Goal: Task Accomplishment & Management: Complete application form

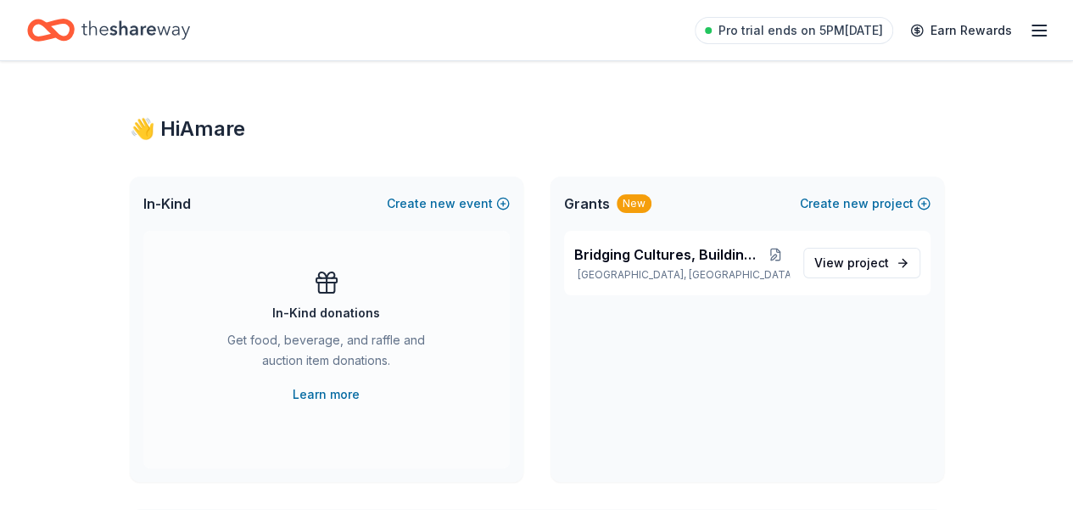
click at [601, 198] on span "Grants" at bounding box center [587, 203] width 46 height 20
click at [652, 252] on span "Bridging Cultures, Building Futures" at bounding box center [668, 254] width 188 height 20
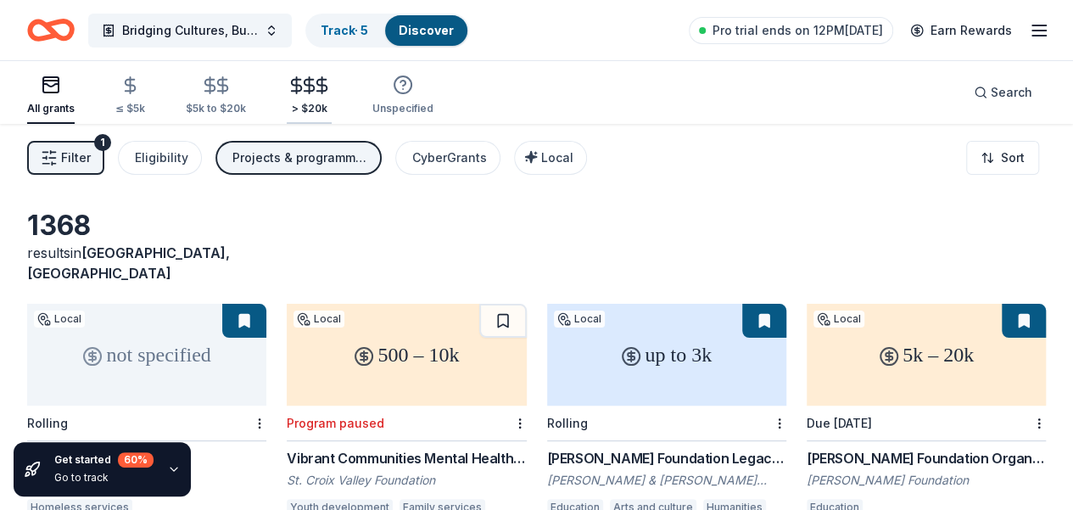
click at [310, 92] on line "button" at bounding box center [310, 85] width 0 height 16
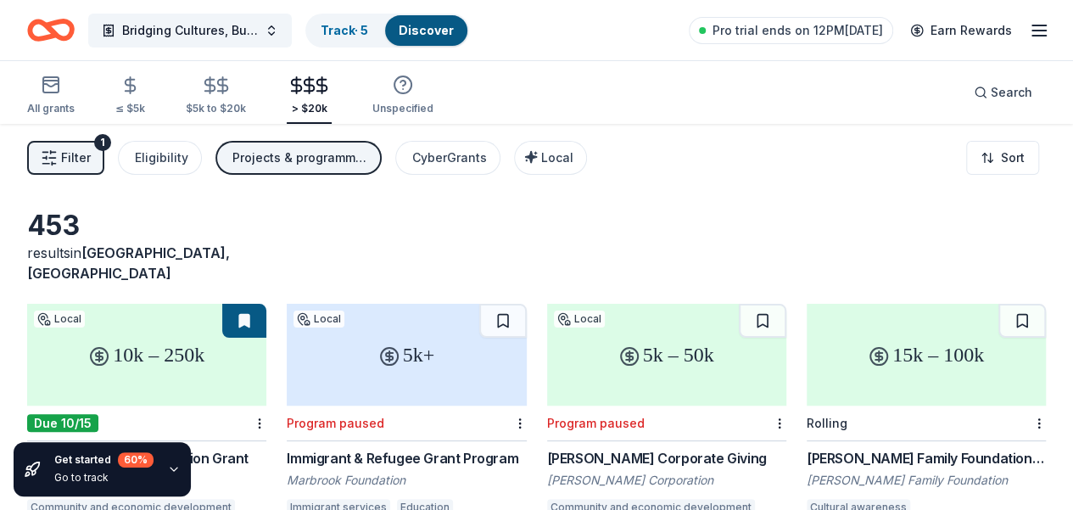
click at [1029, 29] on icon "button" at bounding box center [1039, 30] width 20 height 20
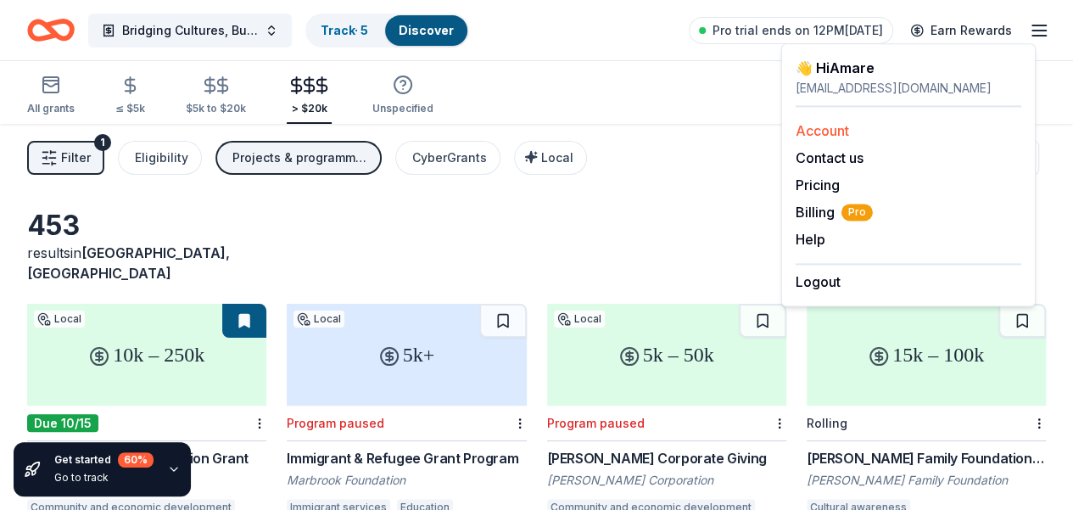
click at [834, 130] on link "Account" at bounding box center [821, 130] width 53 height 17
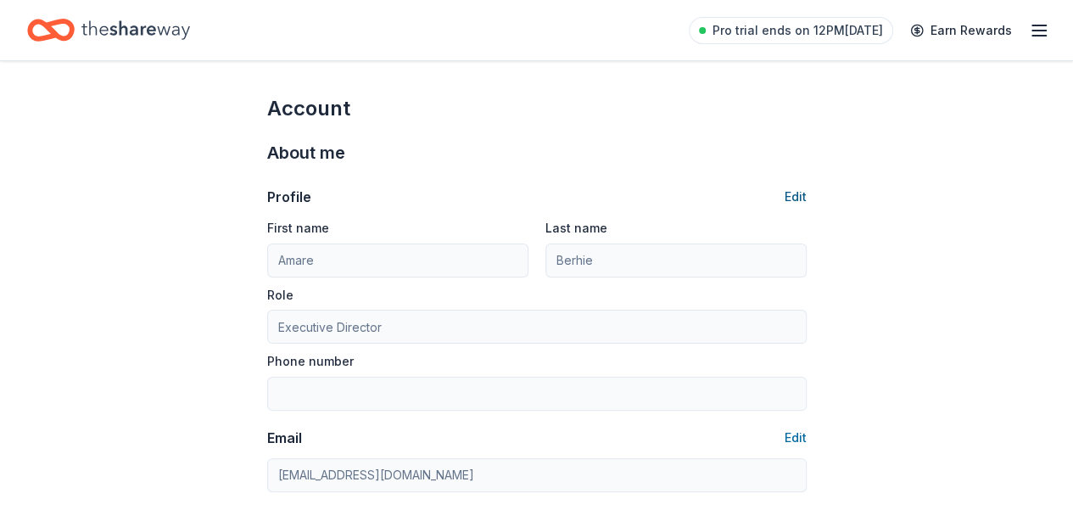
click at [795, 195] on button "Edit" at bounding box center [795, 197] width 22 height 20
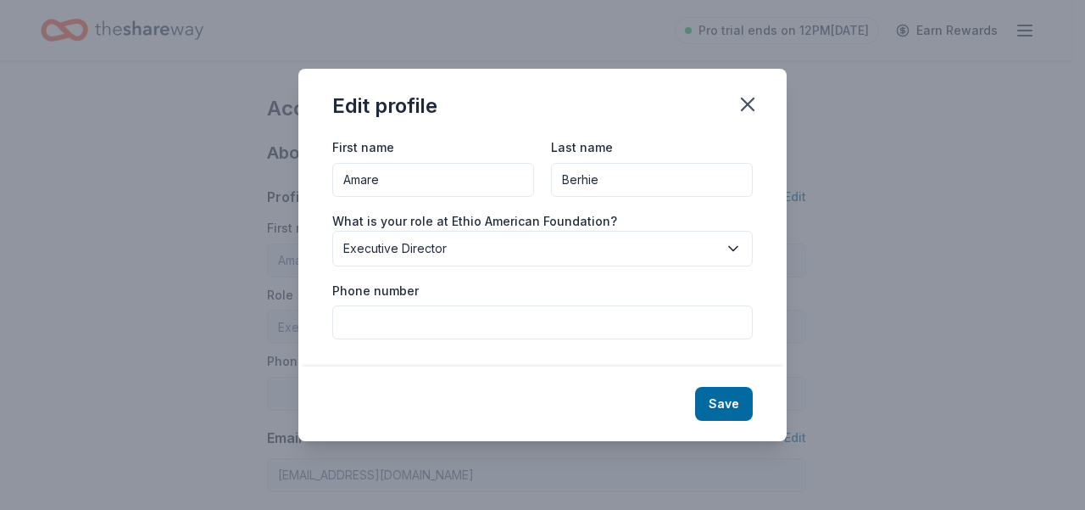
click at [413, 318] on input "Phone number" at bounding box center [542, 322] width 421 height 34
type input "6122823200"
click at [711, 405] on button "Save" at bounding box center [724, 404] width 58 height 34
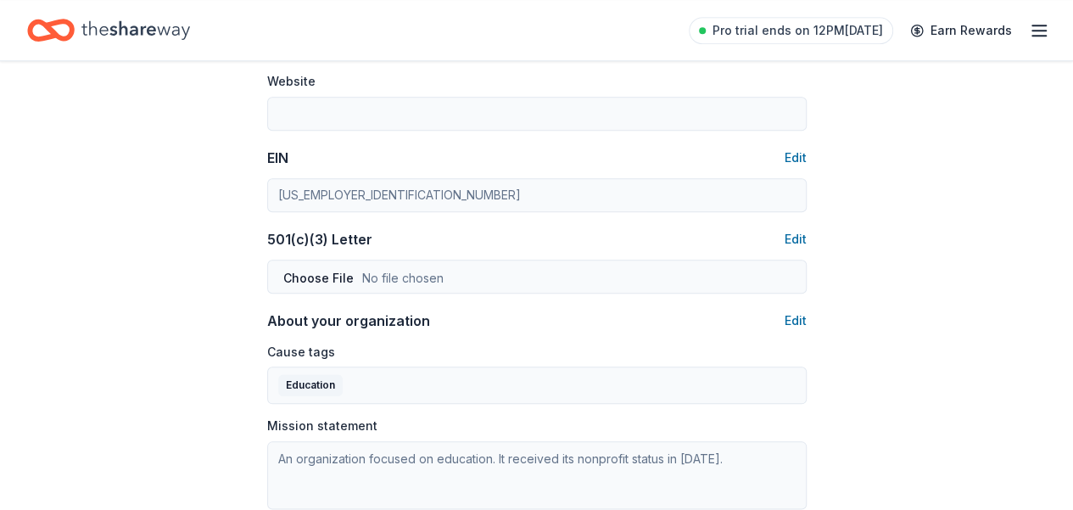
scroll to position [763, 0]
type input "6122823200"
click at [794, 235] on button "Edit" at bounding box center [795, 237] width 22 height 20
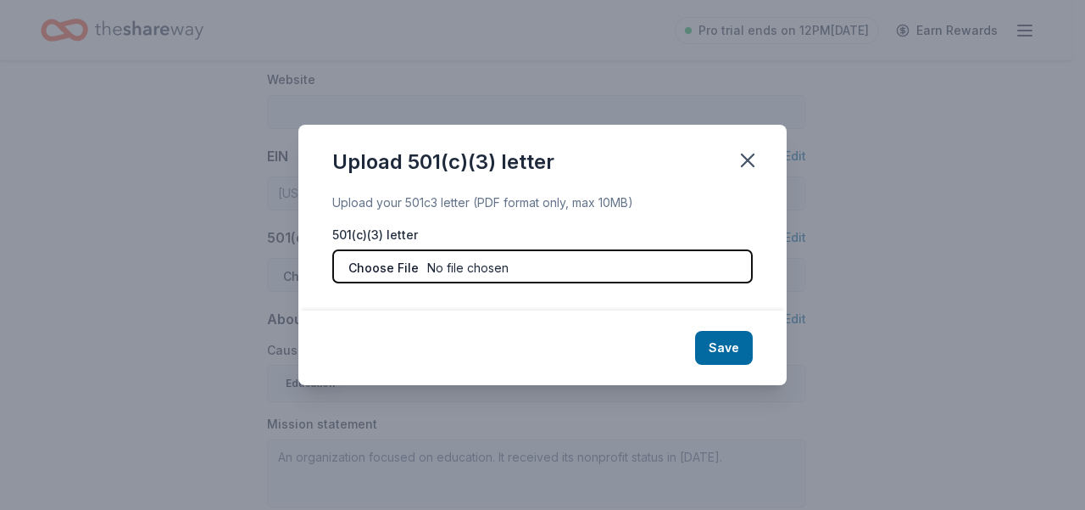
click at [389, 271] on input "file" at bounding box center [542, 266] width 421 height 34
type input "C:\fakepath\Exempt IRC Section 501c3.pdf"
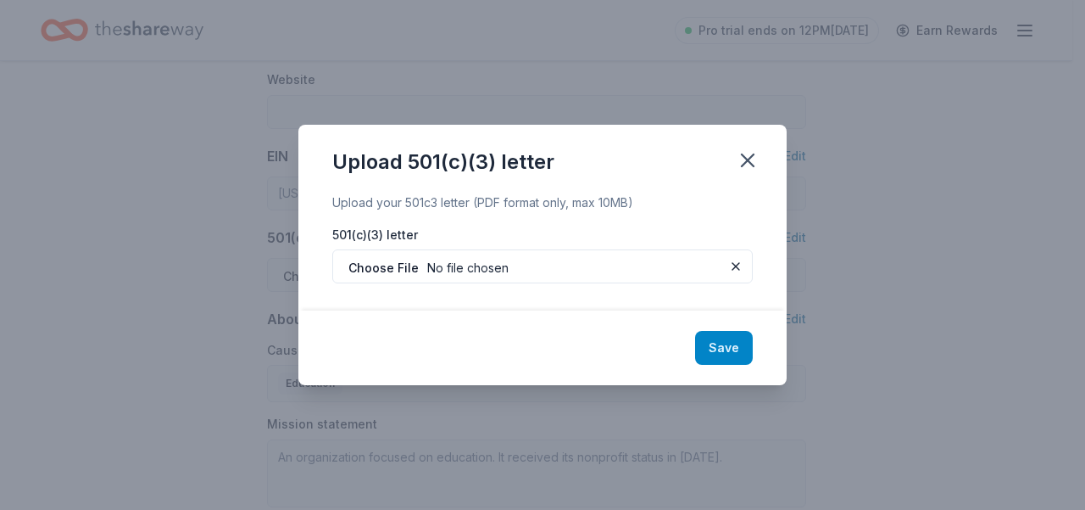
click at [730, 353] on button "Save" at bounding box center [724, 348] width 58 height 34
click at [719, 352] on div "Save" at bounding box center [542, 347] width 488 height 75
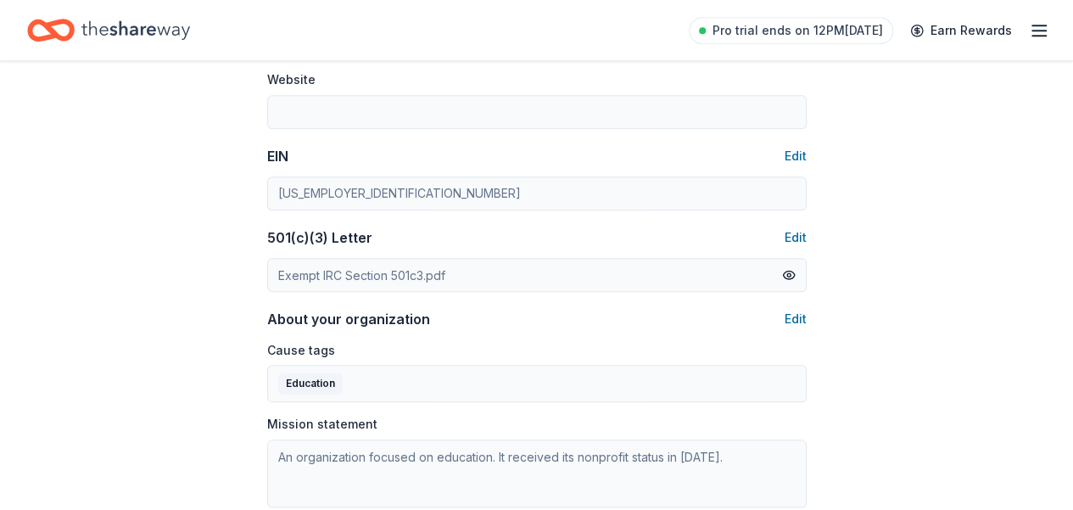
click at [606, 349] on div "Cause tags Education" at bounding box center [536, 371] width 539 height 64
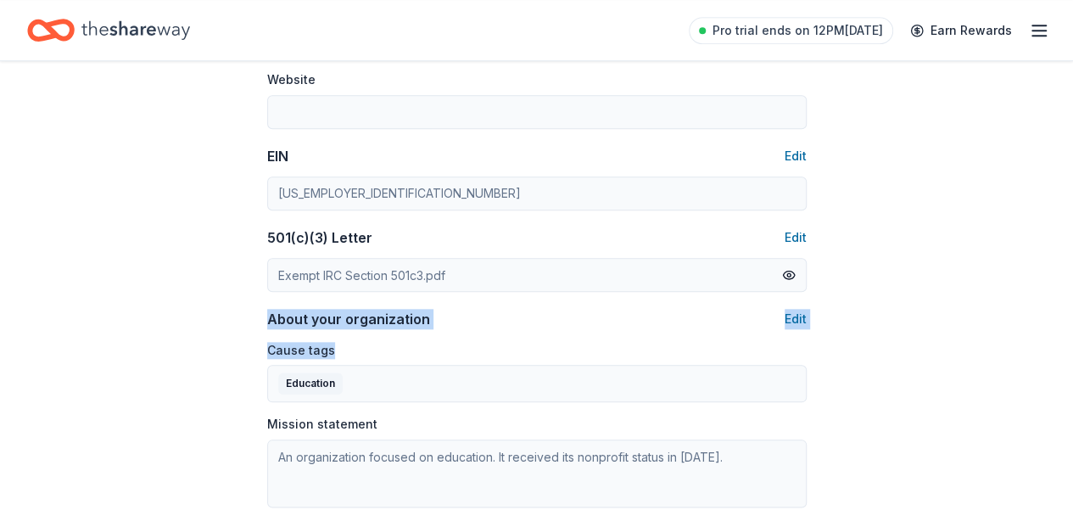
drag, startPoint x: 337, startPoint y: 347, endPoint x: 268, endPoint y: 316, distance: 75.2
click at [268, 316] on div "About your organization Edit Cause tags Education Mission statement An organiza…" at bounding box center [536, 408] width 539 height 198
copy div "About your organization Edit Cause tags"
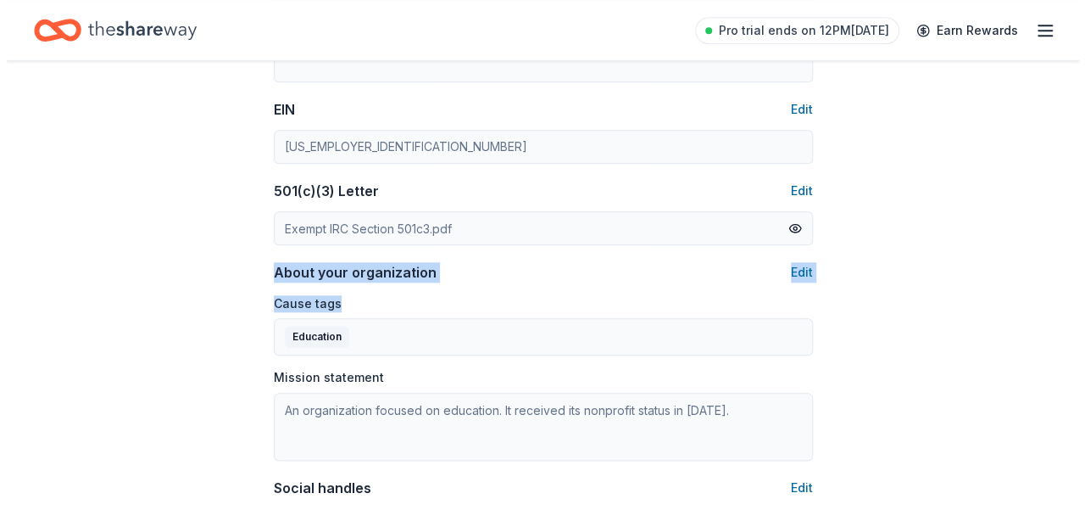
scroll to position [848, 0]
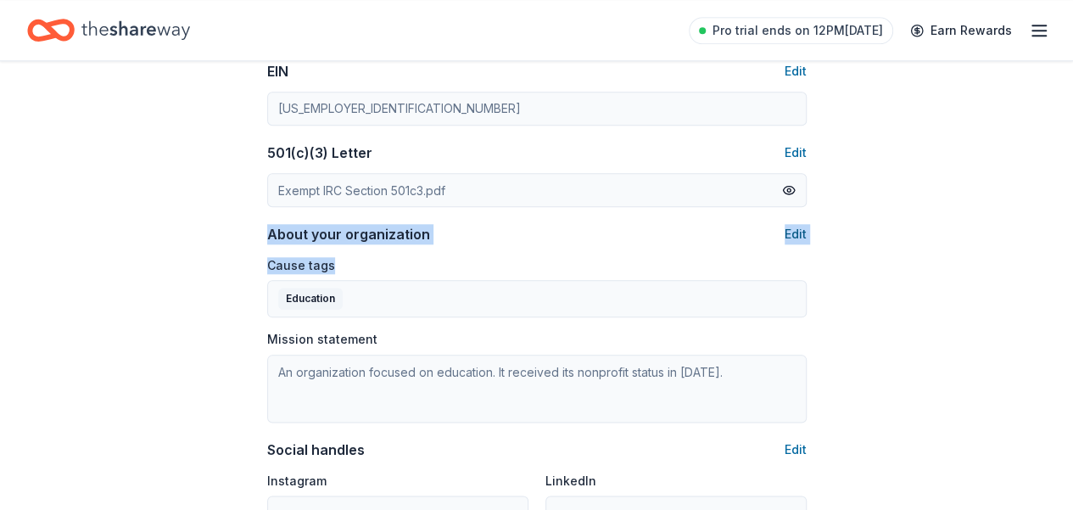
click at [790, 232] on button "Edit" at bounding box center [795, 234] width 22 height 20
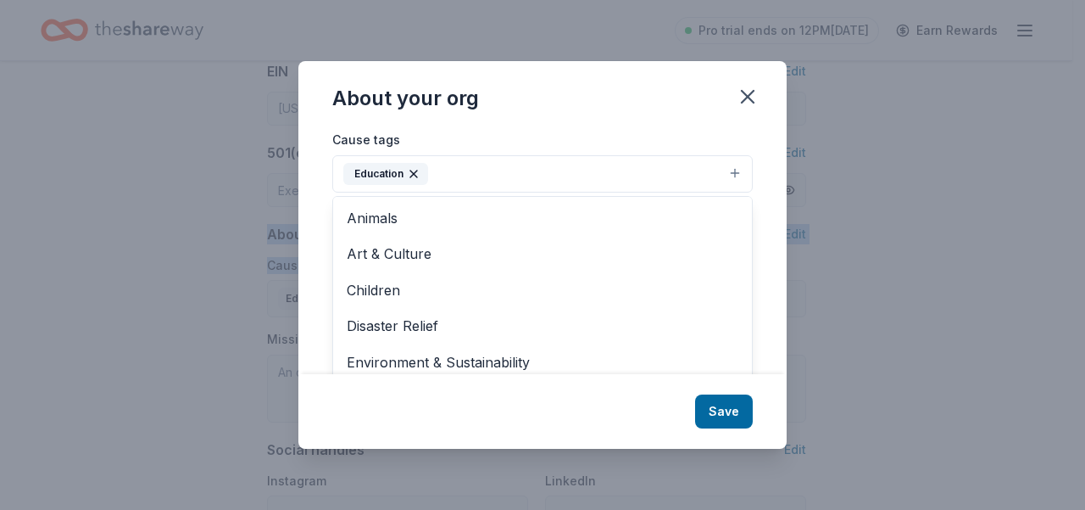
click at [735, 172] on button "Education" at bounding box center [542, 173] width 421 height 37
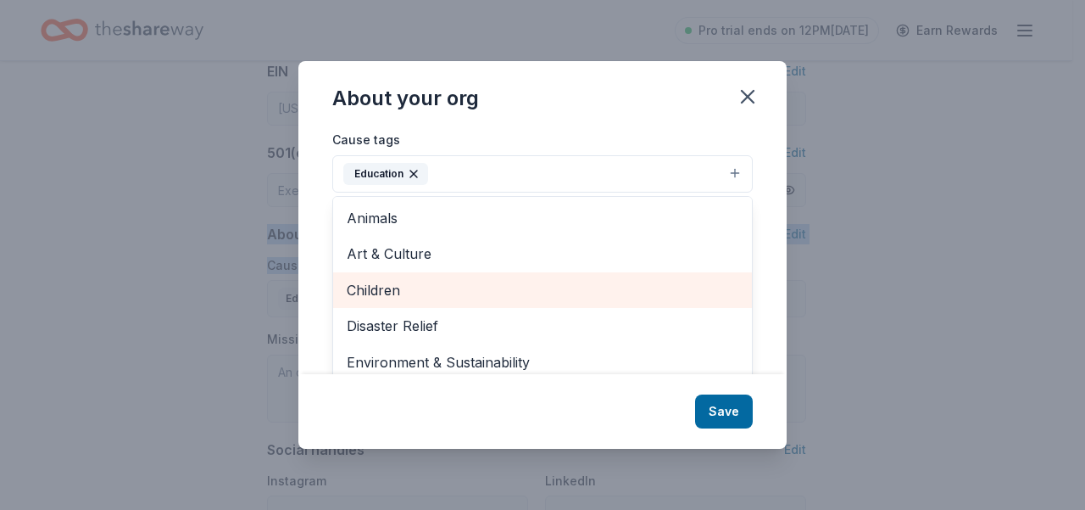
click at [406, 287] on span "Children" at bounding box center [543, 290] width 392 height 22
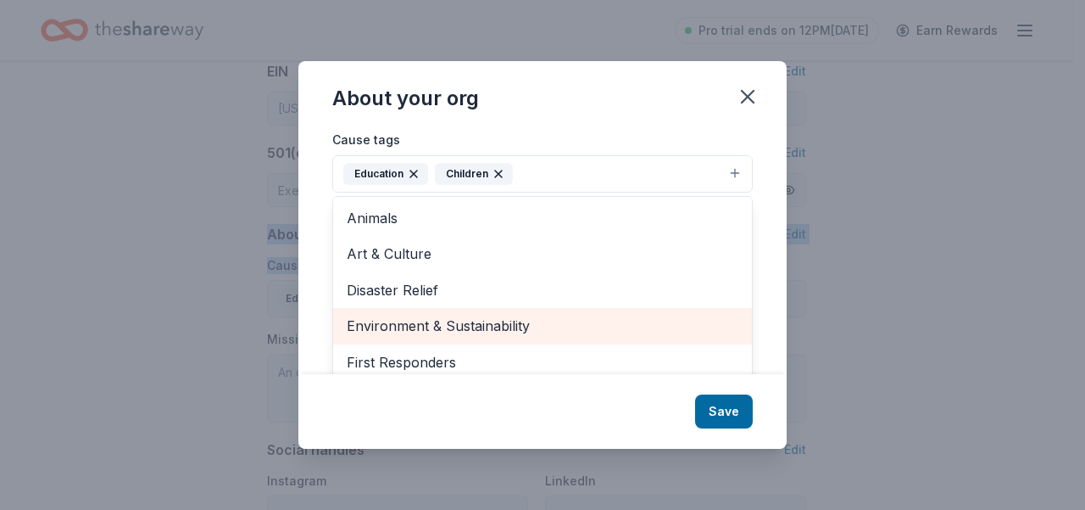
click at [521, 323] on span "Environment & Sustainability" at bounding box center [543, 326] width 392 height 22
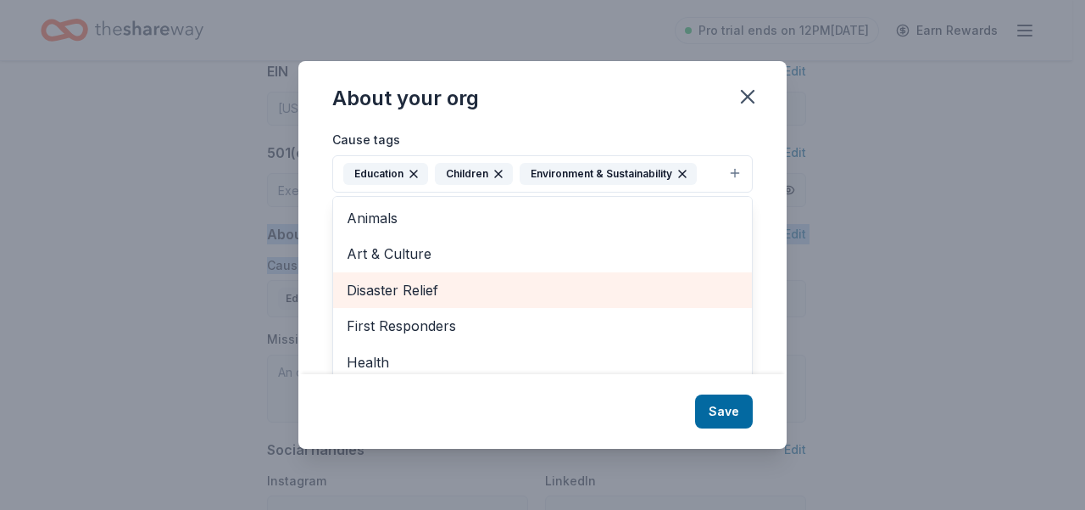
scroll to position [85, 0]
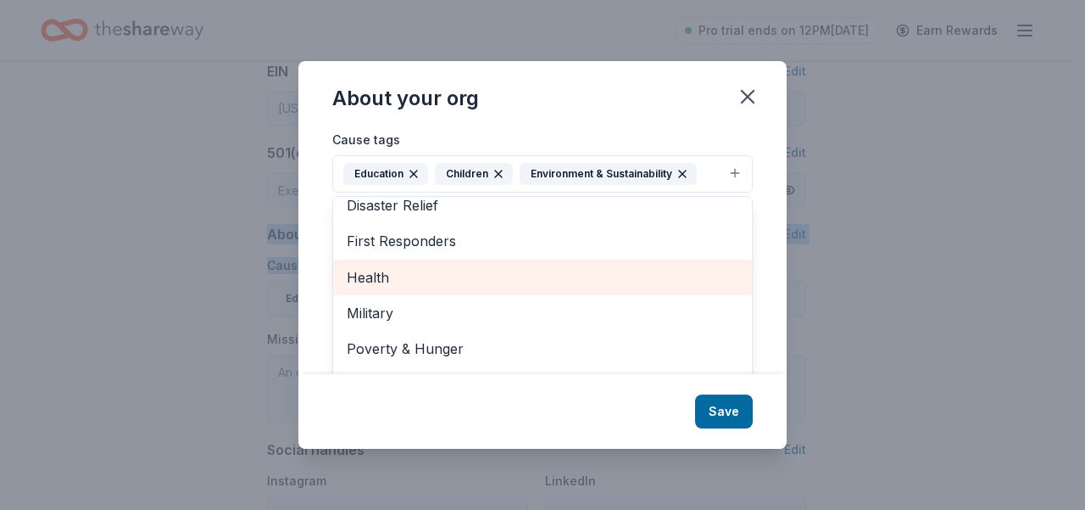
click at [399, 277] on span "Health" at bounding box center [543, 277] width 392 height 22
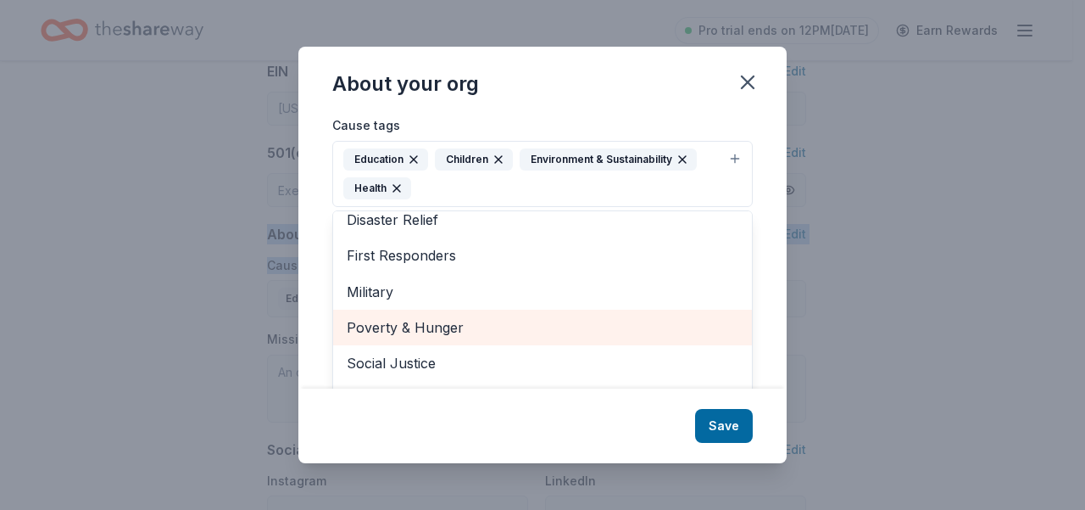
click at [453, 329] on span "Poverty & Hunger" at bounding box center [543, 327] width 392 height 22
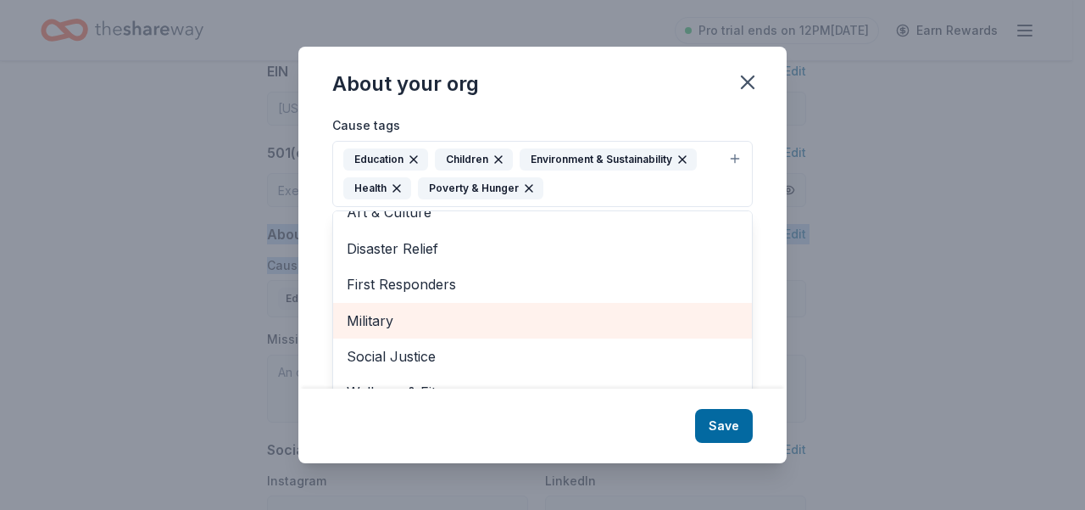
scroll to position [25, 0]
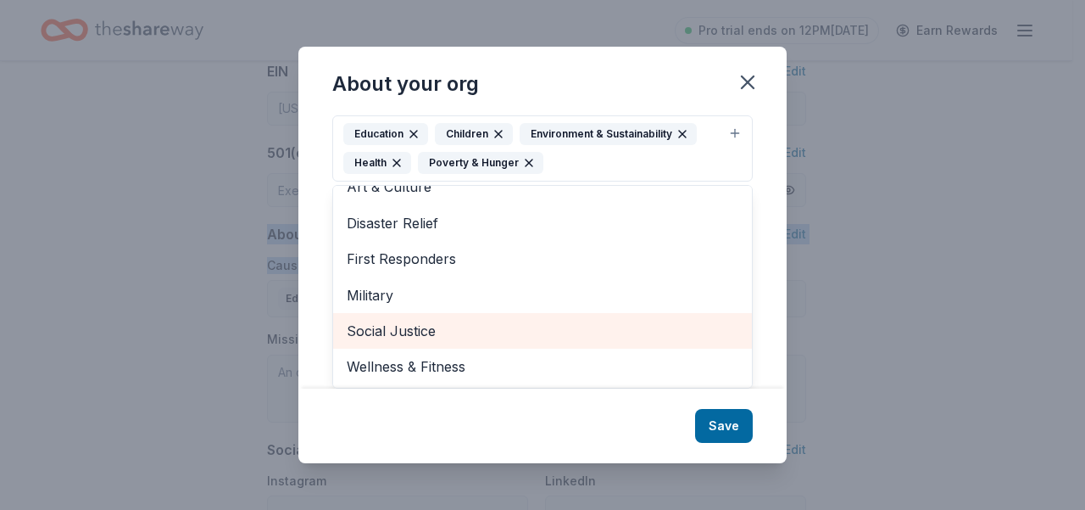
click at [421, 326] on span "Social Justice" at bounding box center [543, 331] width 392 height 22
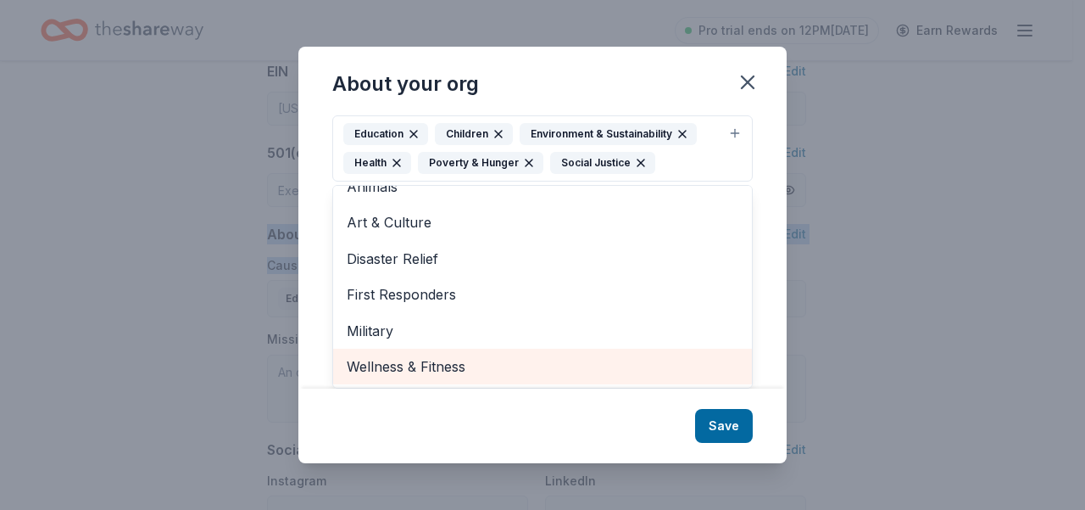
click at [445, 365] on span "Wellness & Fitness" at bounding box center [543, 366] width 392 height 22
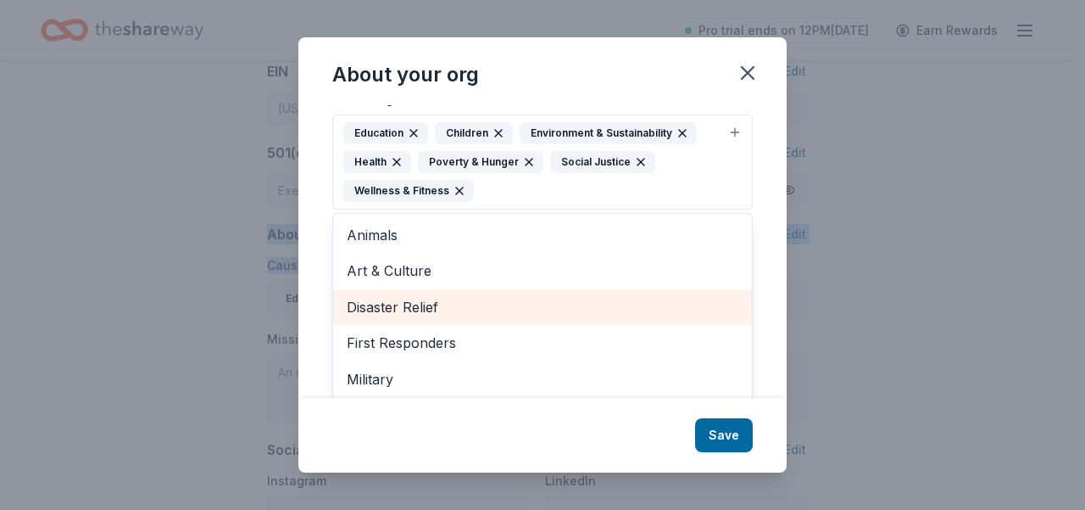
scroll to position [0, 0]
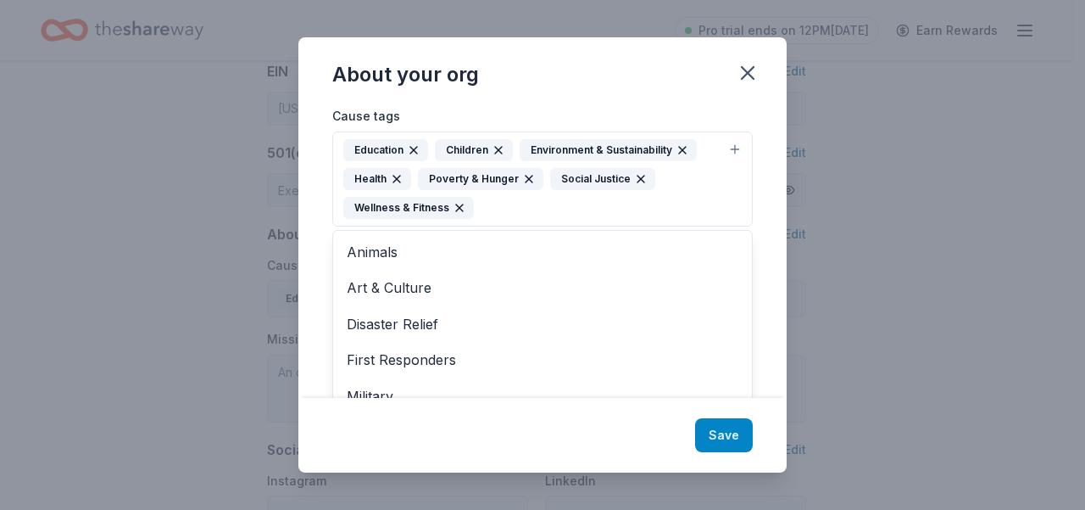
click at [719, 437] on div "About your org Cause tags Education Children Environment & Sustainability Healt…" at bounding box center [542, 254] width 488 height 434
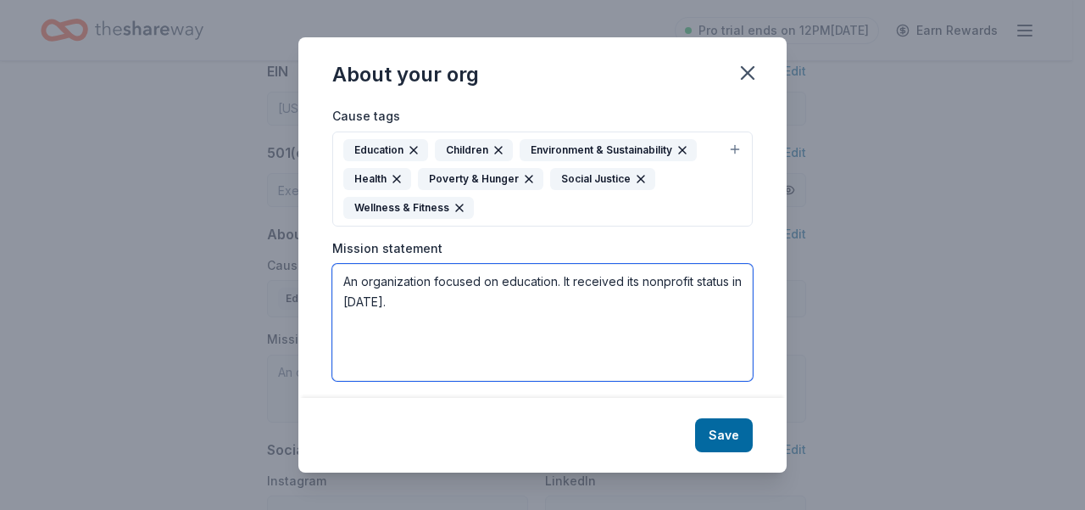
click at [428, 299] on textarea "An organization focused on education. It received its nonprofit status in 2024." at bounding box center [542, 322] width 421 height 117
drag, startPoint x: 432, startPoint y: 298, endPoint x: 346, endPoint y: 275, distance: 88.7
click at [346, 275] on textarea "An organization focused on education. It received its nonprofit status in 2024." at bounding box center [542, 322] width 421 height 117
click at [436, 311] on textarea "An organization focused on education. It received its nonprofit status in 2024." at bounding box center [542, 322] width 421 height 117
drag, startPoint x: 438, startPoint y: 299, endPoint x: 331, endPoint y: 278, distance: 108.9
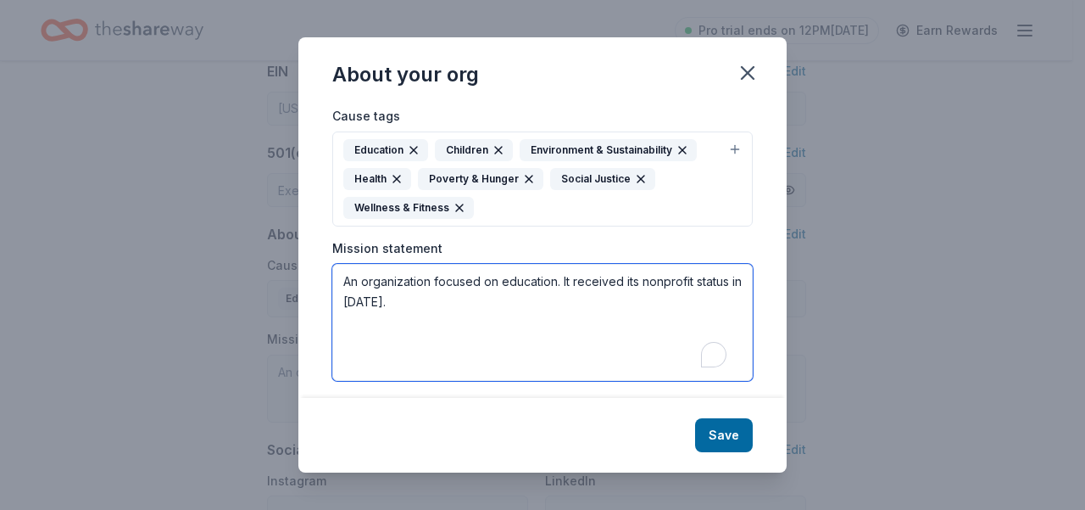
click at [331, 278] on div "Cause tags Education Children Environment & Sustainability Health Poverty & Hun…" at bounding box center [542, 251] width 488 height 292
paste textarea "The Ethio American Foundation (EAF) was created to empower Ethiopian-American y…"
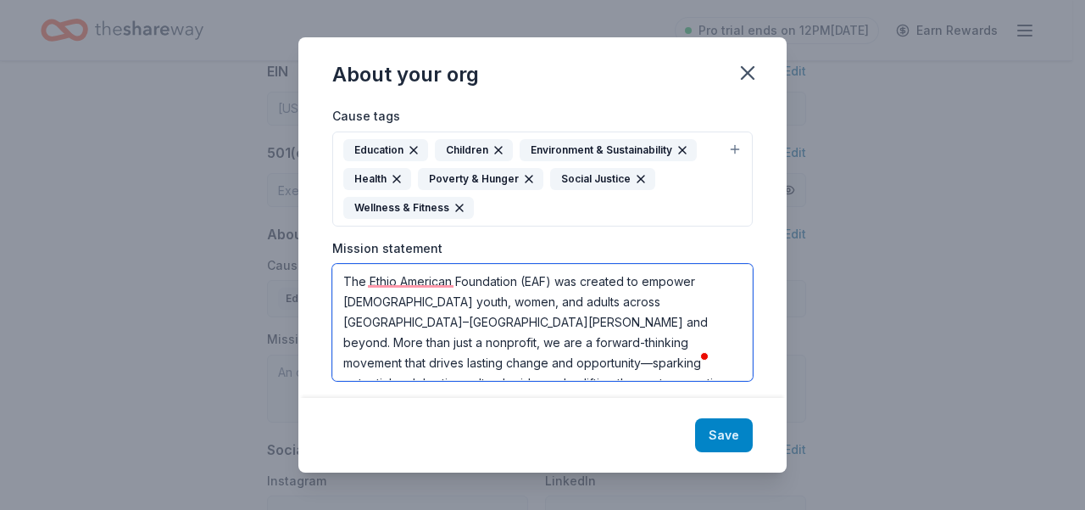
type textarea "The Ethio American Foundation (EAF) was created to empower Ethiopian-American y…"
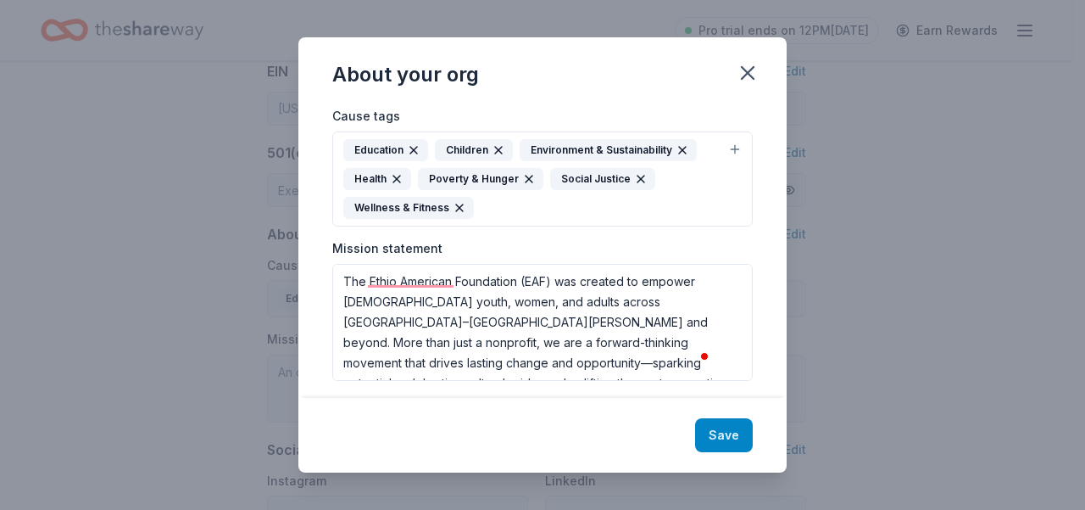
click at [719, 439] on button "Save" at bounding box center [724, 435] width 58 height 34
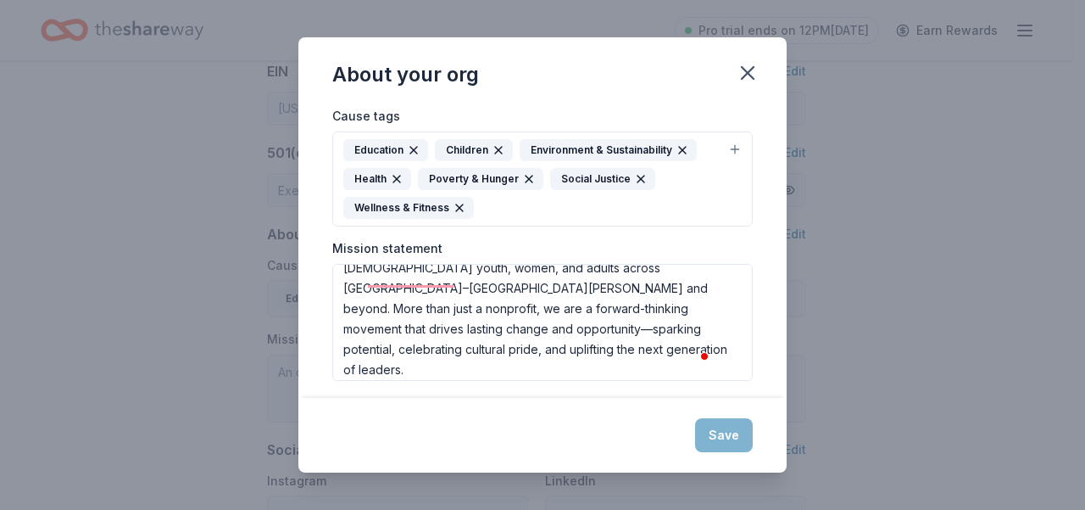
scroll to position [108, 0]
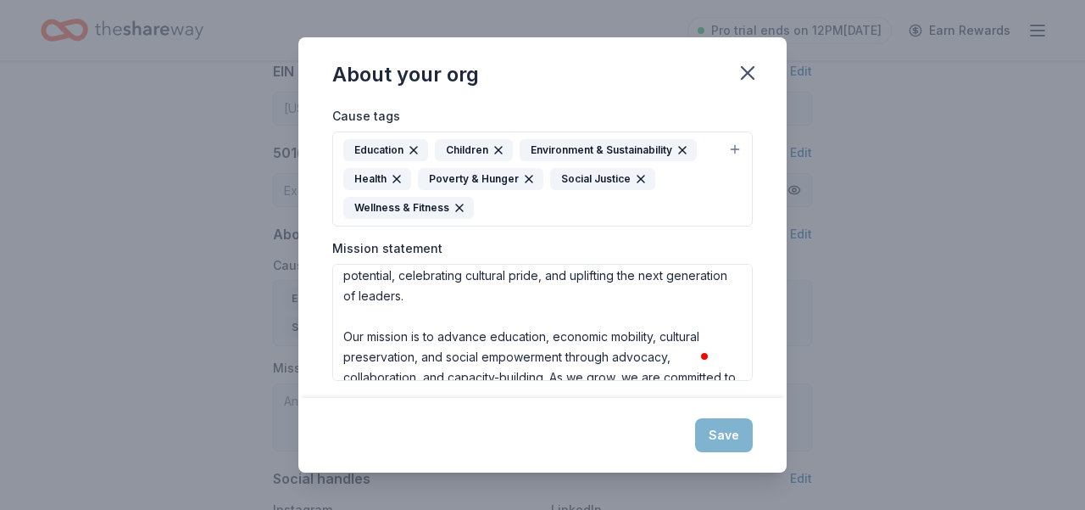
type textarea "The Ethio American Foundation (EAF) was created to empower Ethiopian-American y…"
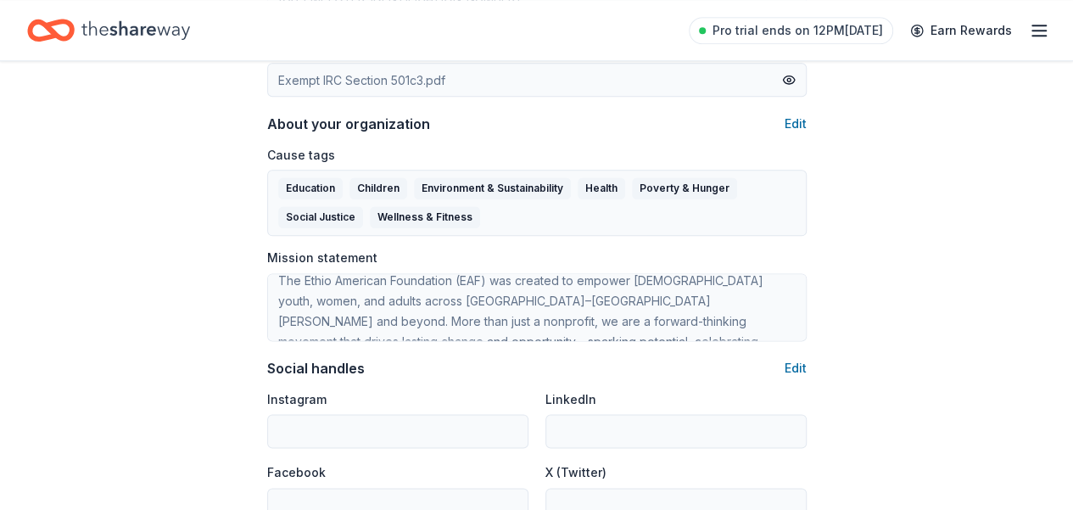
scroll to position [0, 0]
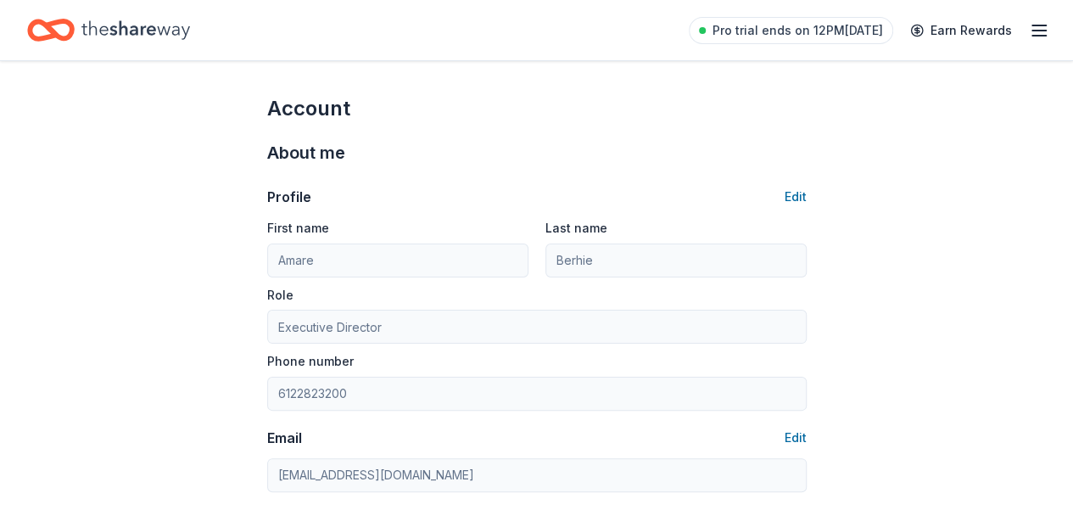
click at [61, 30] on icon "Home" at bounding box center [59, 29] width 26 height 17
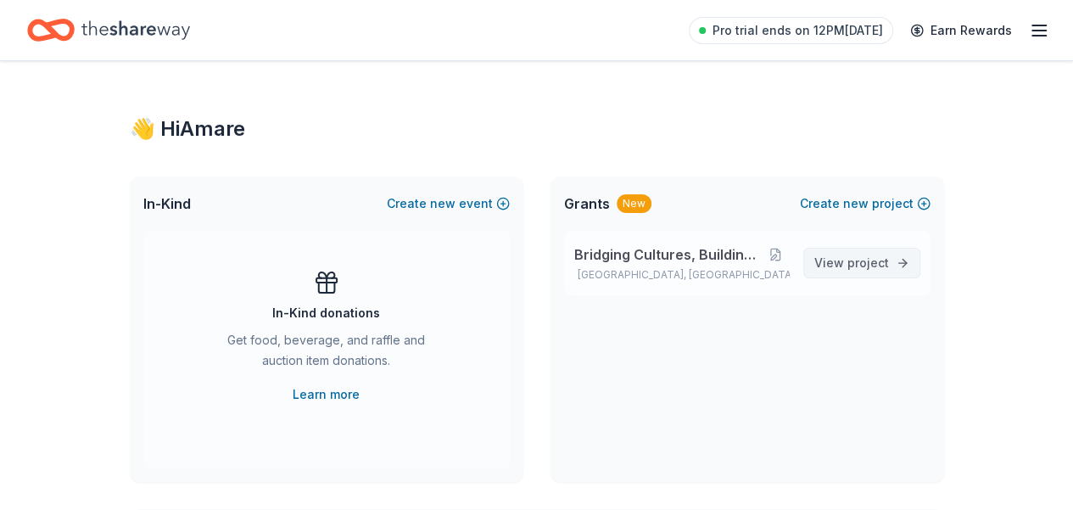
click at [841, 262] on span "View project" at bounding box center [851, 263] width 75 height 20
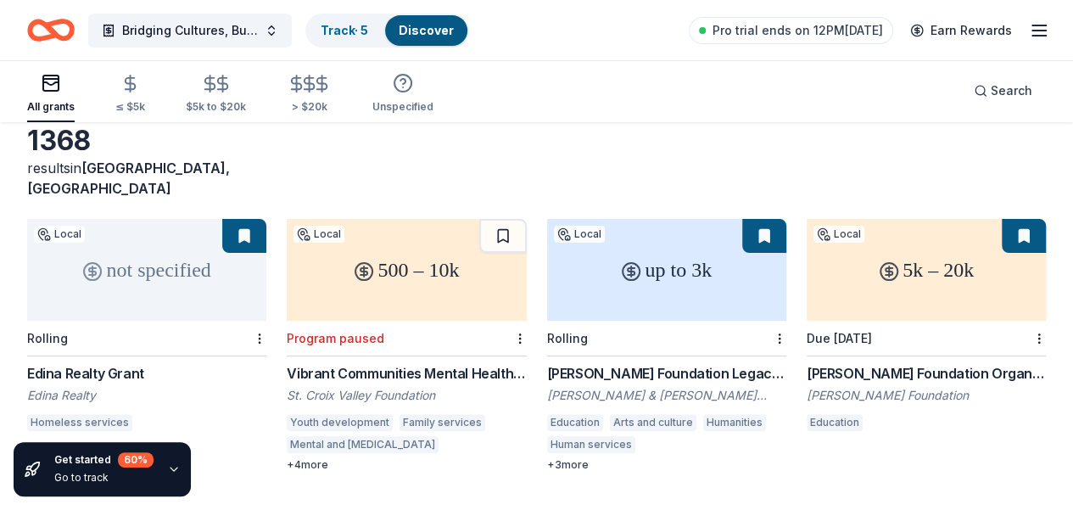
scroll to position [85, 0]
click at [315, 84] on icon "button" at bounding box center [309, 83] width 10 height 11
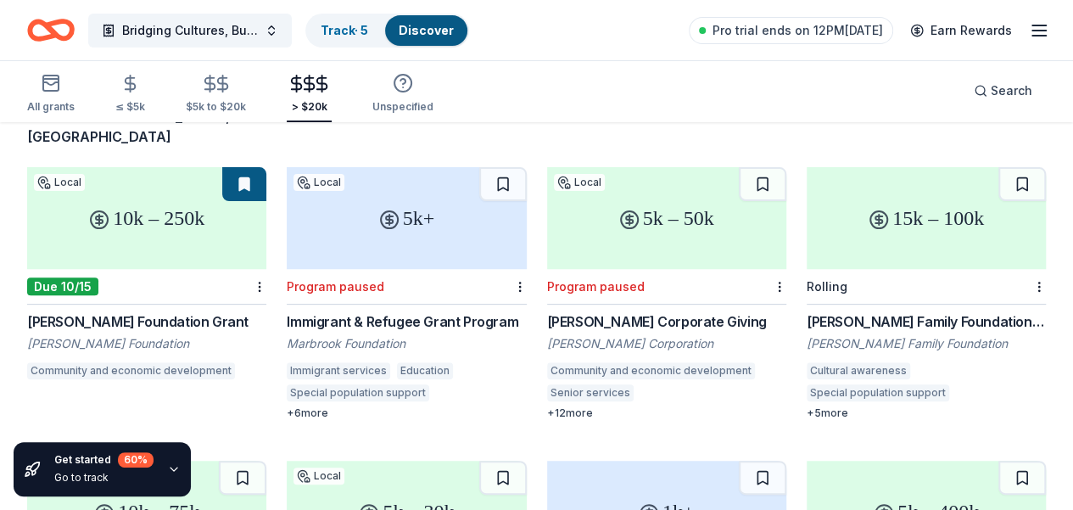
scroll to position [170, 0]
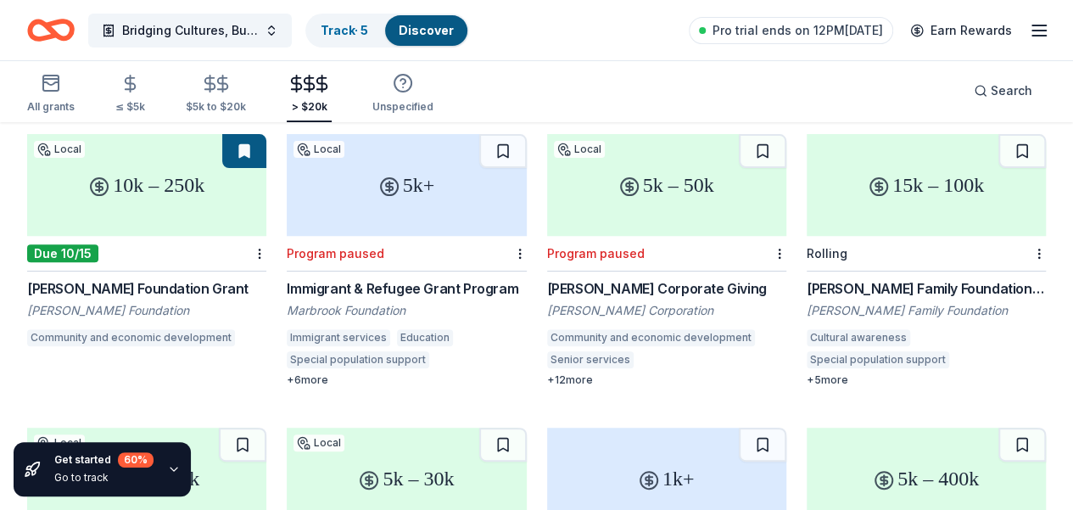
click at [806, 278] on div "Frankel Family Foundation Grants" at bounding box center [925, 288] width 239 height 20
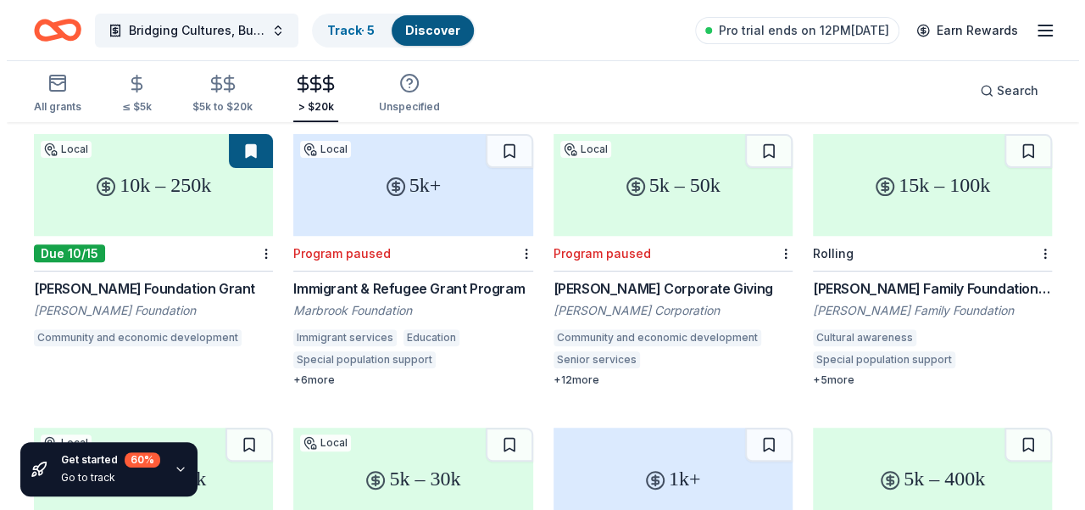
scroll to position [0, 0]
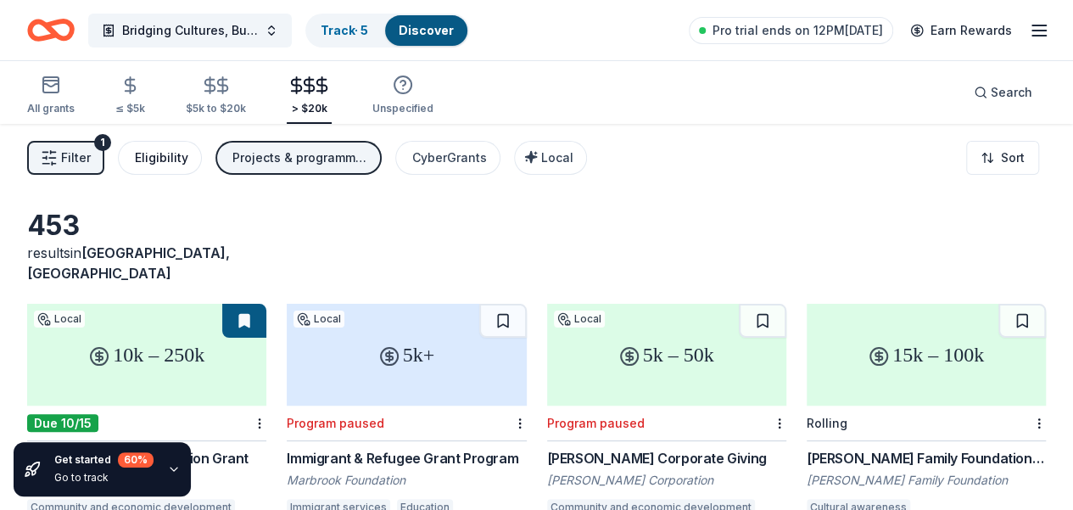
click at [176, 156] on div "Eligibility" at bounding box center [161, 158] width 53 height 20
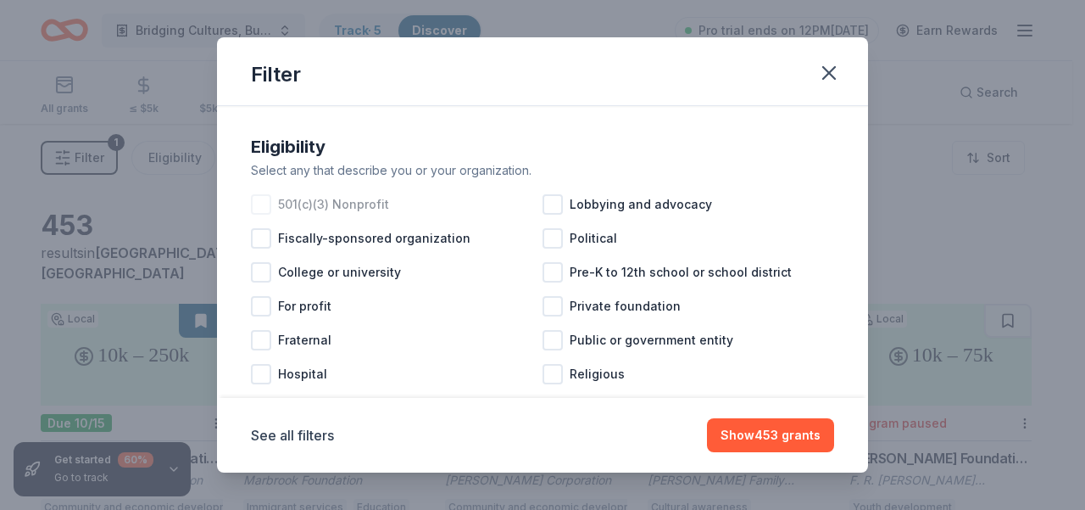
click at [260, 204] on div at bounding box center [261, 204] width 20 height 20
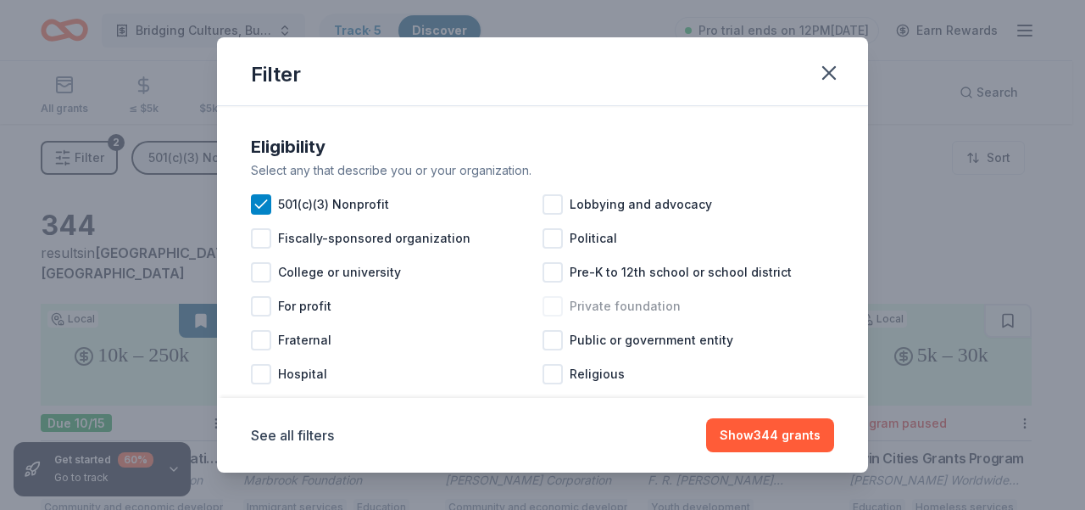
click at [546, 306] on div at bounding box center [553, 306] width 20 height 20
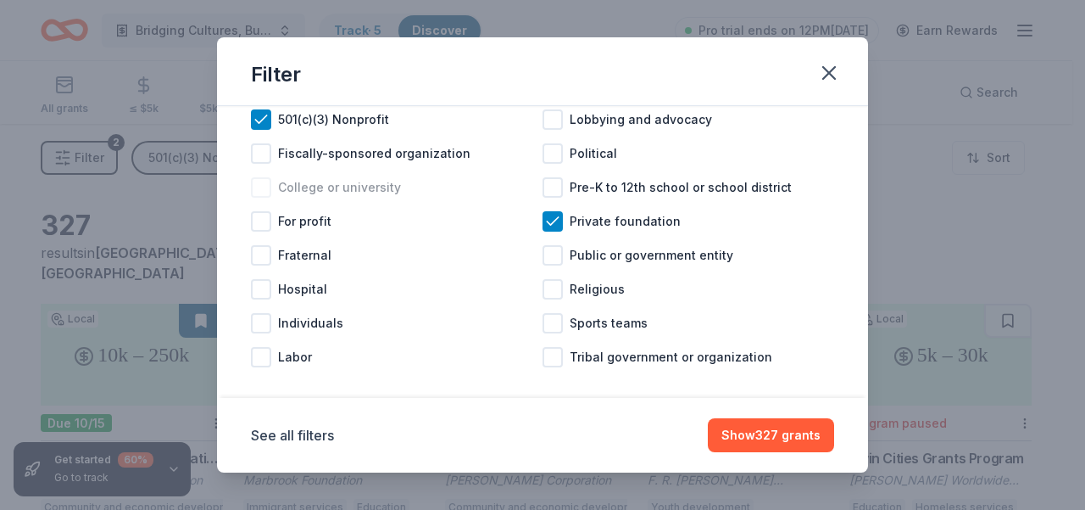
scroll to position [102, 0]
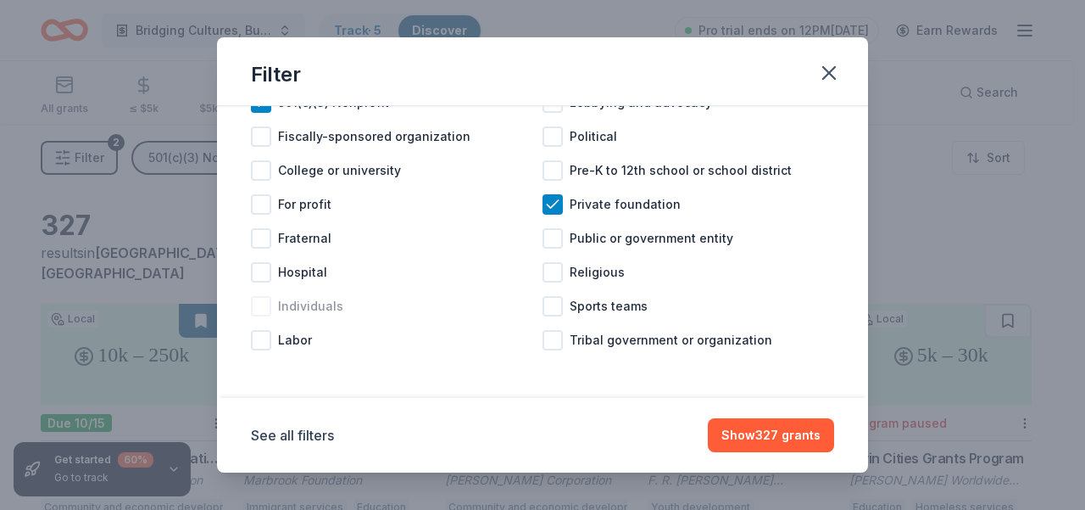
click at [490, 298] on div "Individuals" at bounding box center [397, 306] width 292 height 34
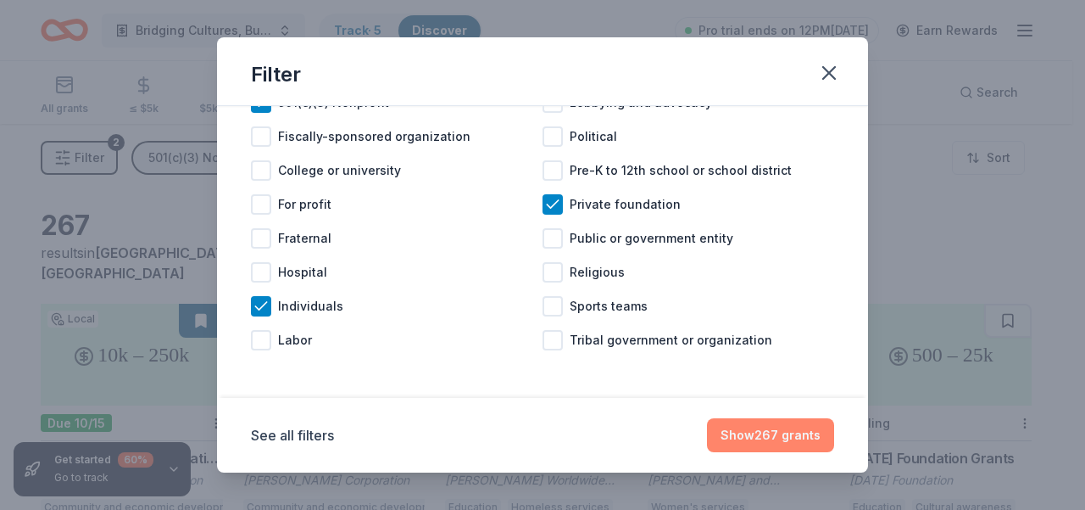
click at [768, 438] on button "Show 267 grants" at bounding box center [770, 435] width 127 height 34
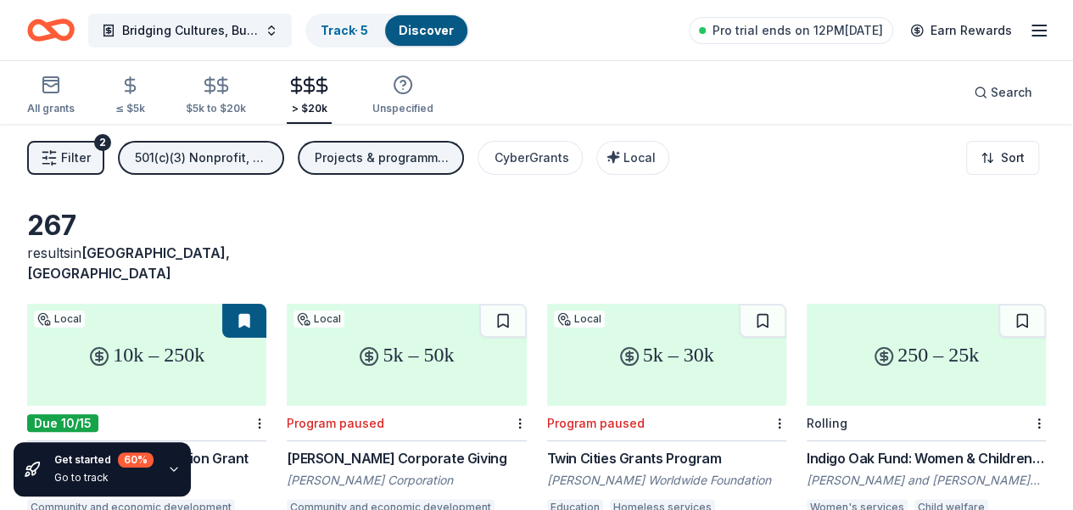
click at [394, 153] on div "Projects & programming, General operations, Scholarship, Education, Training an…" at bounding box center [383, 158] width 136 height 20
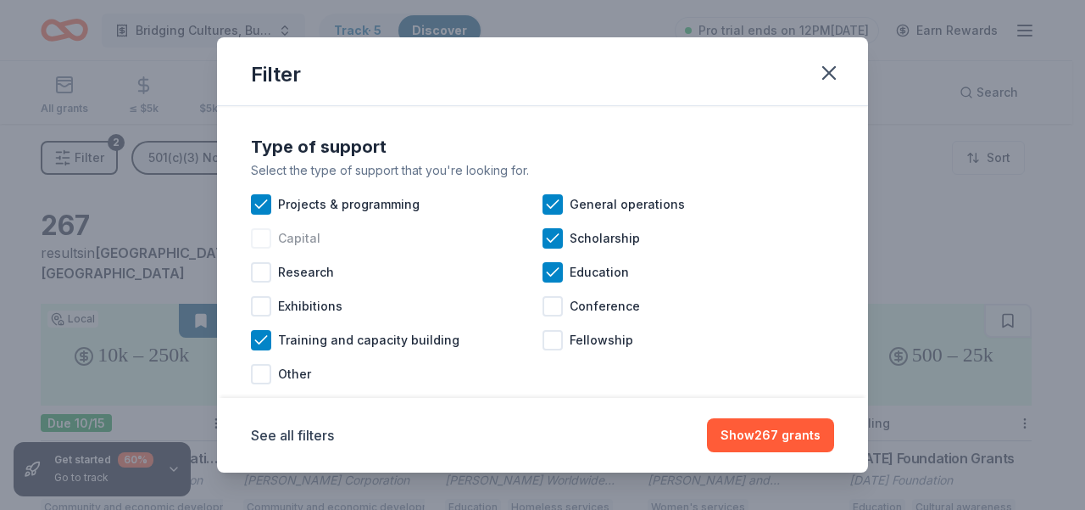
click at [265, 241] on div at bounding box center [261, 238] width 20 height 20
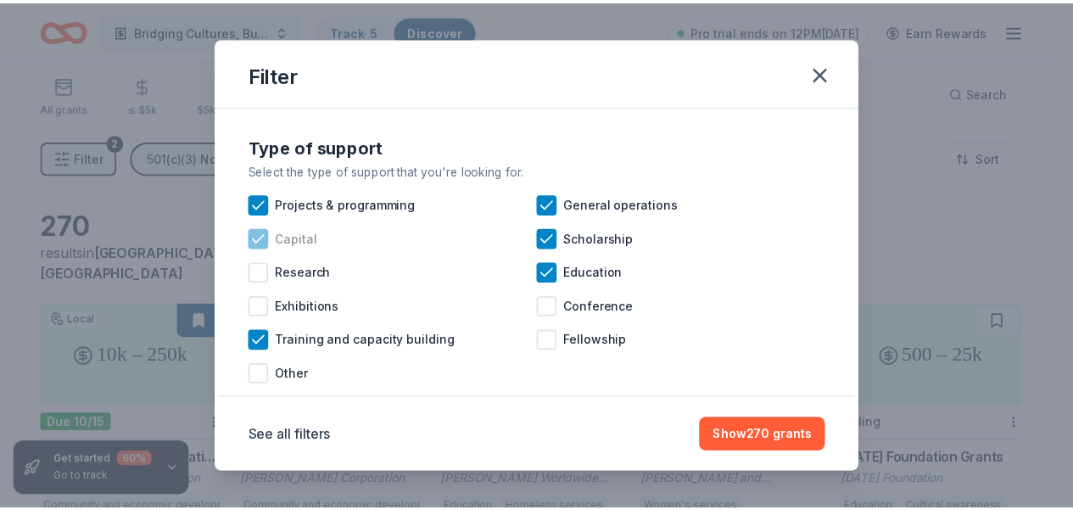
scroll to position [34, 0]
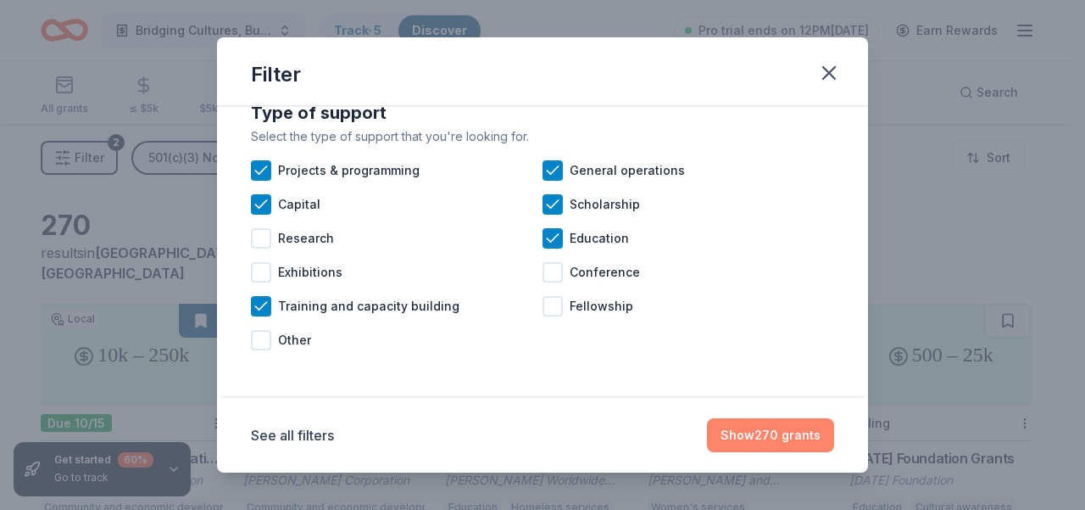
click at [745, 434] on button "Show 270 grants" at bounding box center [770, 435] width 127 height 34
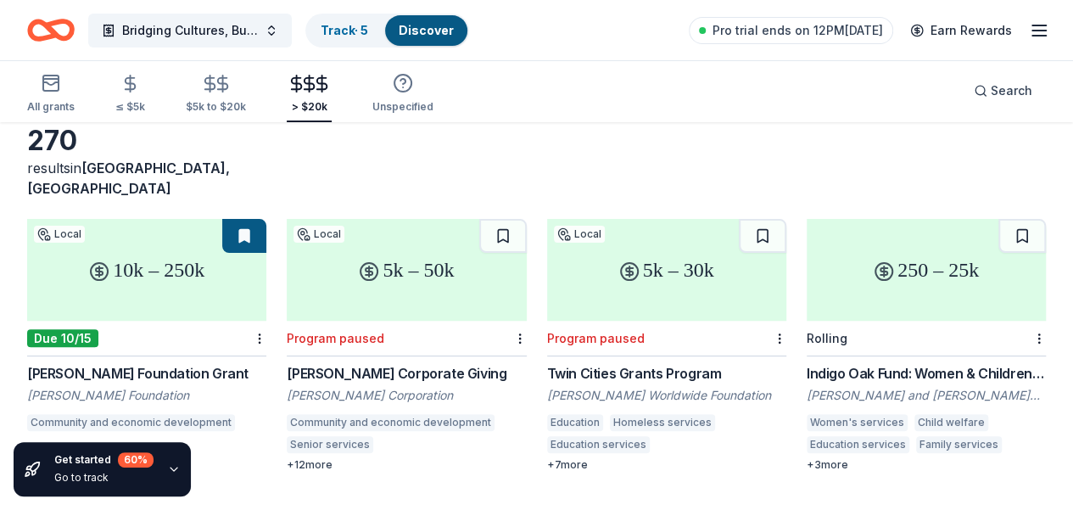
scroll to position [170, 0]
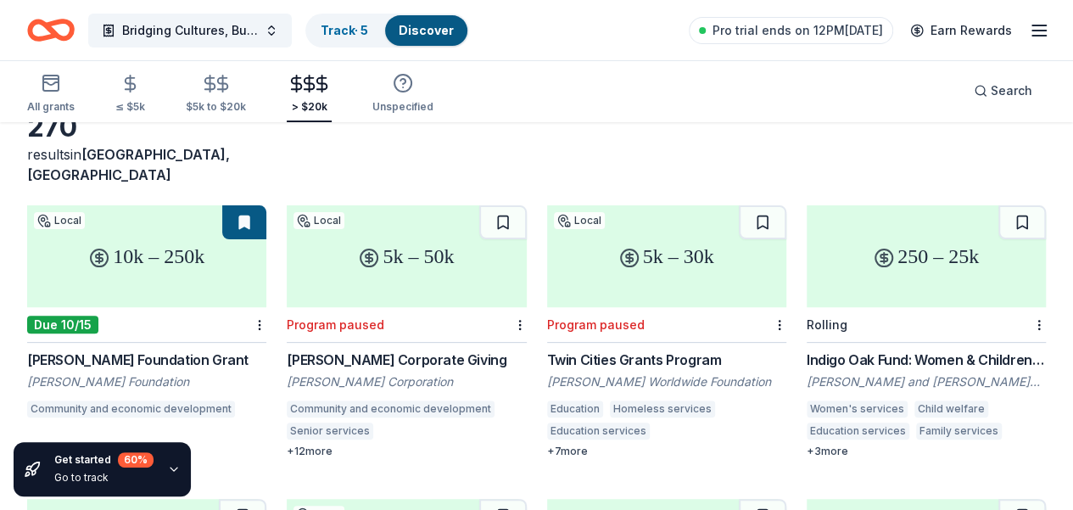
scroll to position [0, 0]
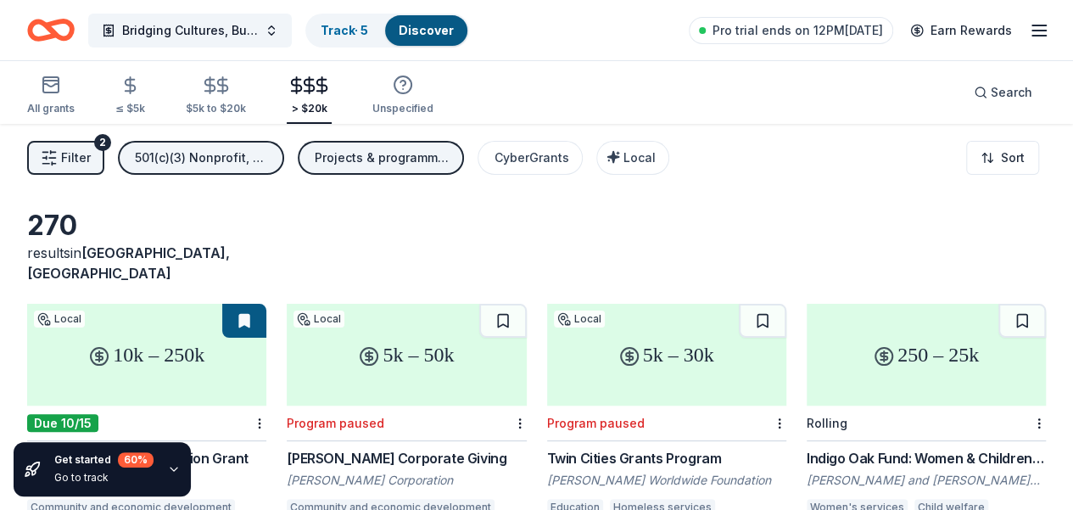
click at [1029, 27] on icon "button" at bounding box center [1039, 30] width 20 height 20
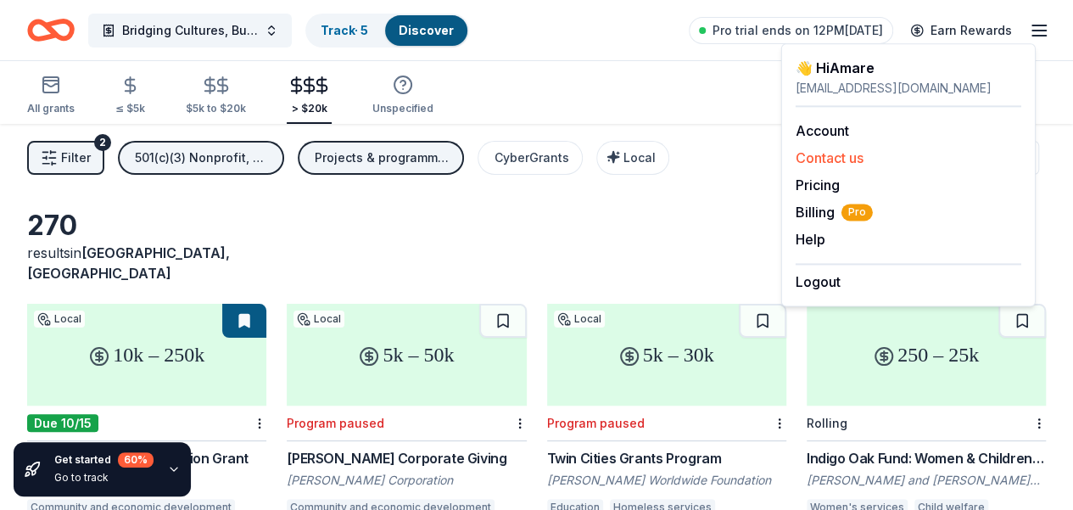
click at [853, 159] on button "Contact us" at bounding box center [829, 158] width 68 height 20
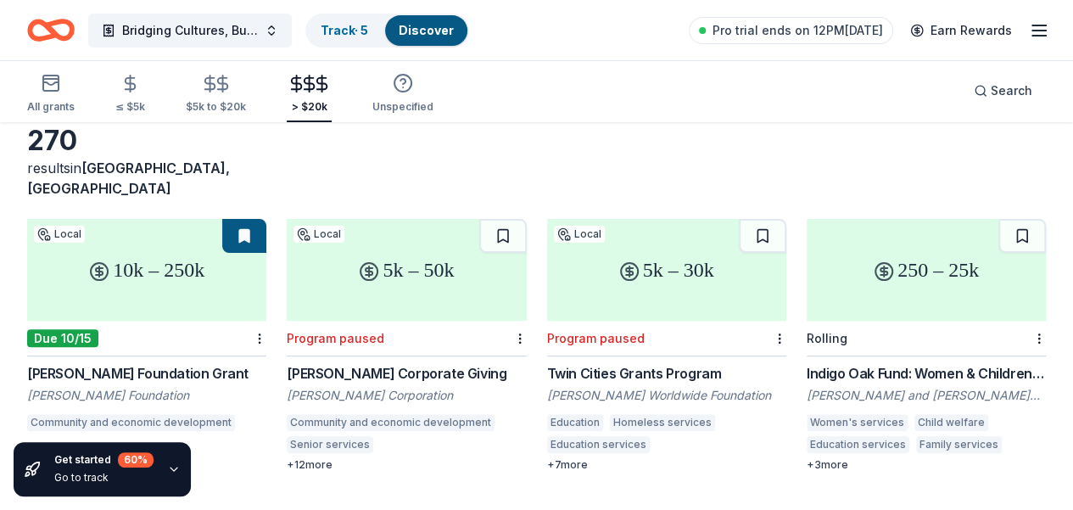
scroll to position [170, 0]
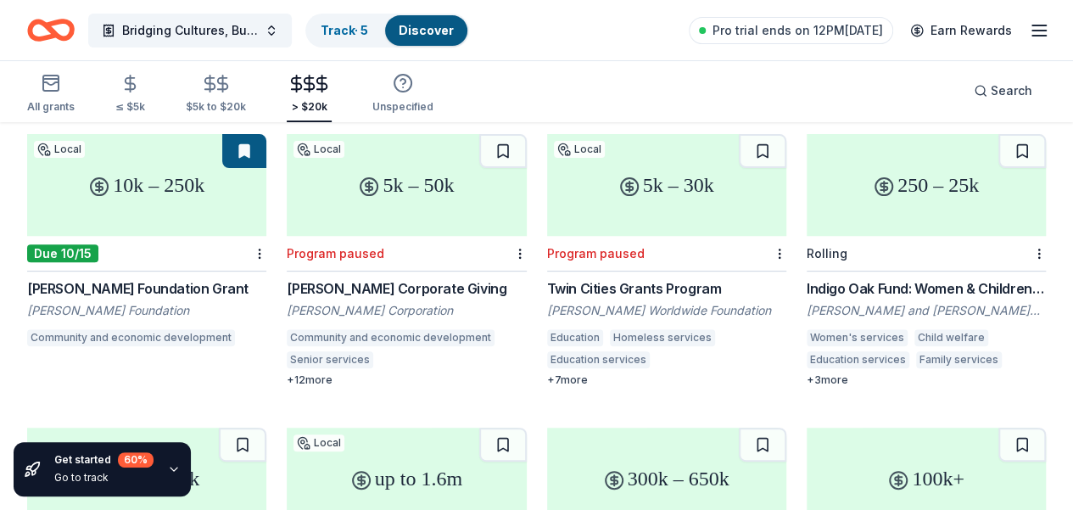
click at [806, 278] on div "Indigo Oak Fund: Women & Children's Issues" at bounding box center [925, 288] width 239 height 20
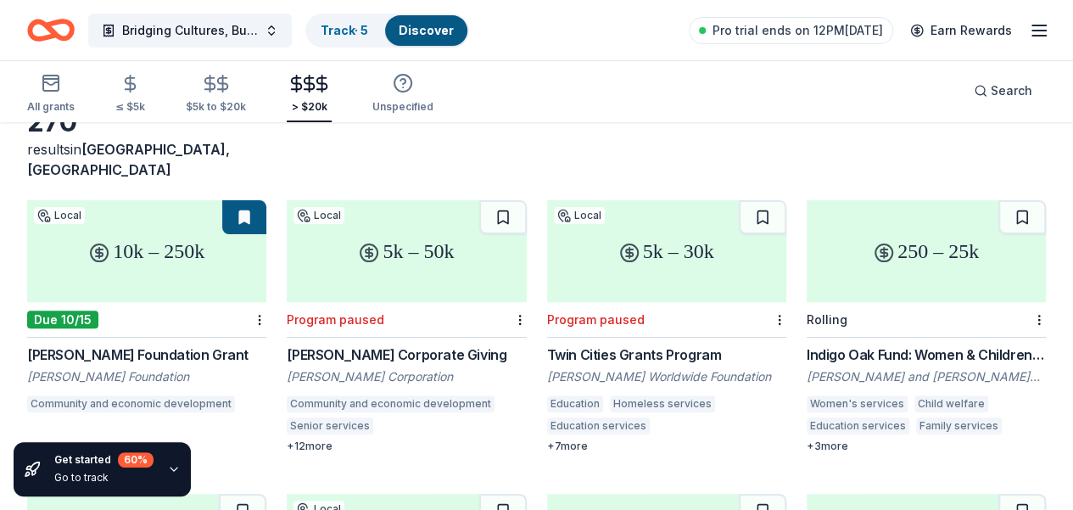
scroll to position [0, 0]
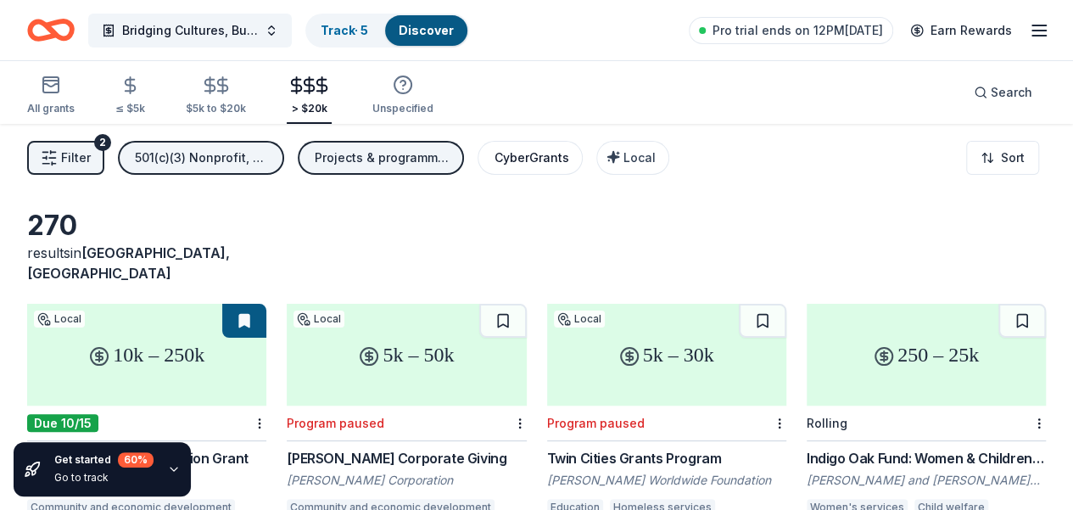
click at [545, 153] on div "CyberGrants" at bounding box center [531, 158] width 75 height 20
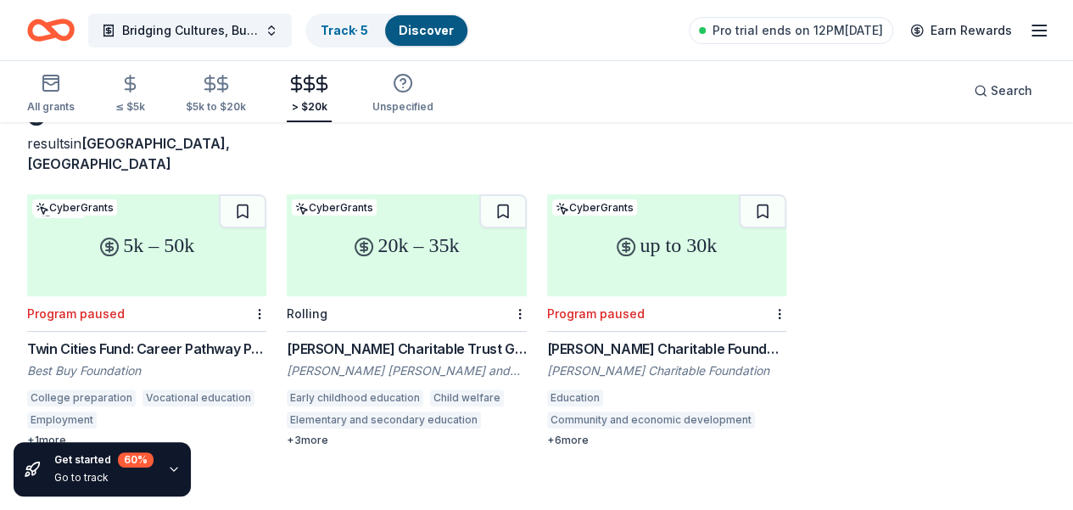
scroll to position [124, 0]
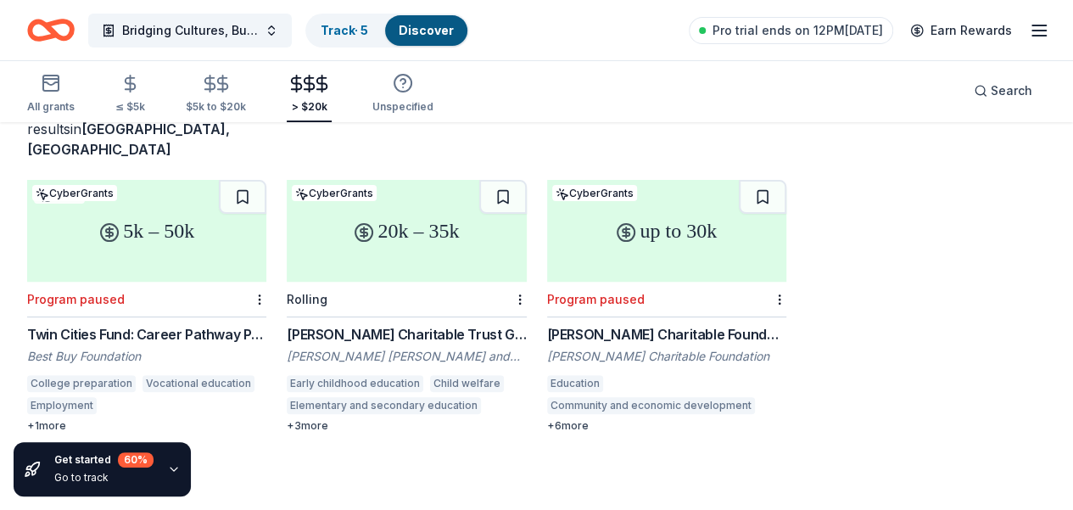
click at [324, 375] on div "Early childhood education" at bounding box center [355, 383] width 137 height 17
click at [547, 324] on div "Dennis Schuman Charitable Foundation Grant" at bounding box center [666, 334] width 239 height 20
click at [292, 324] on div "[PERSON_NAME] Charitable Trust Grant" at bounding box center [406, 334] width 239 height 20
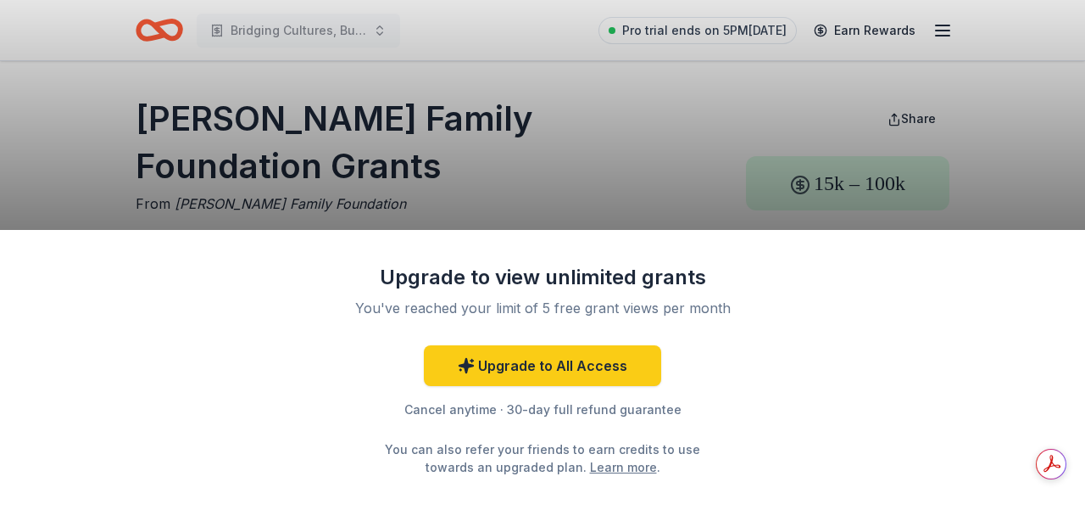
click at [258, 198] on div "Upgrade to view unlimited grants You've reached your limit of 5 free grant view…" at bounding box center [542, 255] width 1085 height 510
click at [312, 24] on div "Upgrade to view unlimited grants You've reached your limit of 5 free grant view…" at bounding box center [542, 255] width 1085 height 510
click at [944, 30] on div "Upgrade to view unlimited grants You've reached your limit of 5 free grant view…" at bounding box center [542, 255] width 1085 height 510
click at [685, 28] on div "Upgrade to view unlimited grants You've reached your limit of 5 free grant view…" at bounding box center [542, 255] width 1085 height 510
click at [566, 140] on div "Upgrade to view unlimited grants You've reached your limit of 5 free grant view…" at bounding box center [542, 255] width 1085 height 510
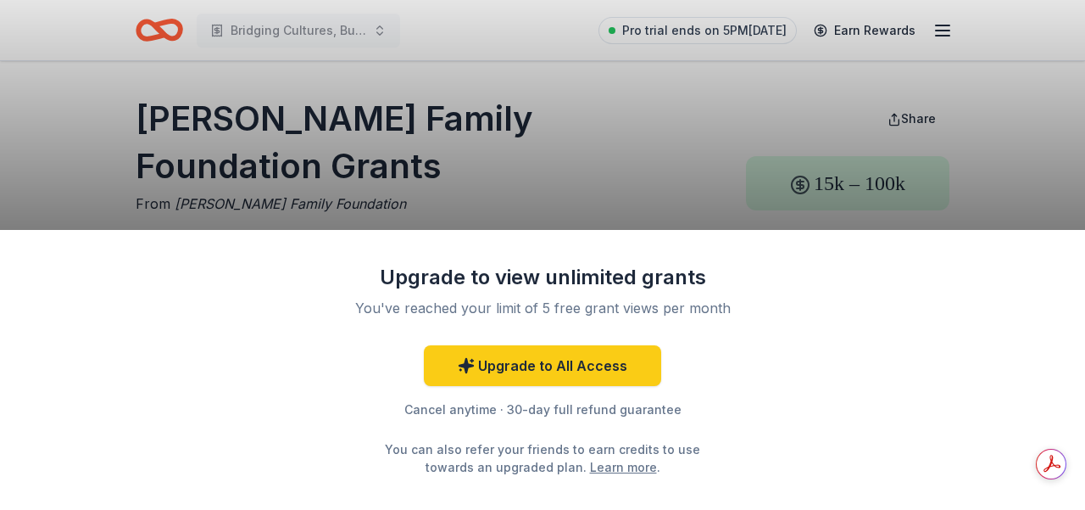
click at [285, 28] on div "Upgrade to view unlimited grants You've reached your limit of 5 free grant view…" at bounding box center [542, 255] width 1085 height 510
click at [215, 30] on div "Upgrade to view unlimited grants You've reached your limit of 5 free grant view…" at bounding box center [542, 255] width 1085 height 510
click at [349, 148] on div "Upgrade to view unlimited grants You've reached your limit of 5 free grant view…" at bounding box center [542, 255] width 1085 height 510
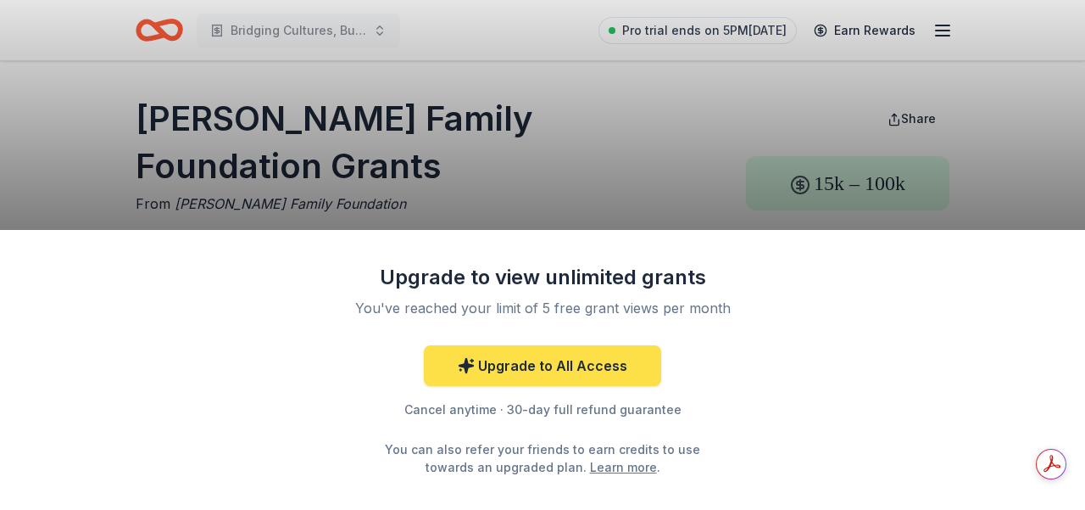
click at [570, 368] on link "Upgrade to All Access" at bounding box center [542, 365] width 237 height 41
click at [587, 365] on link "Upgrade to All Access" at bounding box center [542, 365] width 237 height 41
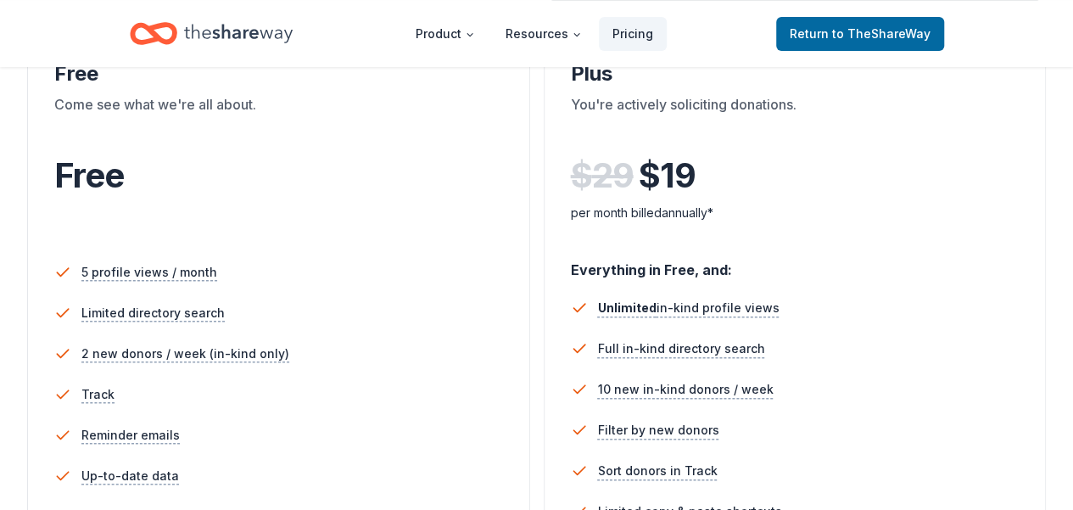
scroll to position [254, 0]
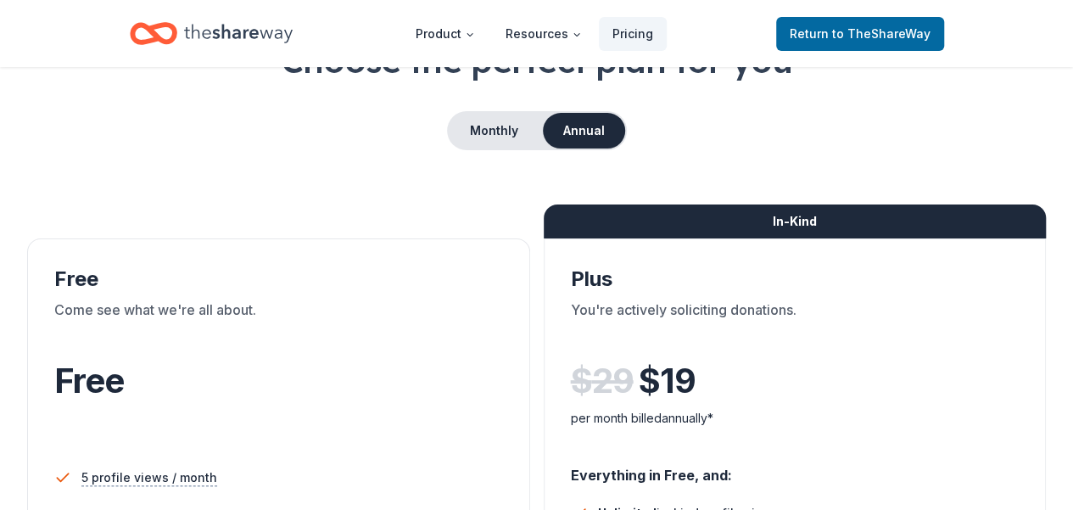
scroll to position [85, 0]
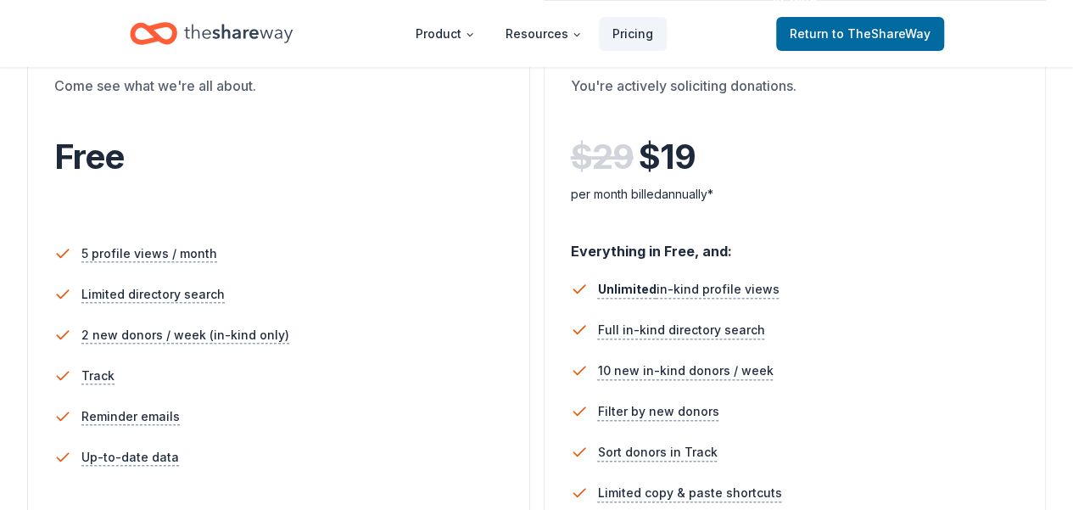
scroll to position [424, 0]
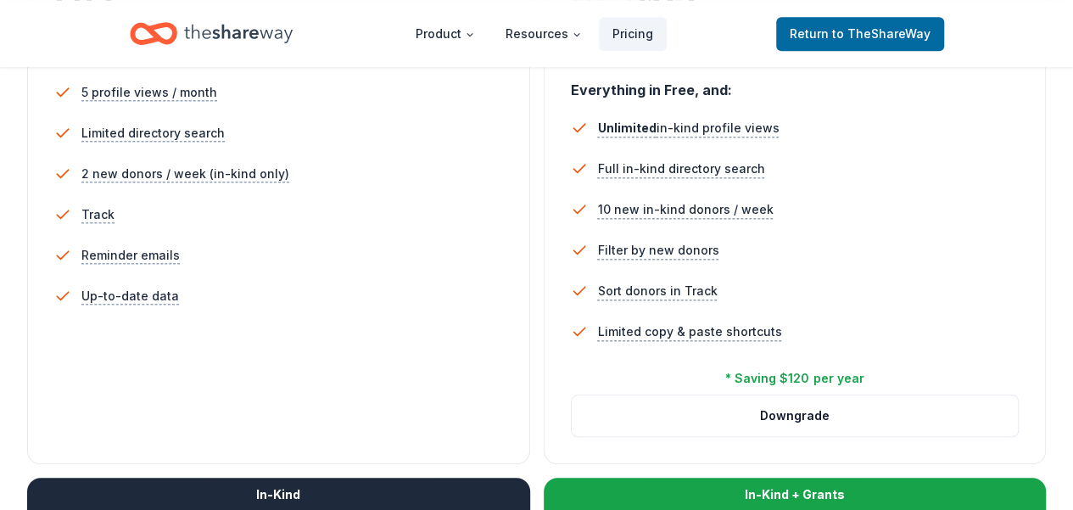
scroll to position [509, 0]
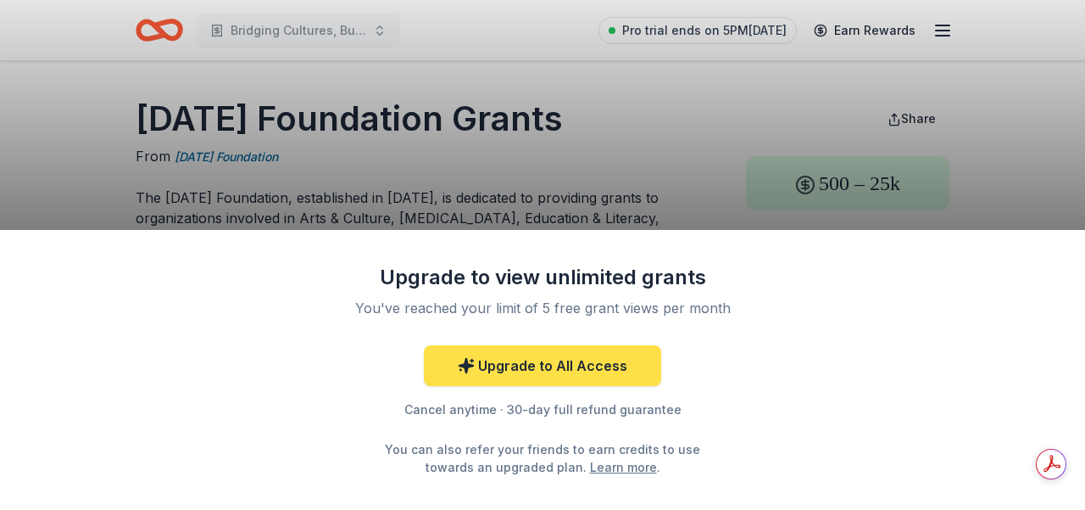
click at [520, 369] on link "Upgrade to All Access" at bounding box center [542, 365] width 237 height 41
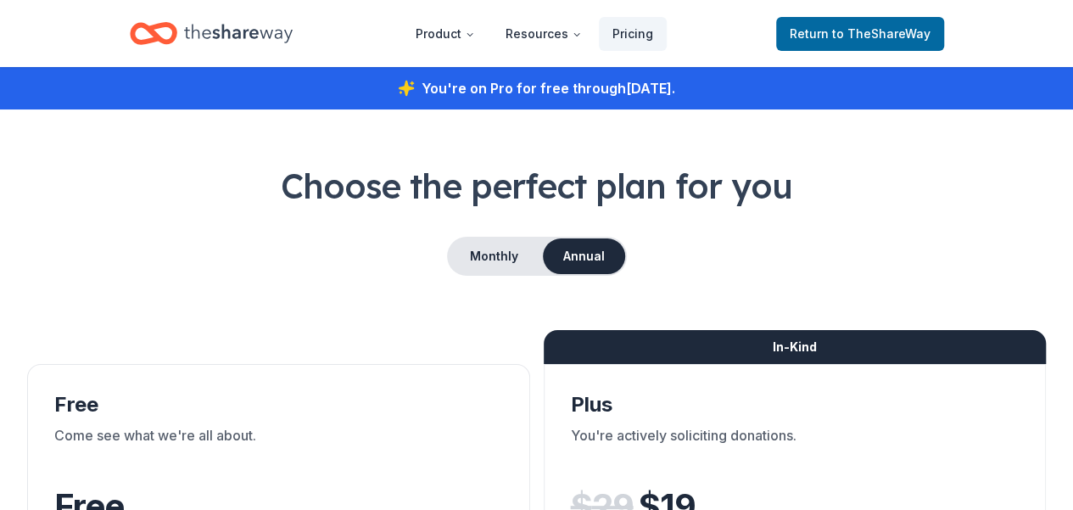
click at [841, 33] on span "to TheShareWay" at bounding box center [881, 33] width 98 height 14
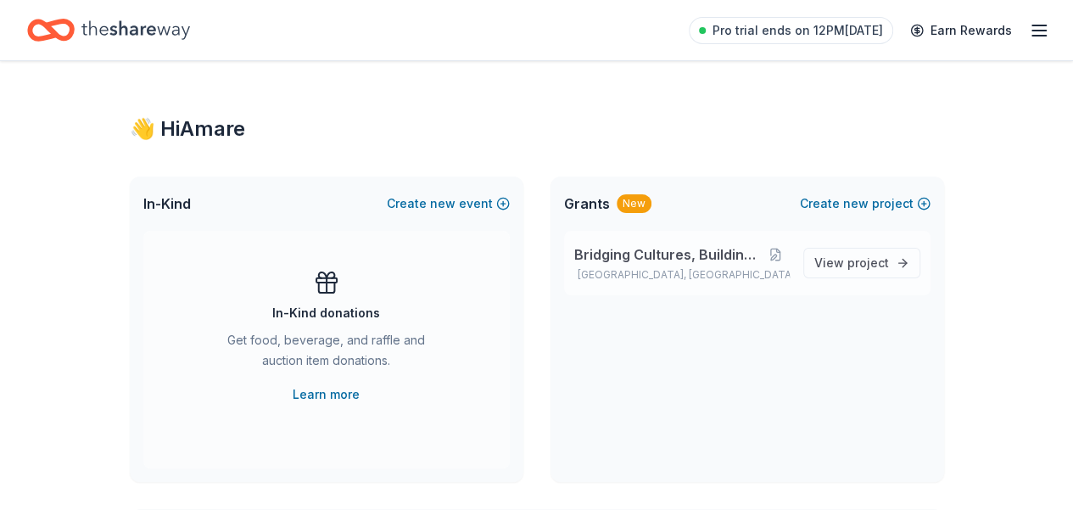
click at [622, 255] on span "Bridging Cultures, Building Futures" at bounding box center [668, 254] width 188 height 20
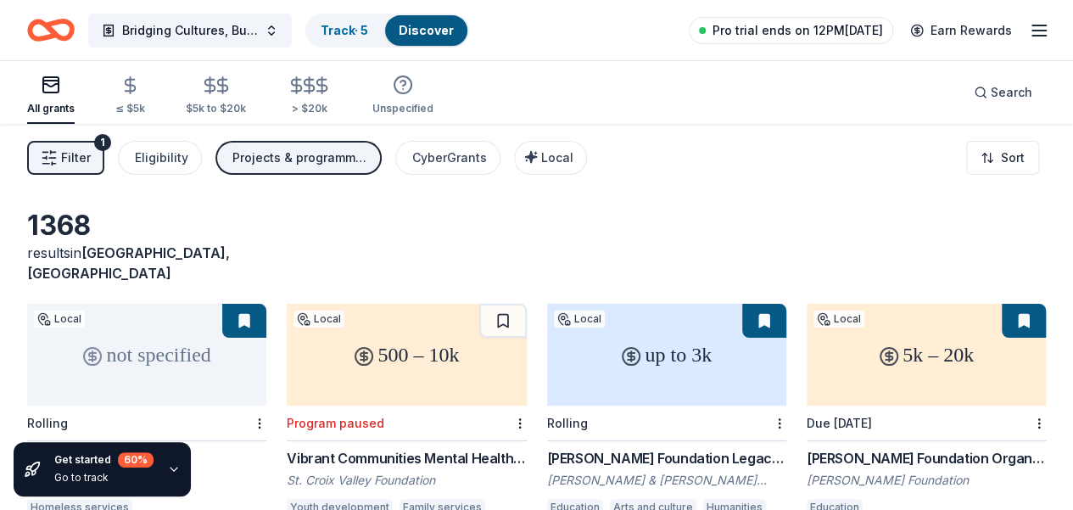
click at [818, 27] on span "Pro trial ends on 12PM[DATE]" at bounding box center [797, 30] width 170 height 20
drag, startPoint x: 812, startPoint y: 25, endPoint x: 716, endPoint y: 73, distance: 108.1
click at [716, 73] on div "All grants ≤ $5k $5k to $20k > $20k Unspecified Search" at bounding box center [536, 92] width 1018 height 63
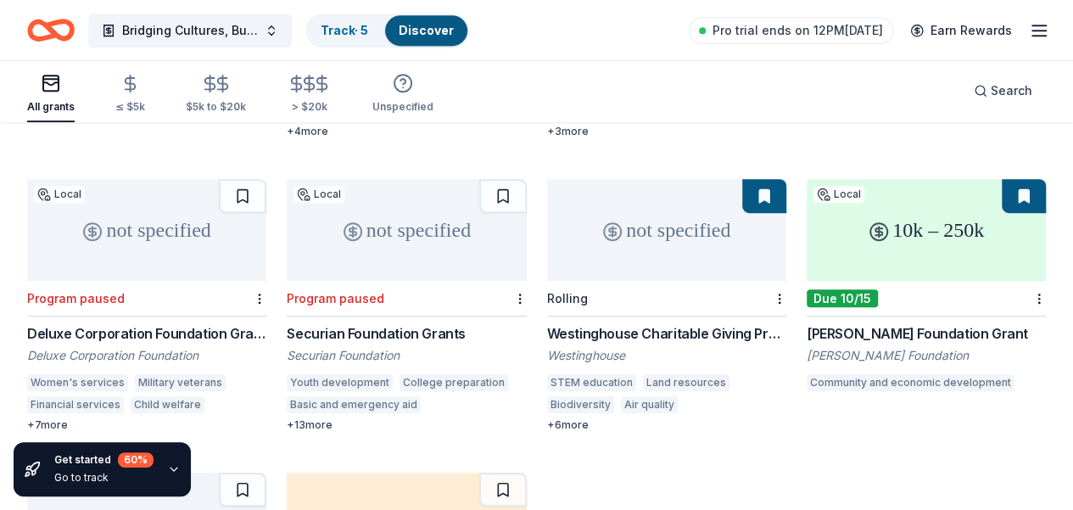
scroll to position [424, 0]
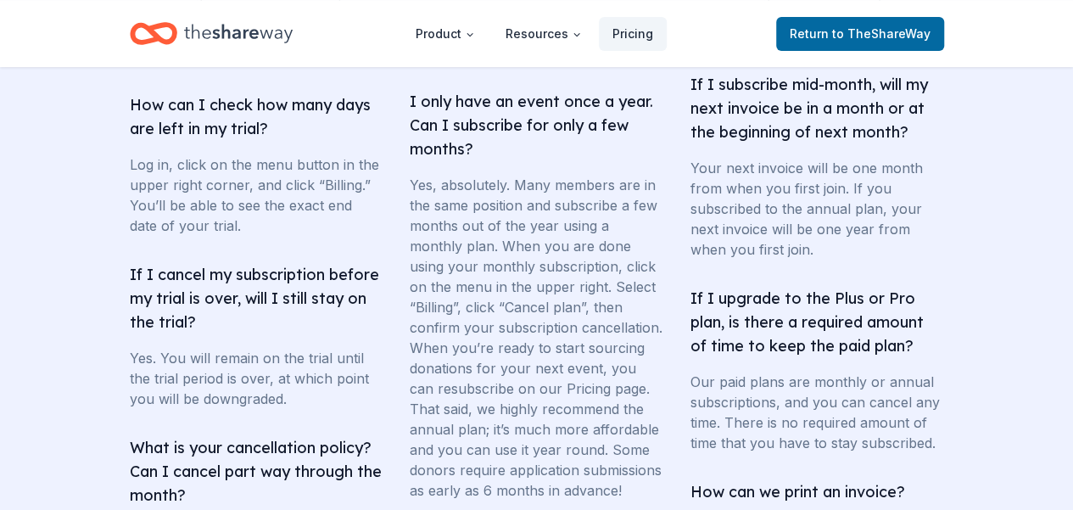
scroll to position [3562, 0]
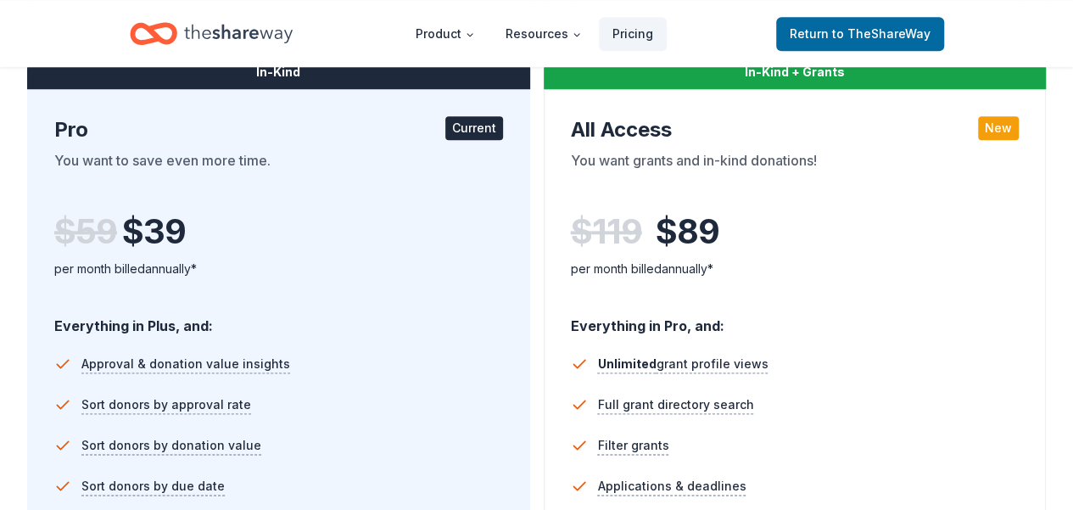
scroll to position [424, 0]
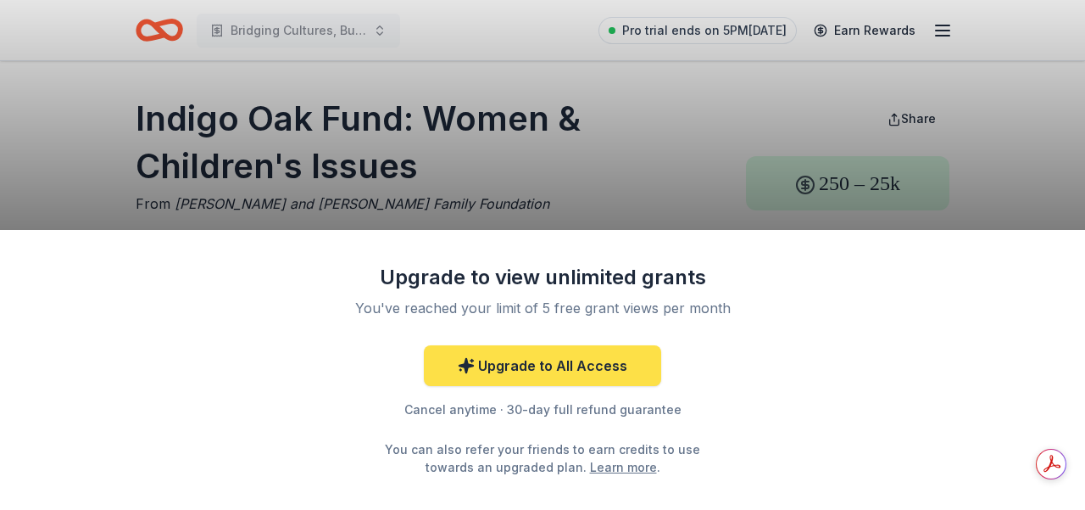
click at [517, 370] on link "Upgrade to All Access" at bounding box center [542, 365] width 237 height 41
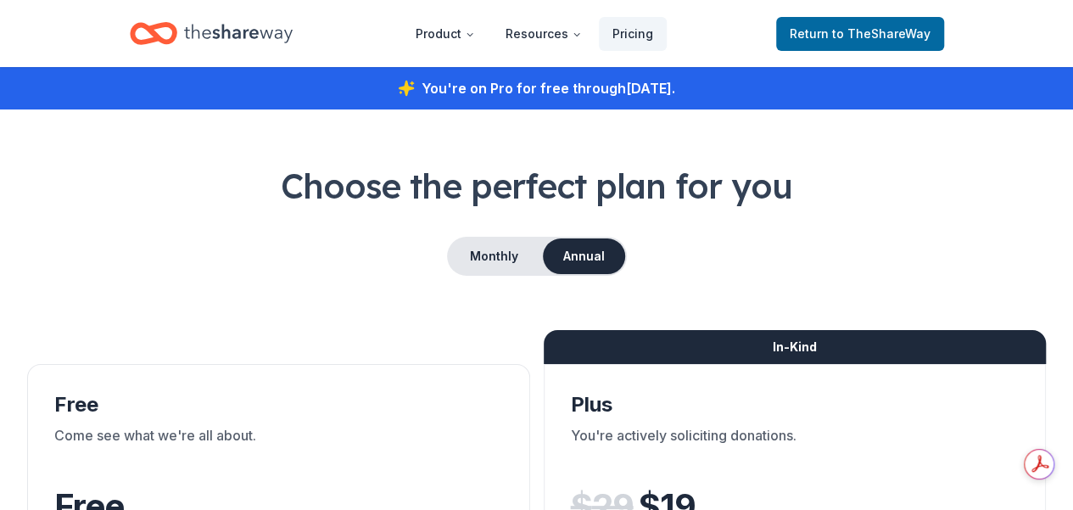
click at [493, 93] on div "You're on Pro for free through [DATE] ." at bounding box center [536, 88] width 1073 height 42
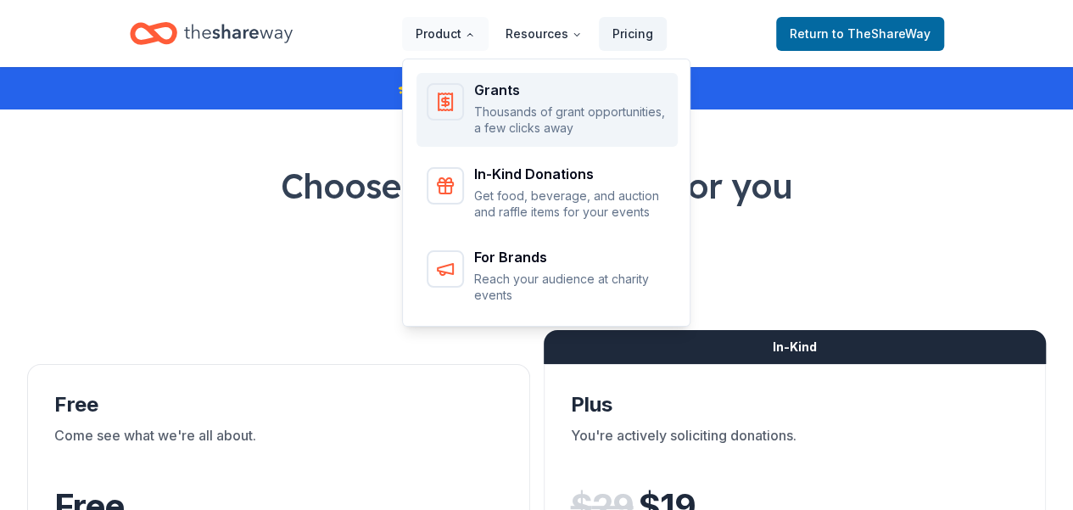
click at [527, 115] on p "Thousands of grant opportunities, a few clicks away" at bounding box center [570, 119] width 193 height 33
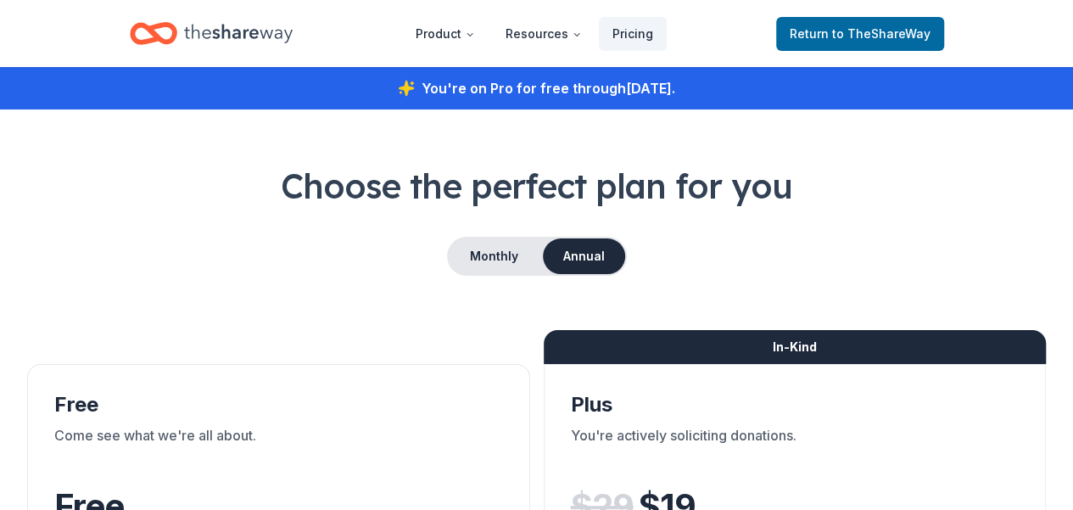
click at [248, 34] on icon "Home" at bounding box center [238, 33] width 109 height 19
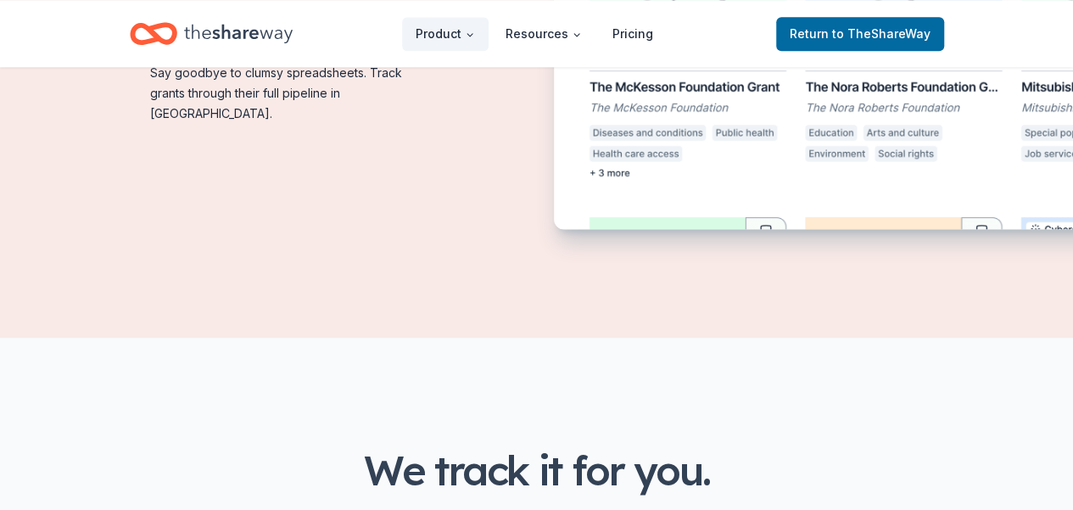
scroll to position [1442, 0]
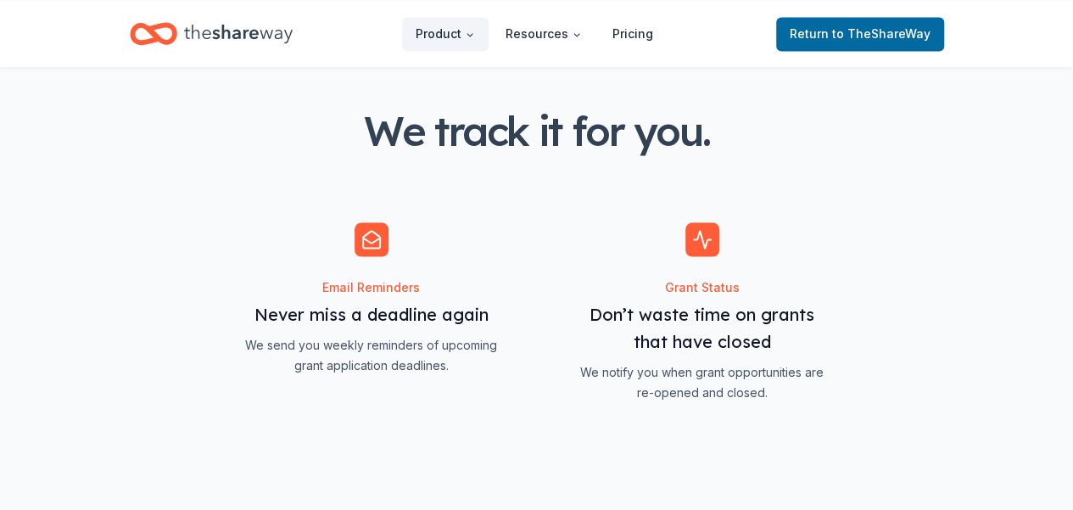
click at [375, 222] on span "Features for simplifying everyday business tasks" at bounding box center [371, 312] width 263 height 180
click at [494, 237] on span "Features for simplifying everyday business tasks" at bounding box center [371, 312] width 263 height 180
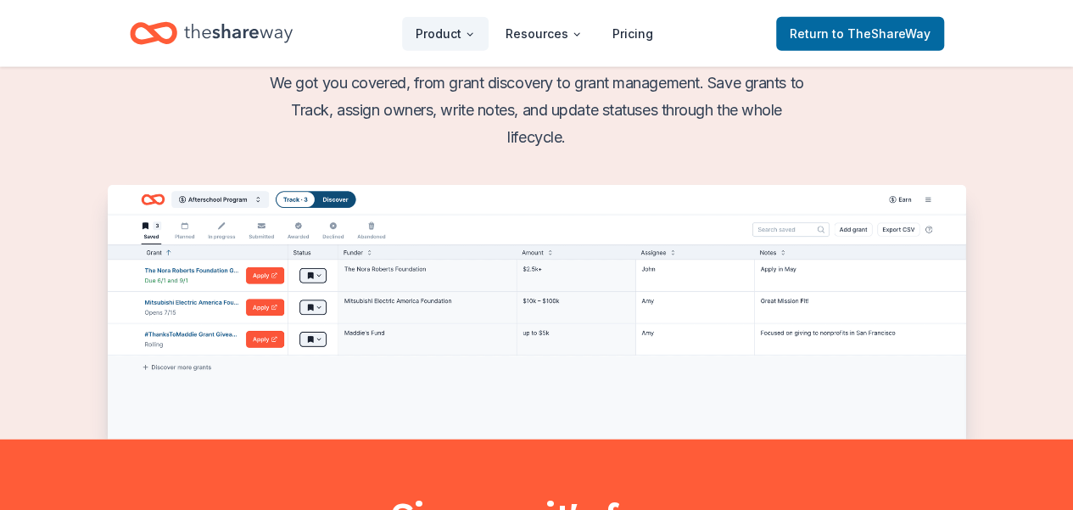
scroll to position [2205, 0]
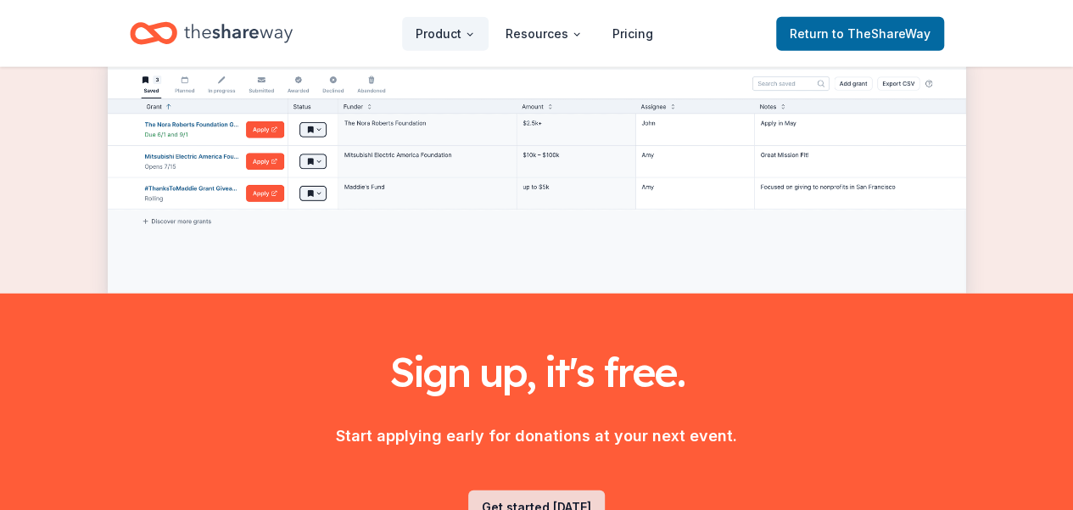
click at [535, 490] on link "Get started today" at bounding box center [536, 507] width 137 height 34
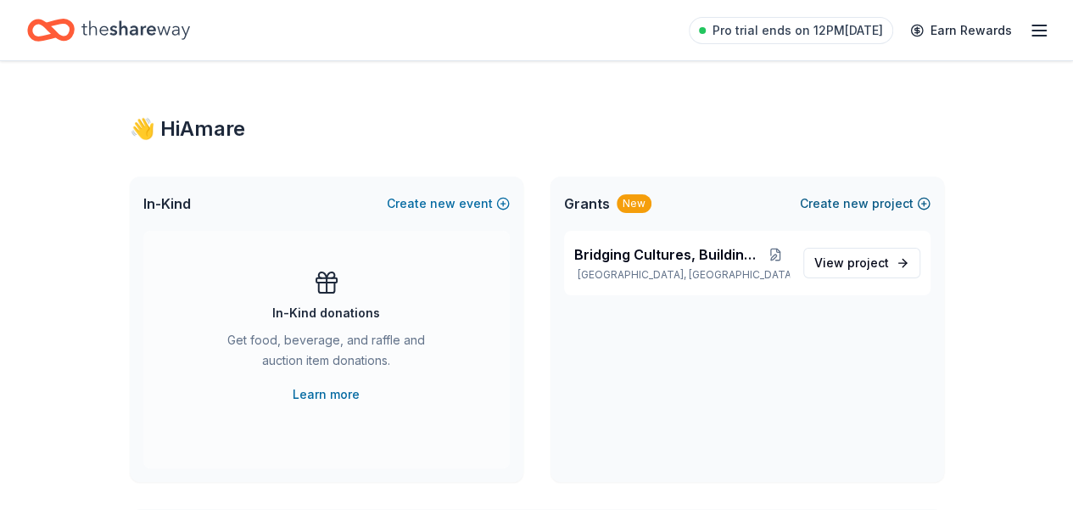
click at [862, 201] on span "new" at bounding box center [855, 203] width 25 height 20
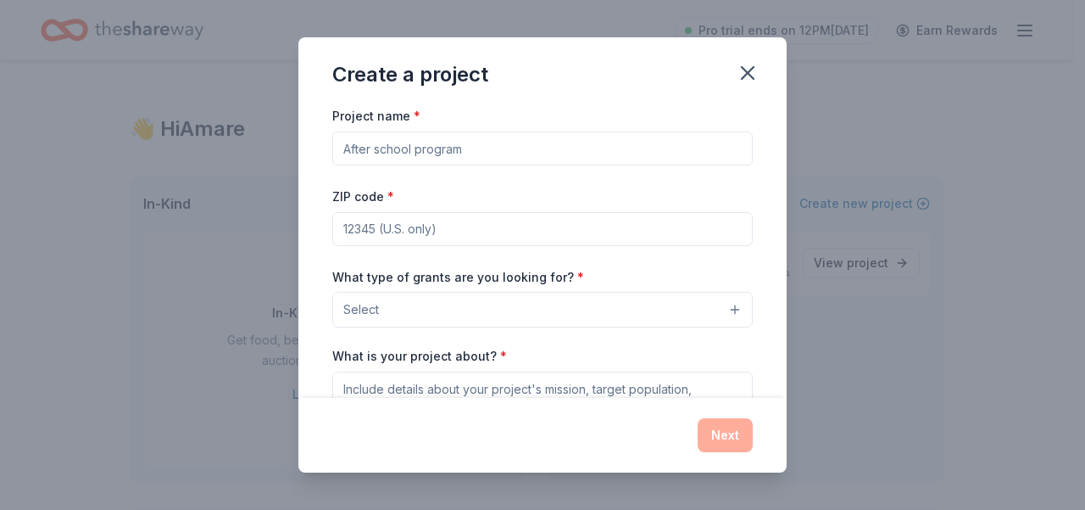
click at [723, 310] on button "Select" at bounding box center [542, 310] width 421 height 36
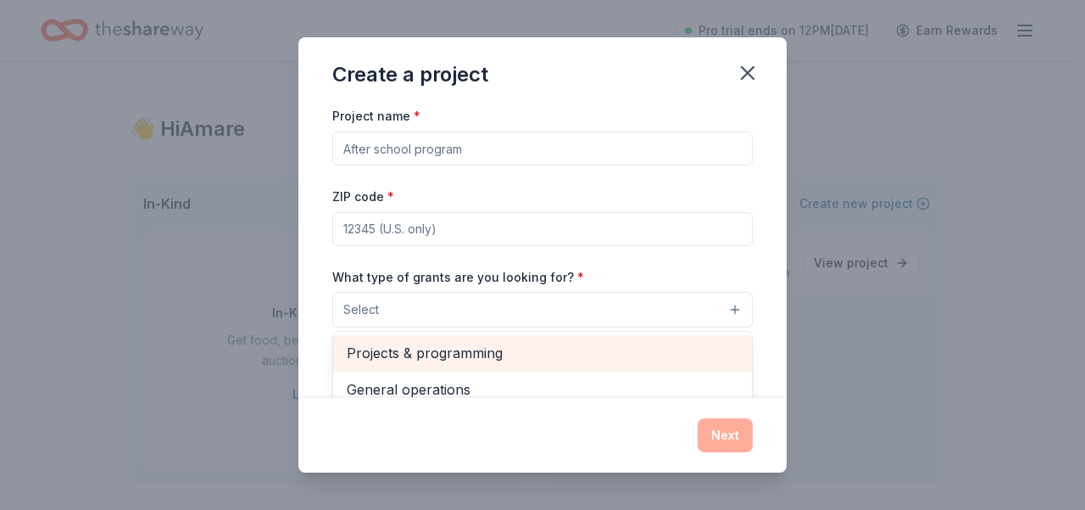
click at [492, 351] on span "Projects & programming" at bounding box center [543, 353] width 392 height 22
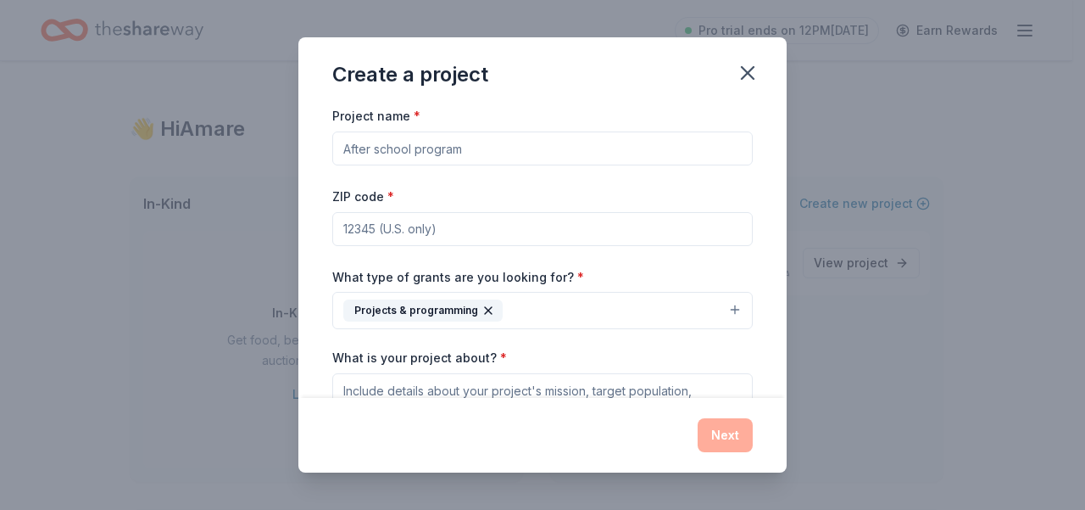
click at [721, 310] on button "Projects & programming" at bounding box center [542, 310] width 421 height 37
click at [723, 310] on button "Projects & programming" at bounding box center [542, 310] width 421 height 37
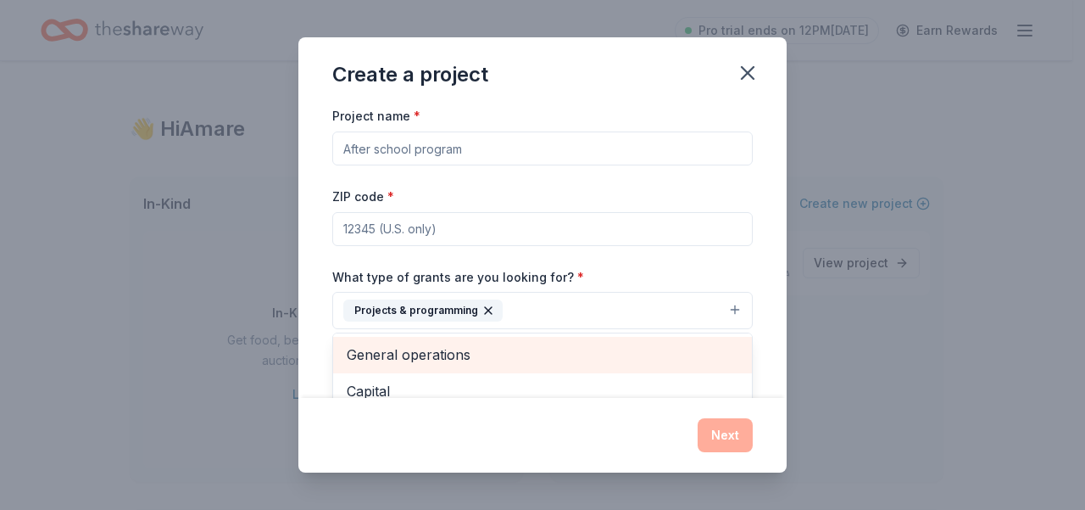
click at [412, 353] on span "General operations" at bounding box center [543, 354] width 392 height 22
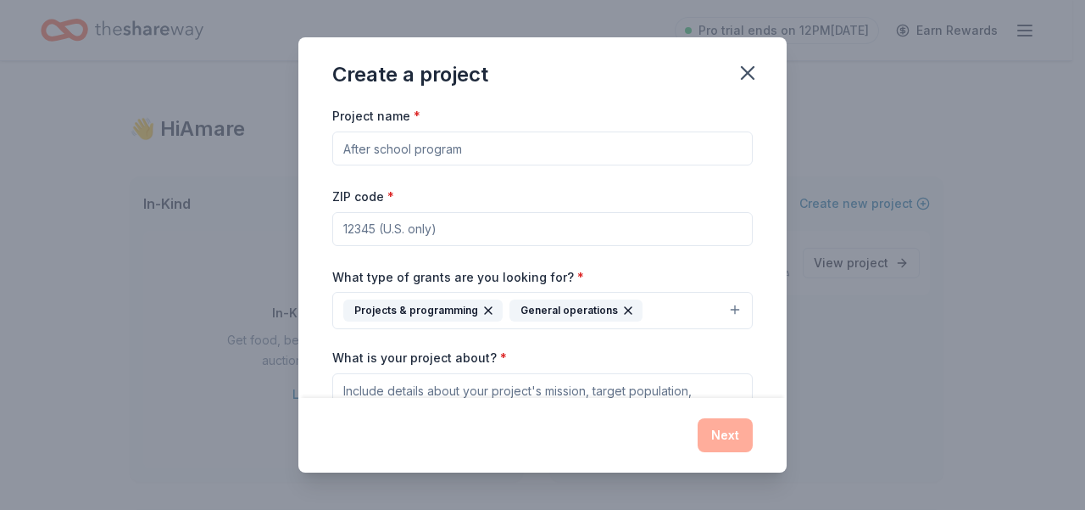
click at [722, 311] on button "Projects & programming General operations" at bounding box center [542, 310] width 421 height 37
click at [722, 303] on button "Projects & programming General operations" at bounding box center [542, 310] width 421 height 37
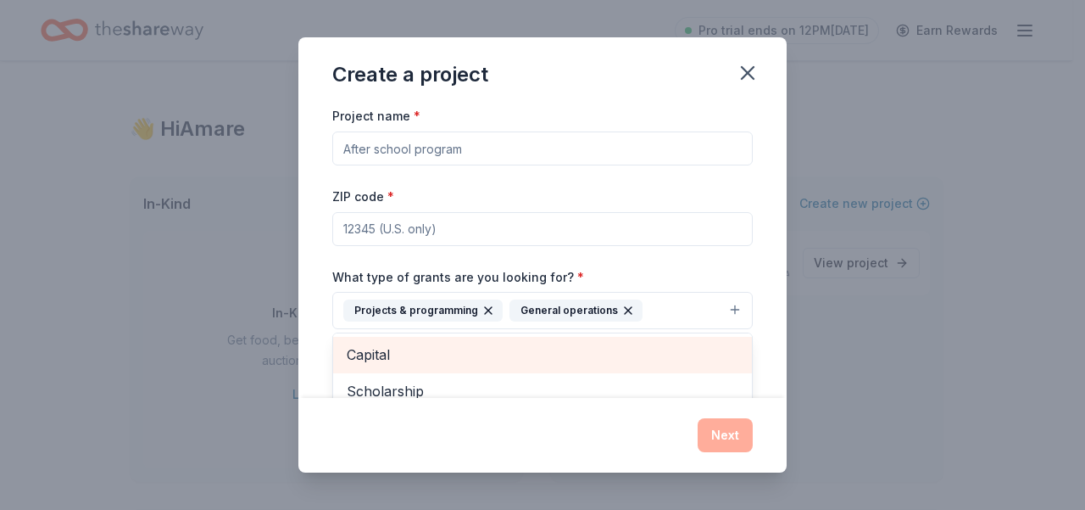
click at [377, 350] on span "Capital" at bounding box center [543, 354] width 392 height 22
click at [392, 346] on span "Scholarship" at bounding box center [543, 354] width 392 height 22
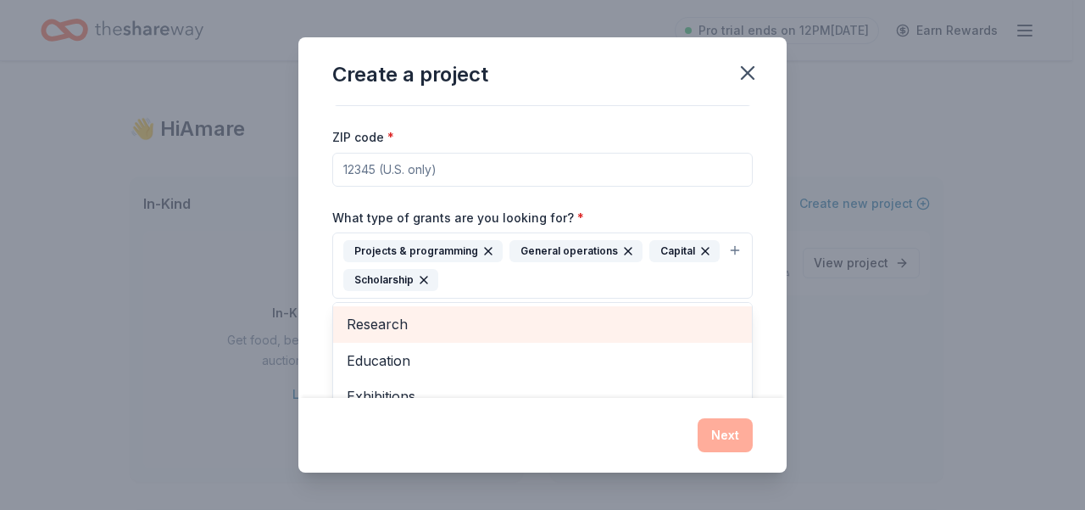
scroll to position [86, 0]
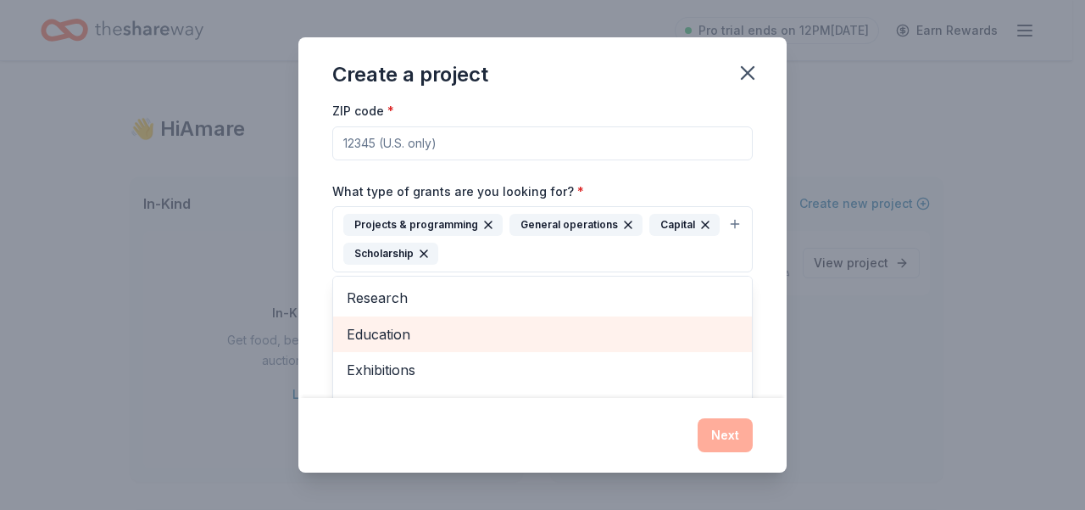
click at [404, 328] on span "Education" at bounding box center [543, 334] width 392 height 22
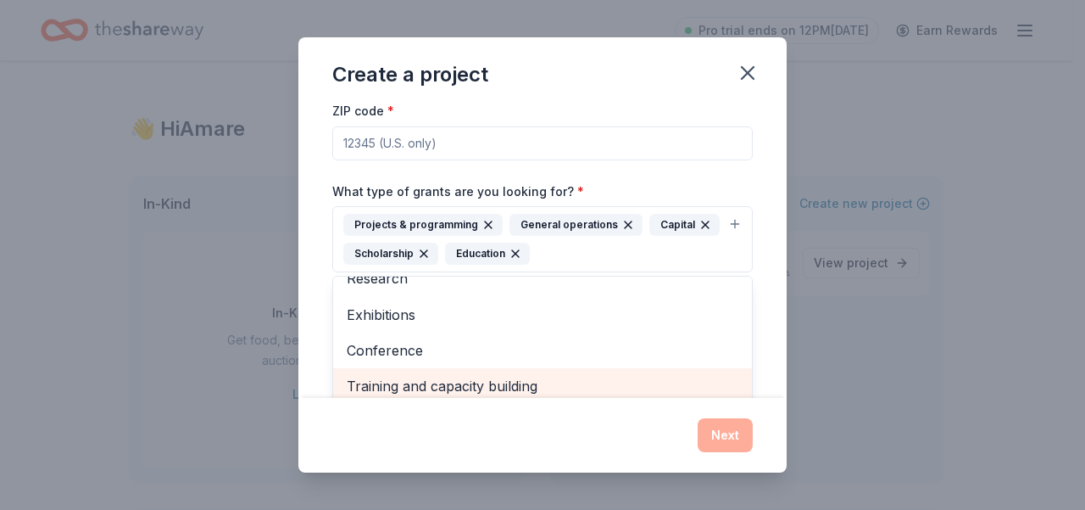
scroll to position [89, 0]
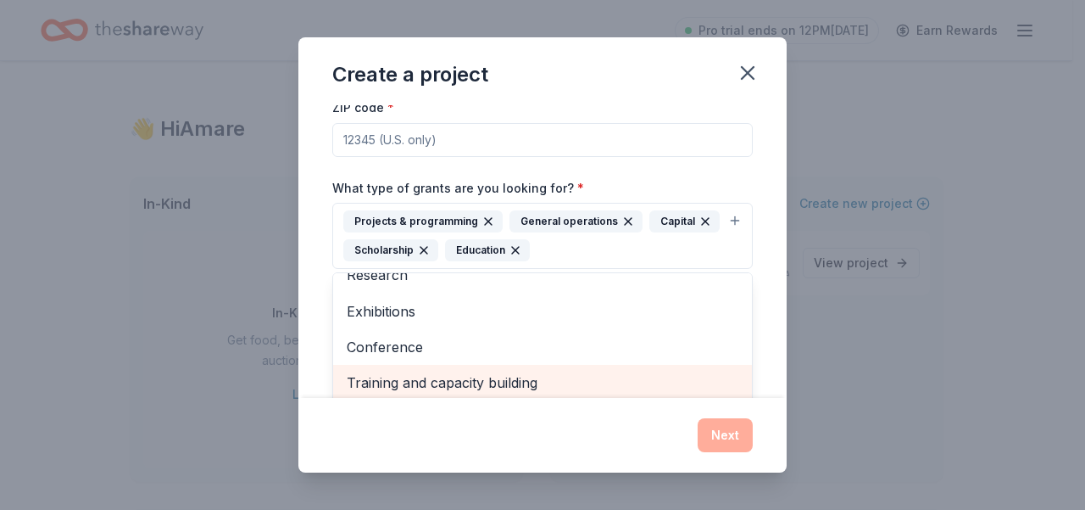
click at [499, 383] on span "Training and capacity building" at bounding box center [543, 382] width 392 height 22
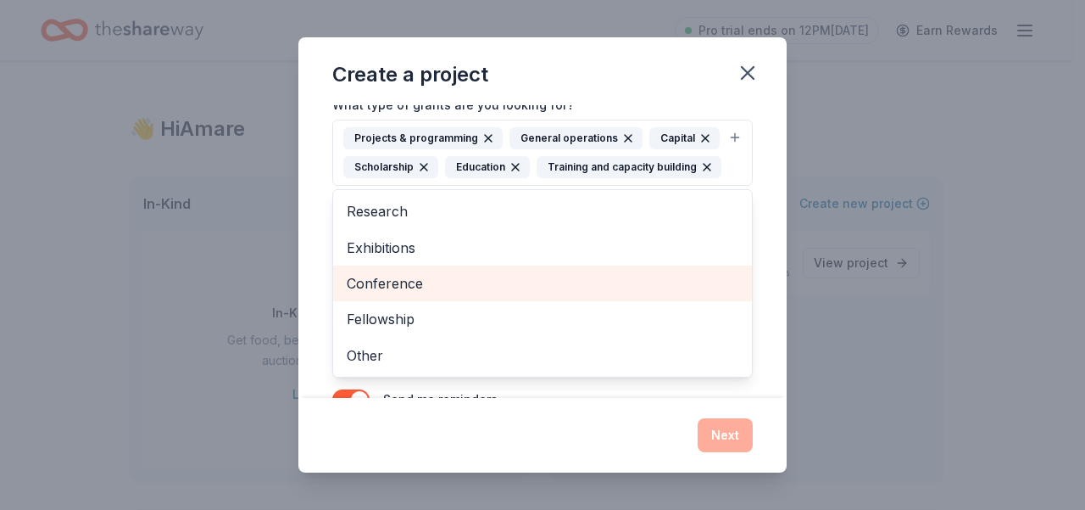
scroll to position [257, 0]
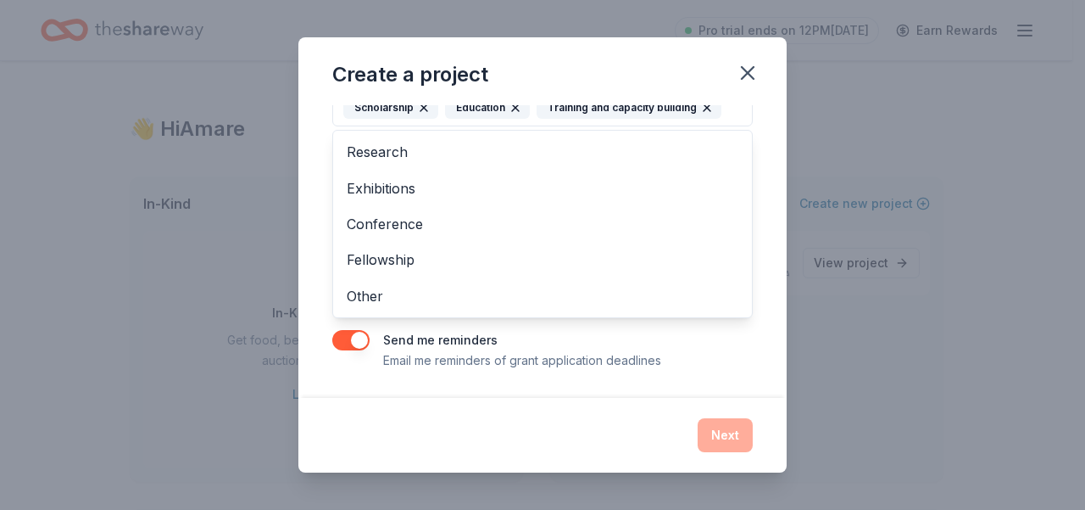
click at [357, 338] on div "Project name * ZIP code * What type of grants are you looking for? * Projects &…" at bounding box center [542, 122] width 421 height 496
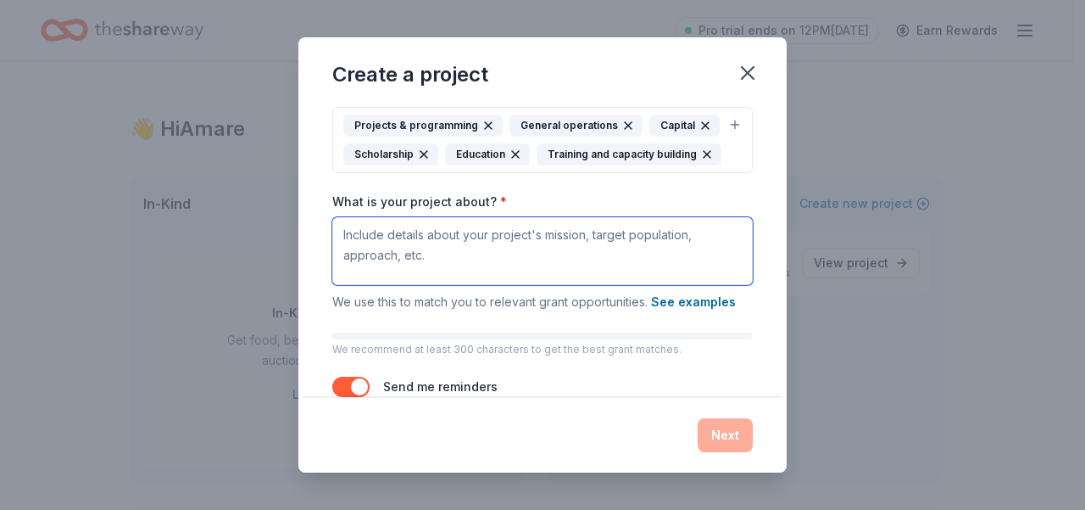
click at [466, 279] on textarea "What is your project about? *" at bounding box center [542, 251] width 421 height 68
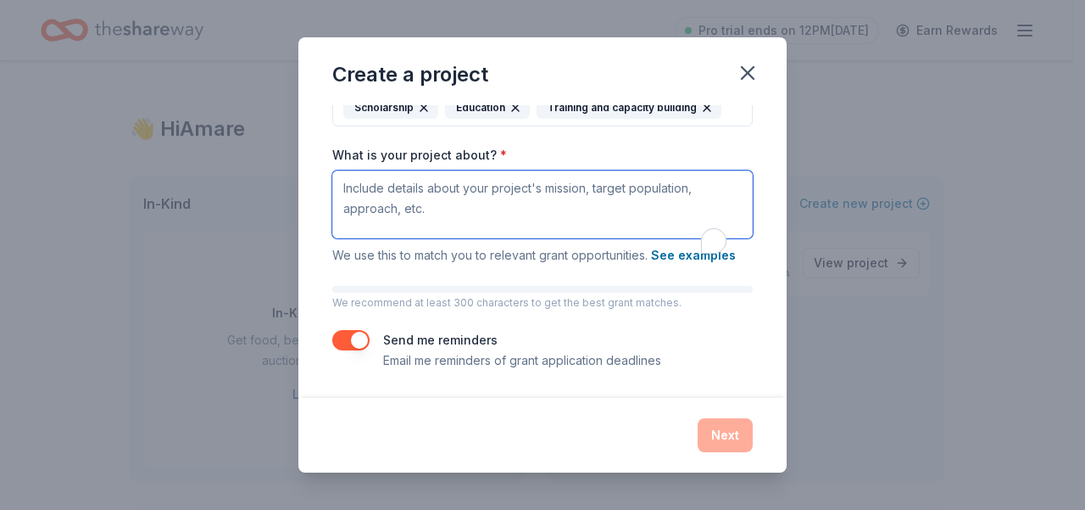
scroll to position [257, 0]
click at [457, 374] on div "Project name * ZIP code * What type of grants are you looking for? * Projects &…" at bounding box center [542, 251] width 488 height 292
click at [414, 359] on p "Email me reminders of grant application deadlines" at bounding box center [522, 360] width 278 height 20
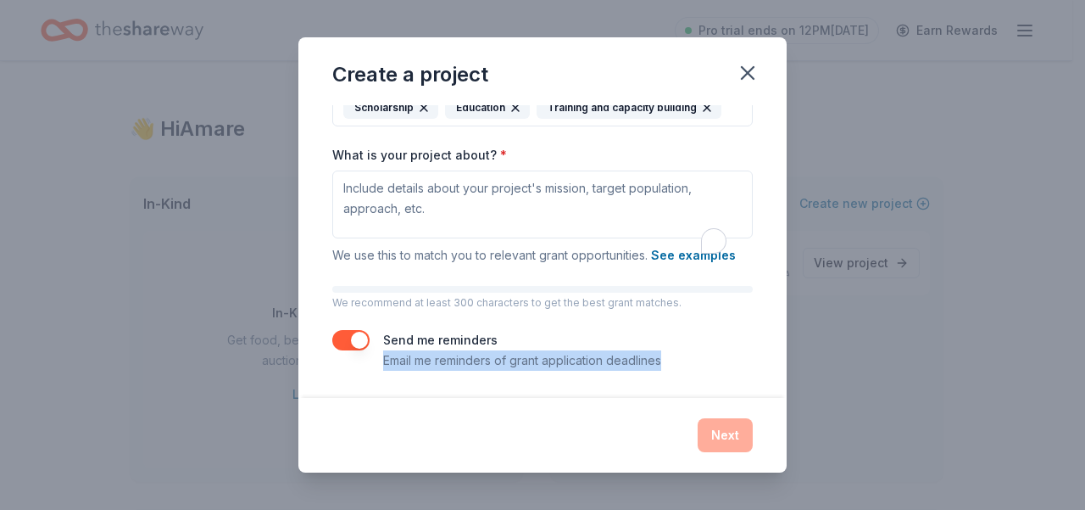
drag, startPoint x: 664, startPoint y: 359, endPoint x: 380, endPoint y: 367, distance: 284.2
click at [380, 367] on div "Send me reminders Email me reminders of grant application deadlines" at bounding box center [542, 350] width 421 height 41
click at [695, 360] on div "Send me reminders Email me reminders of grant application deadlines" at bounding box center [542, 350] width 421 height 41
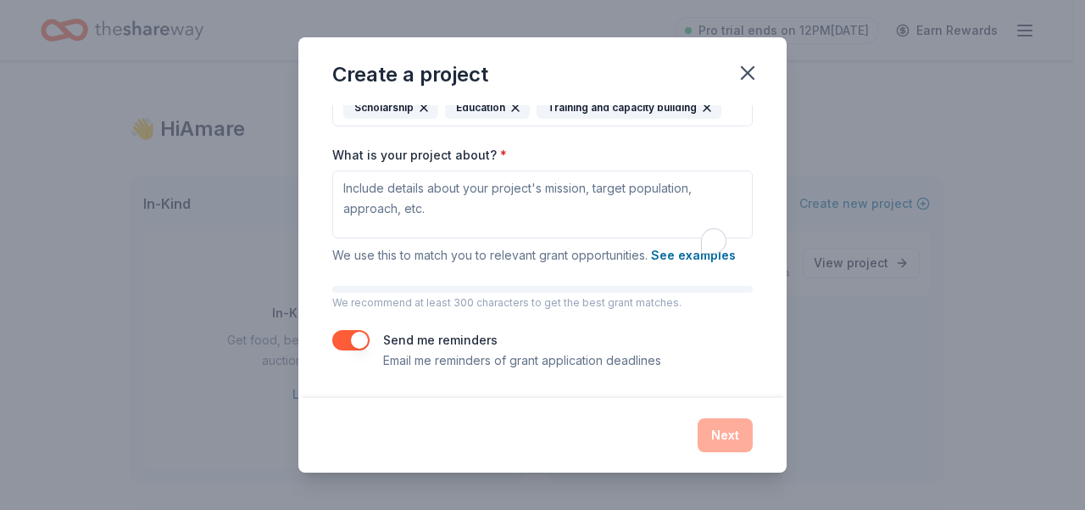
click at [724, 442] on div "Next" at bounding box center [542, 435] width 421 height 34
click at [728, 435] on div "Next" at bounding box center [542, 435] width 421 height 34
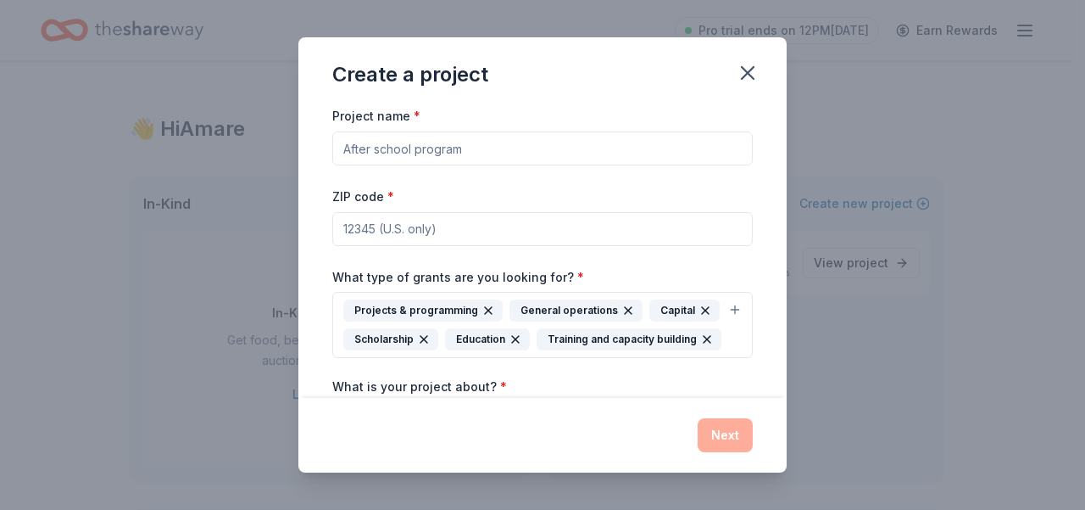
scroll to position [0, 0]
click at [466, 230] on input "ZIP code *" at bounding box center [542, 229] width 421 height 34
type input "55129"
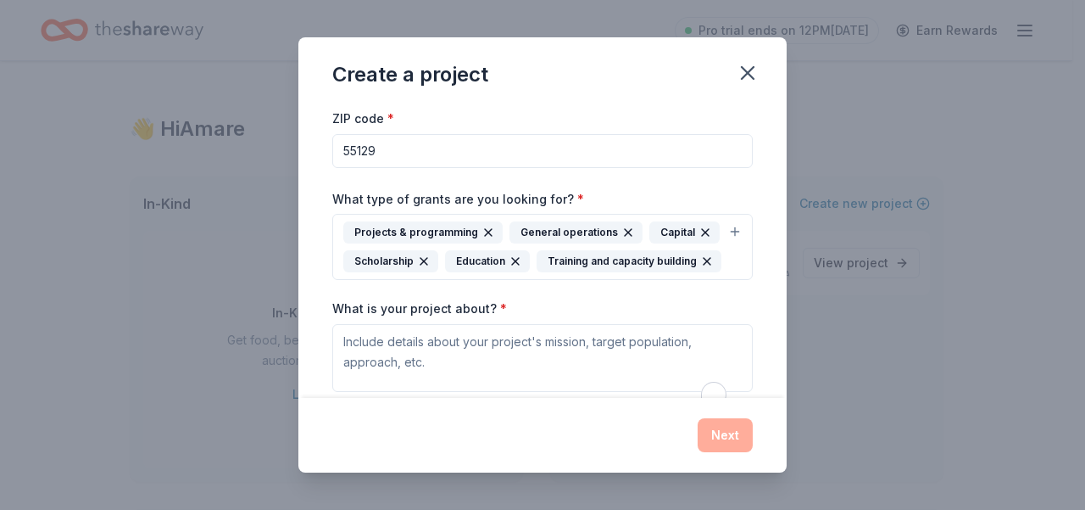
scroll to position [172, 0]
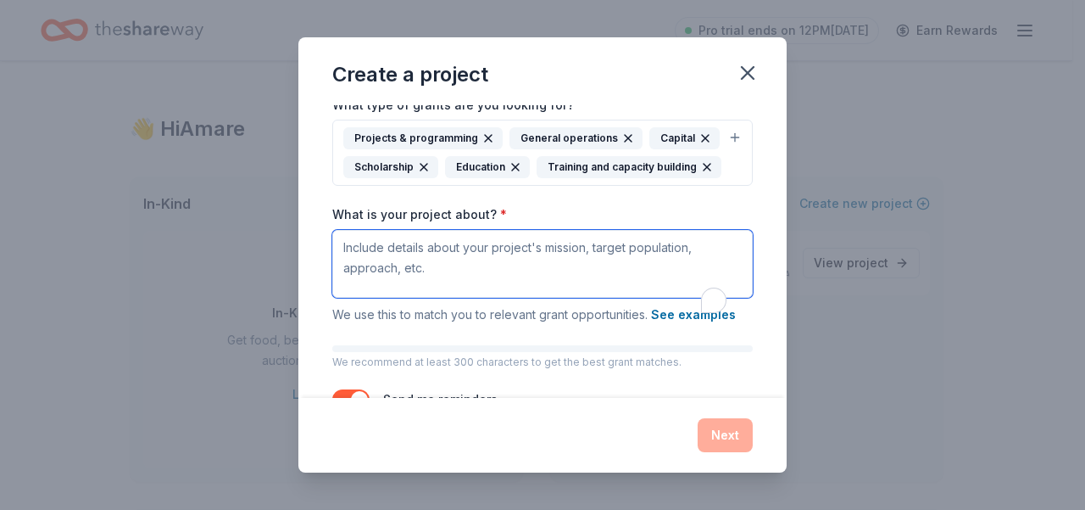
click at [449, 278] on textarea "What is your project about? *" at bounding box center [542, 264] width 421 height 68
click at [527, 285] on textarea "What is your project about? *" at bounding box center [542, 264] width 421 height 68
drag, startPoint x: 427, startPoint y: 293, endPoint x: 334, endPoint y: 245, distance: 105.1
click at [328, 247] on div "Project name * ZIP code * 55129 What type of grants are you looking for? * Proj…" at bounding box center [542, 251] width 488 height 292
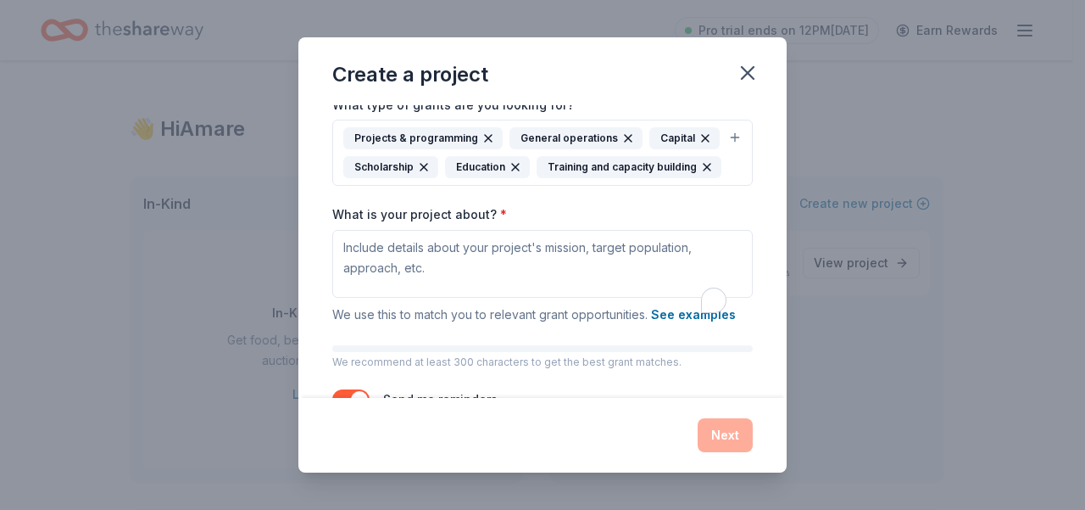
drag, startPoint x: 334, startPoint y: 237, endPoint x: 491, endPoint y: 291, distance: 166.0
click at [491, 291] on div "What is your project about? * We use this to match you to relevant grant opport…" at bounding box center [542, 265] width 421 height 119
copy label "What is your p"
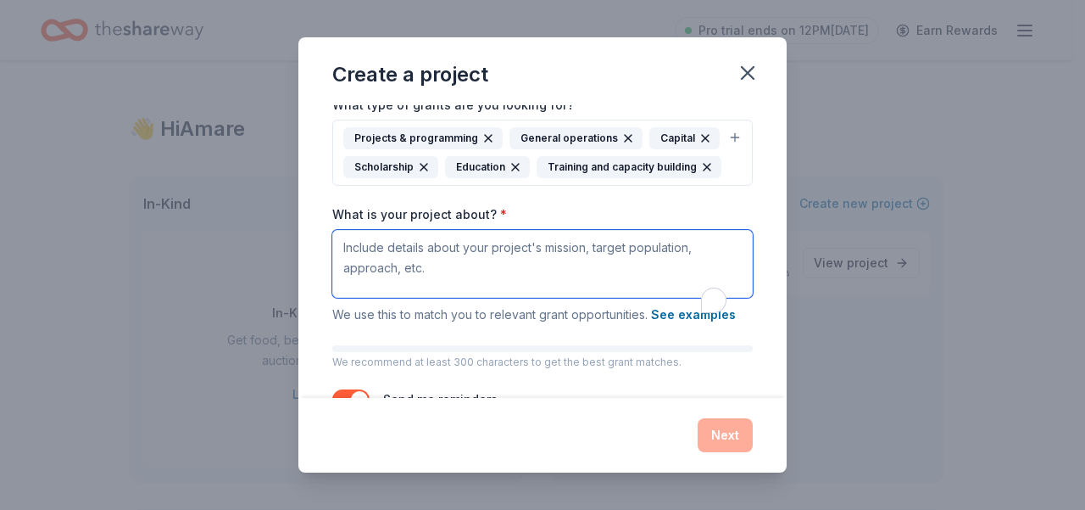
click at [444, 284] on textarea "What is your project about? *" at bounding box center [542, 264] width 421 height 68
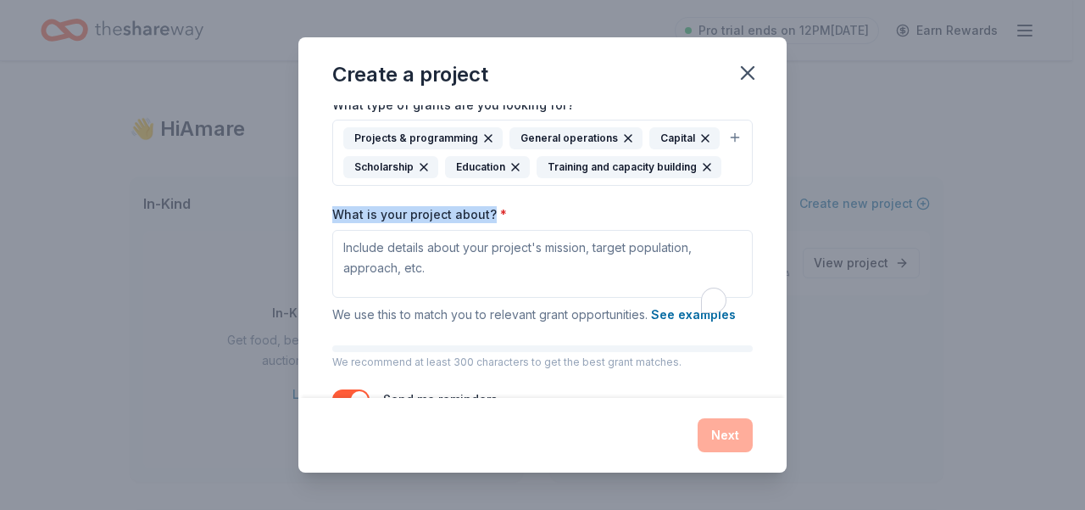
drag, startPoint x: 334, startPoint y: 238, endPoint x: 485, endPoint y: 235, distance: 151.0
click at [485, 223] on label "What is your project about? *" at bounding box center [419, 214] width 175 height 17
copy label "What is your project about?"
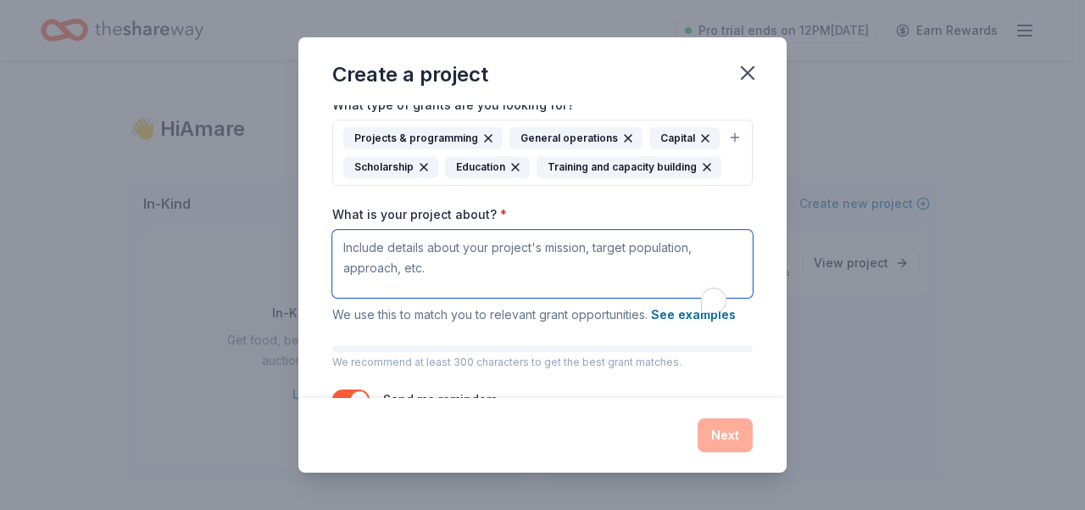
click at [429, 291] on textarea "What is your project about? *" at bounding box center [542, 264] width 421 height 68
paste textarea "Green Pathways, by the Ethio American Foundation, empowers East African immigra…"
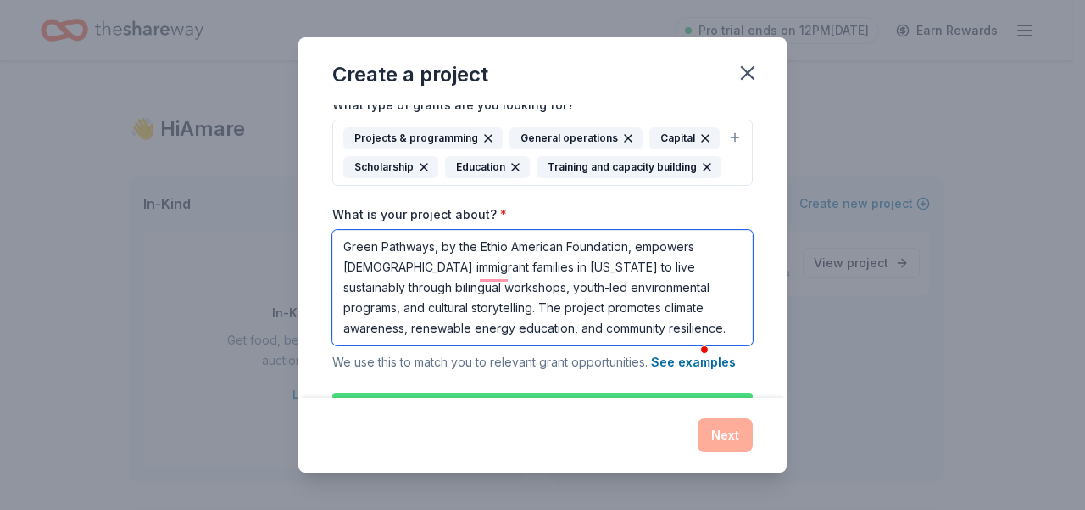
scroll to position [1, 0]
click at [669, 345] on textarea "Green Pathways, by the Ethio American Foundation, empowers East African immigra…" at bounding box center [542, 287] width 421 height 115
type textarea "Green Pathways, by the Ethio American Foundation, empowers East African immigra…"
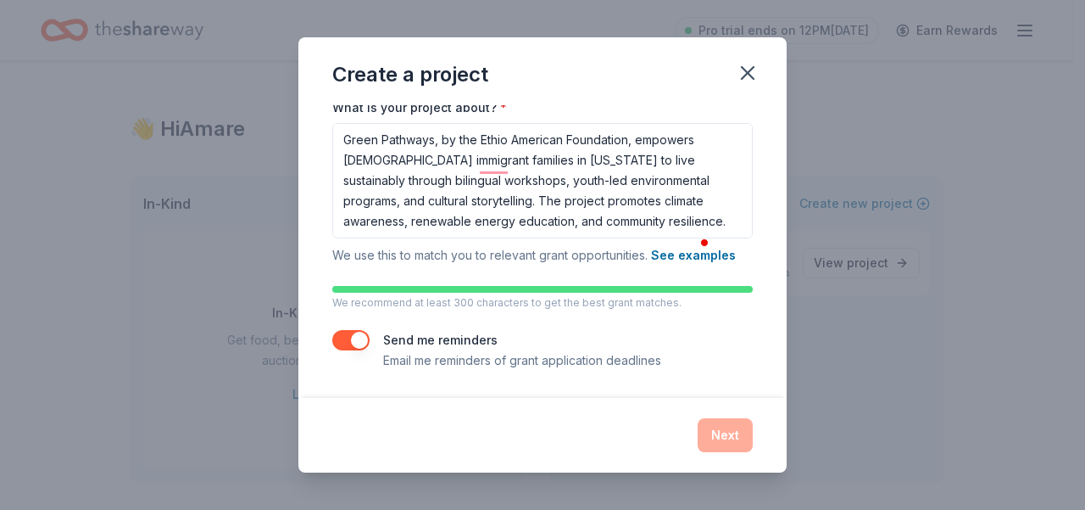
scroll to position [304, 0]
click at [675, 254] on button "See examples" at bounding box center [693, 255] width 85 height 20
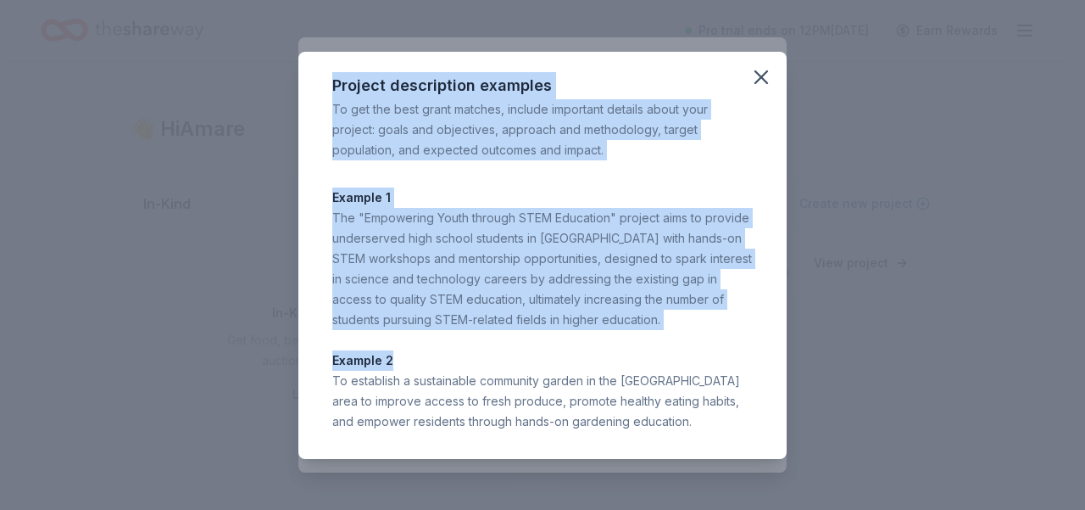
drag, startPoint x: 332, startPoint y: 84, endPoint x: 552, endPoint y: 335, distance: 333.5
click at [552, 335] on div "Project description examples To get the best grant matches, include important d…" at bounding box center [542, 255] width 488 height 407
copy div "Project description examples To get the best grant matches, include important d…"
click at [761, 72] on icon "button" at bounding box center [762, 77] width 24 height 24
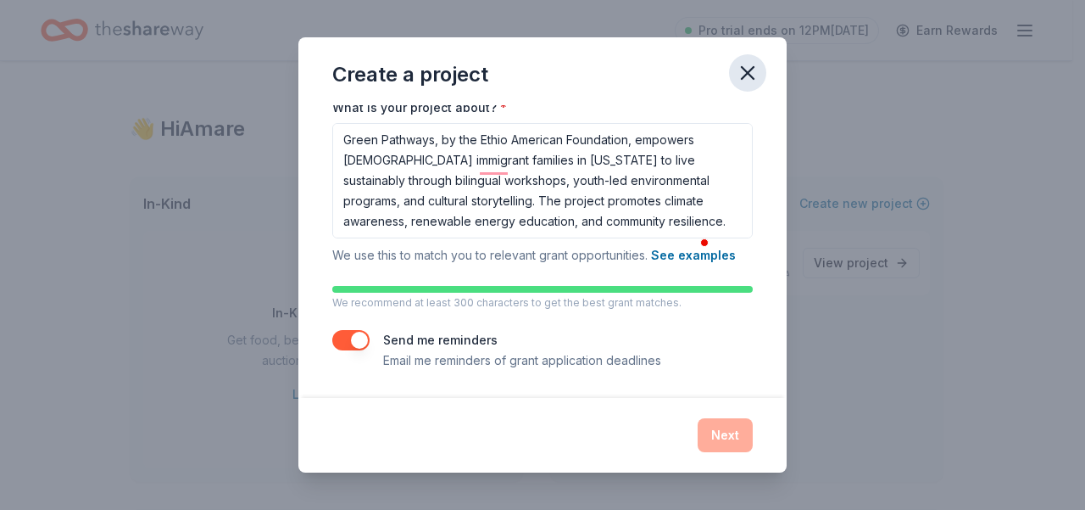
click at [751, 73] on icon "button" at bounding box center [748, 73] width 24 height 24
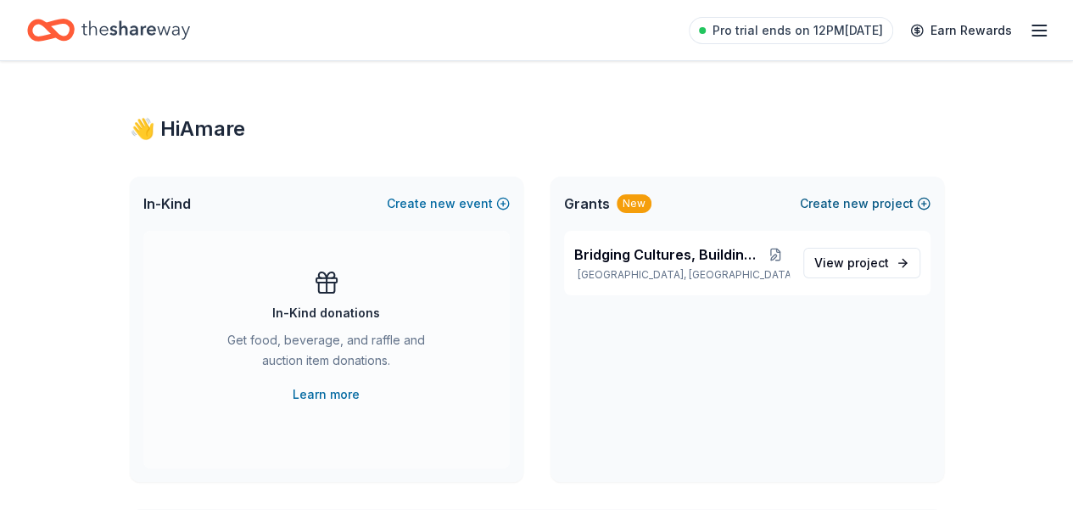
click at [884, 201] on button "Create new project" at bounding box center [865, 203] width 131 height 20
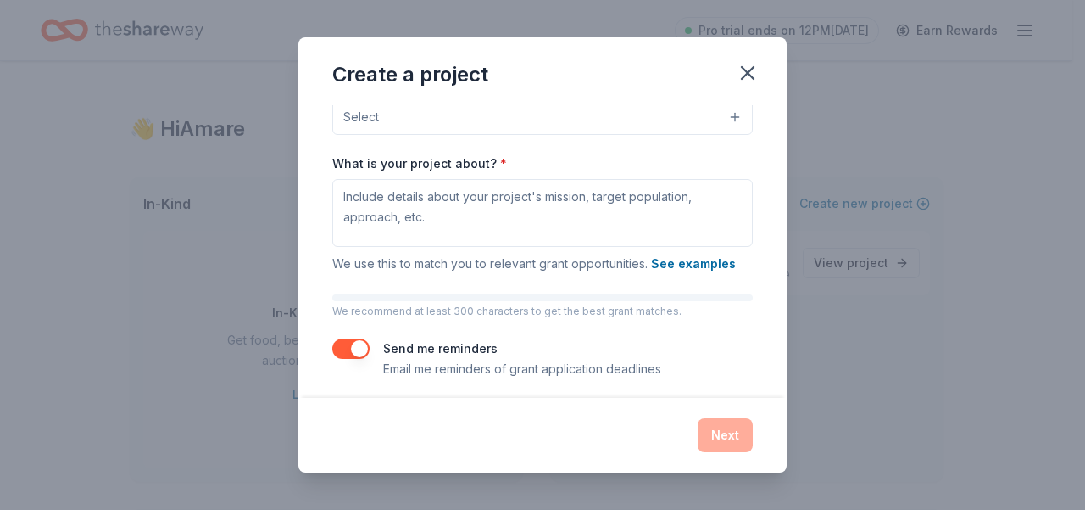
scroll to position [199, 0]
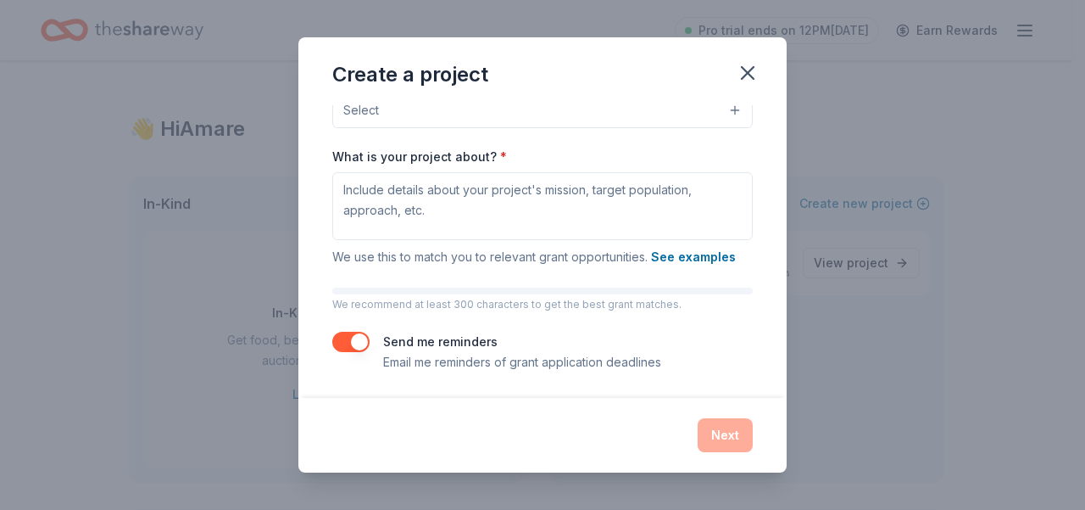
click at [595, 445] on div "Next" at bounding box center [542, 435] width 421 height 34
click at [726, 437] on div "Next" at bounding box center [542, 435] width 421 height 34
click at [750, 71] on icon "button" at bounding box center [748, 73] width 12 height 12
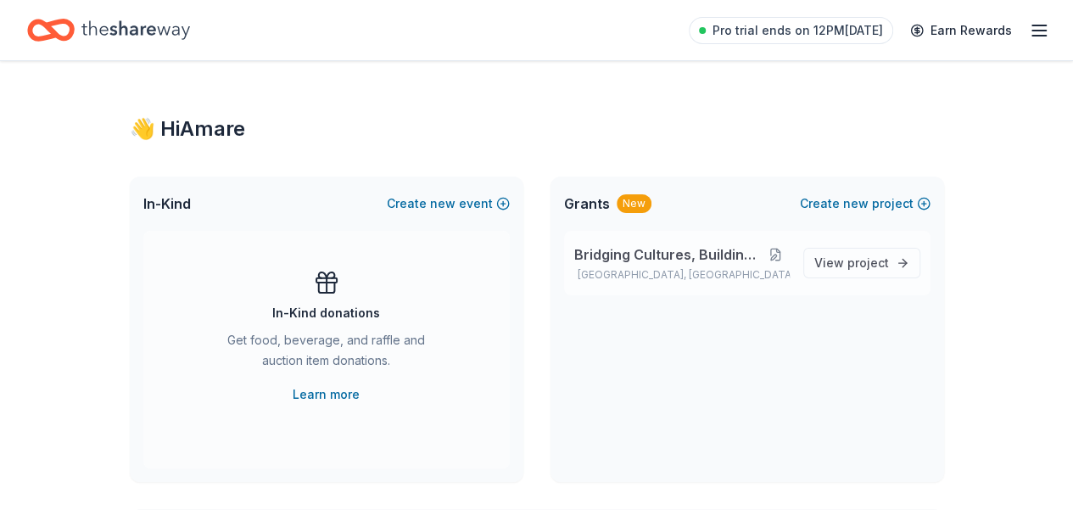
click at [776, 253] on button at bounding box center [774, 255] width 27 height 14
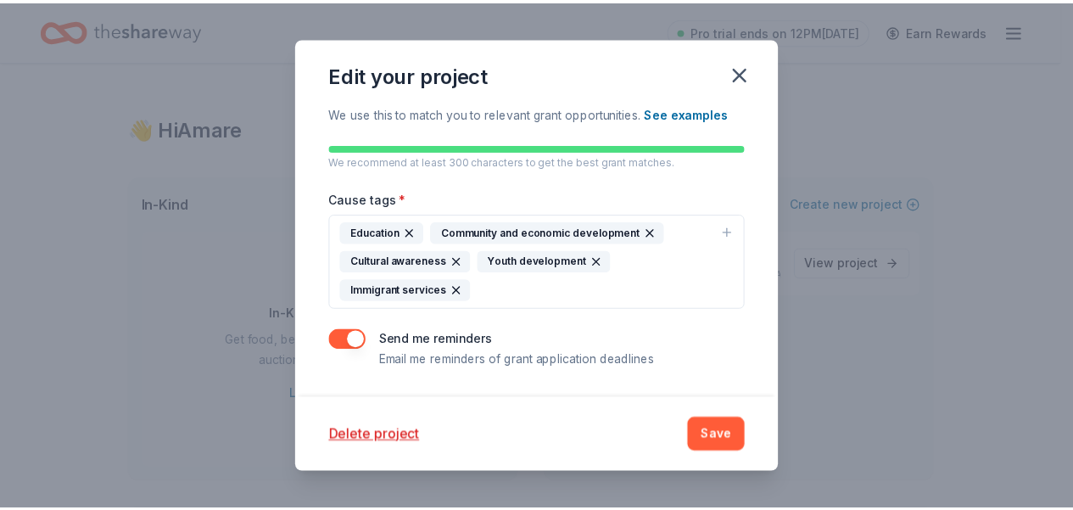
scroll to position [480, 0]
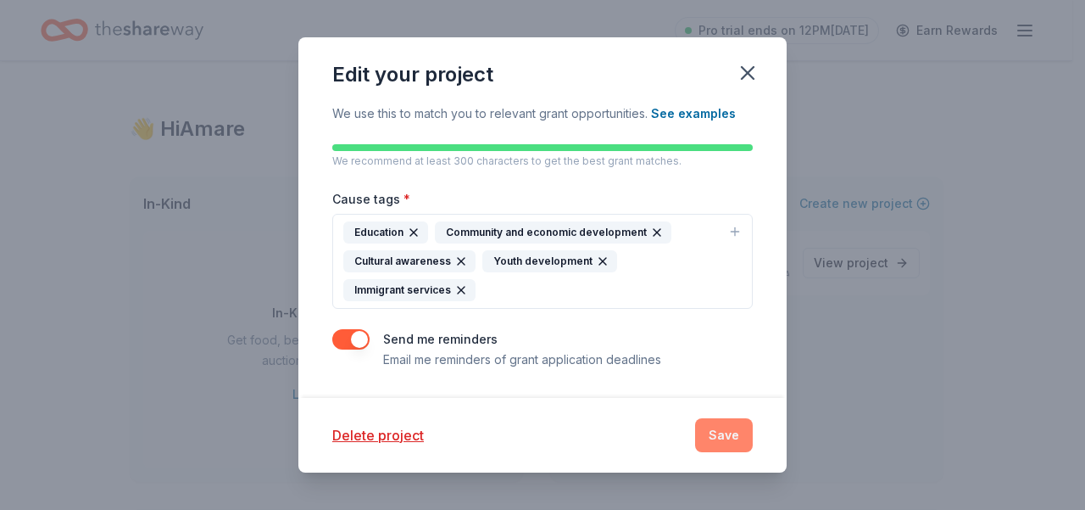
click at [726, 438] on button "Save" at bounding box center [724, 435] width 58 height 34
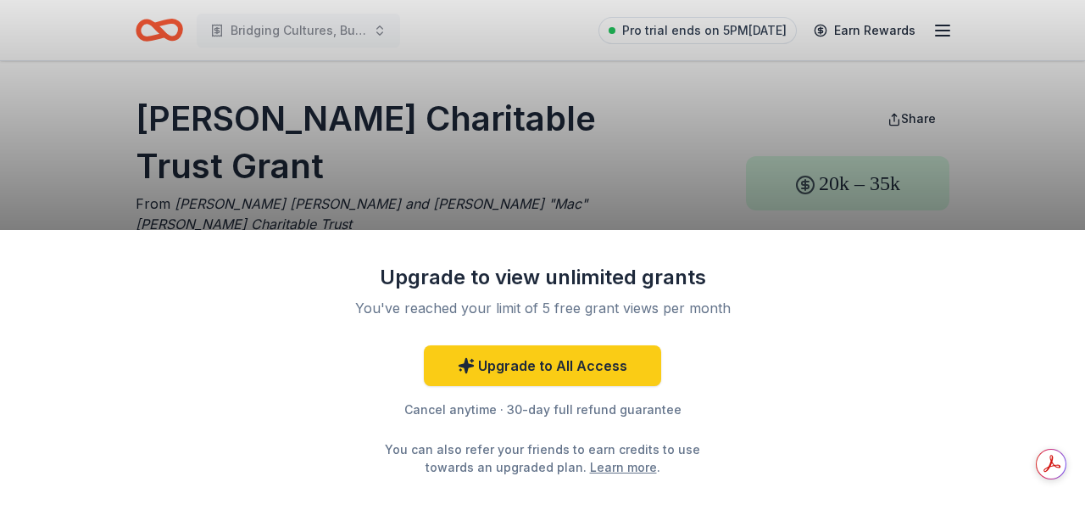
click at [444, 194] on div "Upgrade to view unlimited grants You've reached your limit of 5 free grant view…" at bounding box center [542, 255] width 1085 height 510
click at [499, 286] on div "Upgrade to view unlimited grants" at bounding box center [542, 277] width 441 height 27
click at [524, 308] on div "You've reached your limit of 5 free grant views per month" at bounding box center [543, 308] width 400 height 20
click at [531, 410] on div "Cancel anytime · 30-day full refund guarantee" at bounding box center [542, 409] width 441 height 20
click at [560, 409] on div "Cancel anytime · 30-day full refund guarantee" at bounding box center [542, 409] width 441 height 20
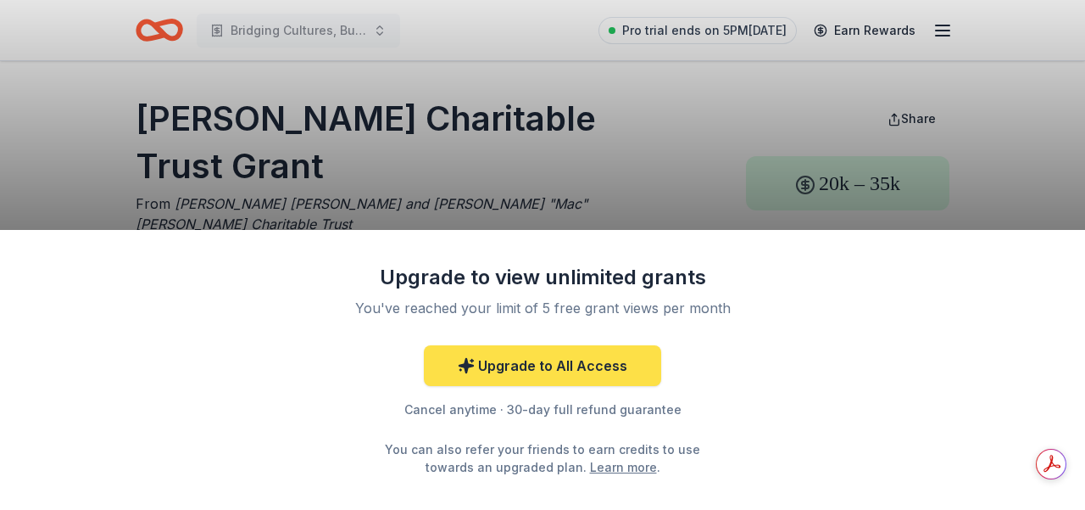
click at [551, 364] on link "Upgrade to All Access" at bounding box center [542, 365] width 237 height 41
click at [544, 368] on link "Upgrade to All Access" at bounding box center [542, 365] width 237 height 41
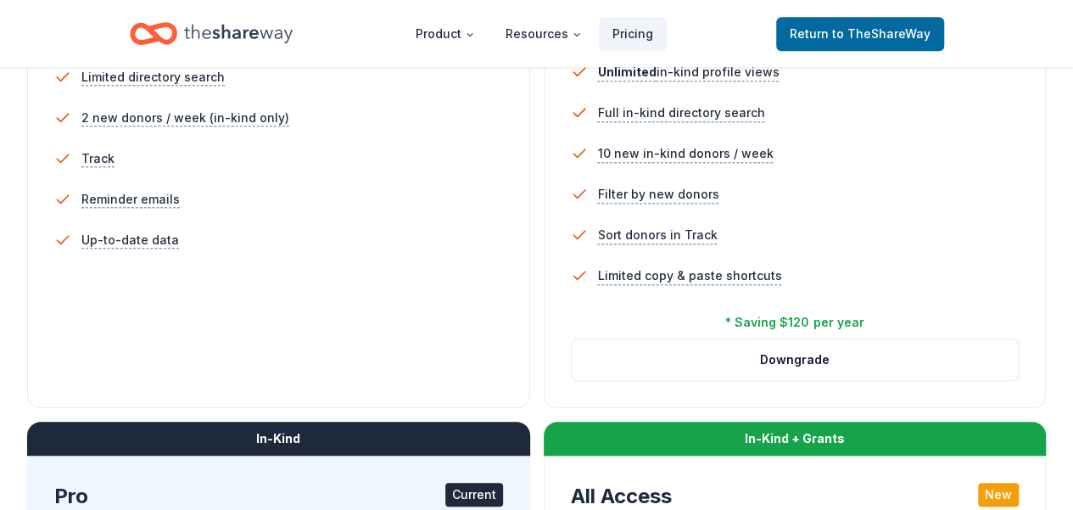
scroll to position [678, 0]
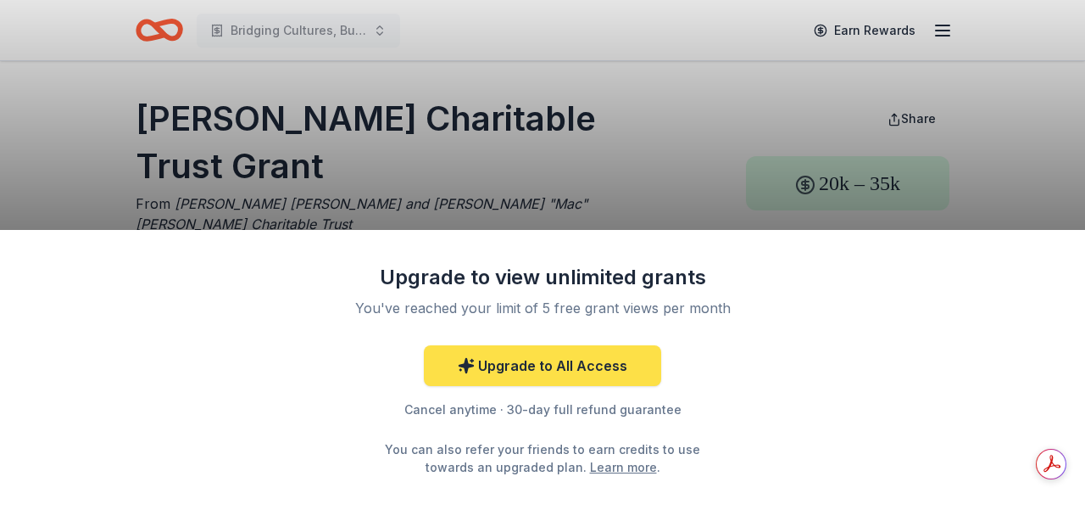
click at [487, 370] on link "Upgrade to All Access" at bounding box center [542, 365] width 237 height 41
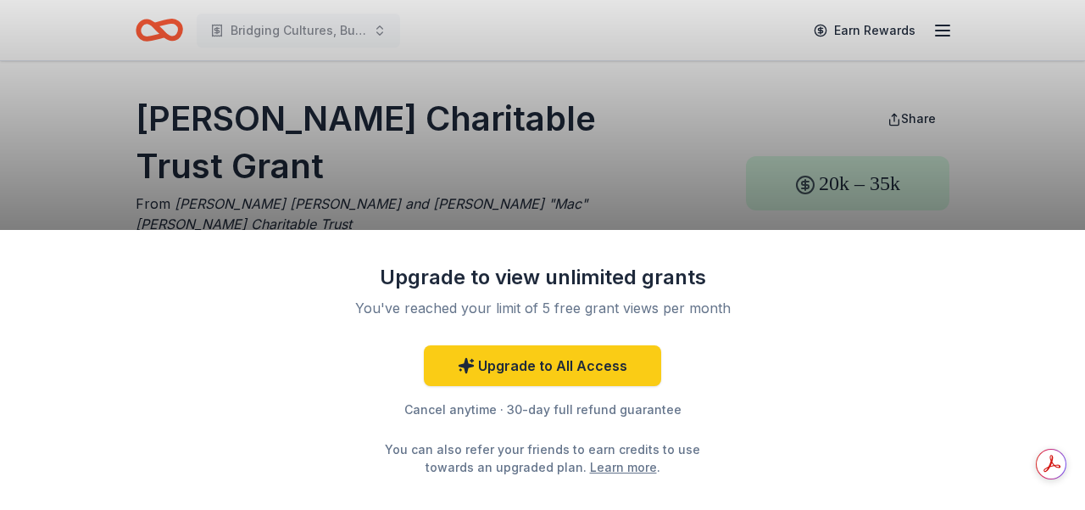
click at [683, 164] on div "Upgrade to view unlimited grants You've reached your limit of 5 free grant view…" at bounding box center [542, 255] width 1085 height 510
